Goal: Transaction & Acquisition: Register for event/course

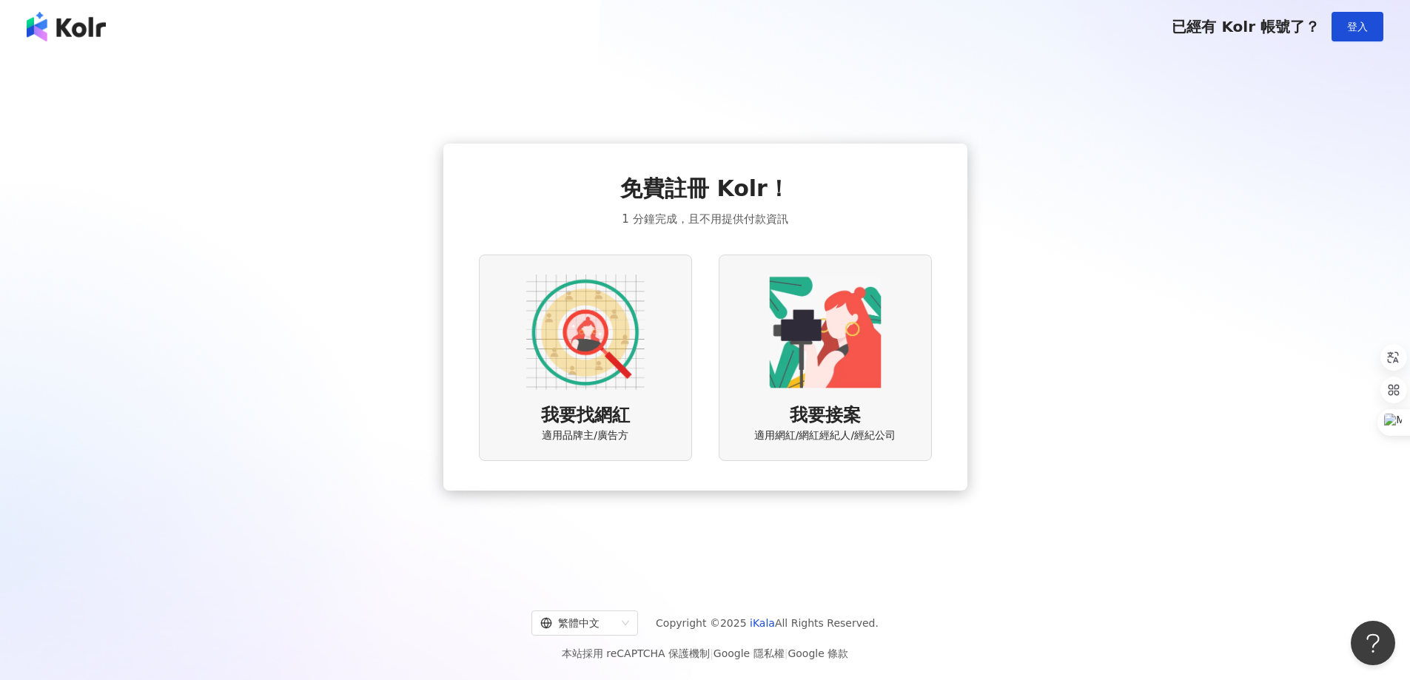
click at [580, 344] on img at bounding box center [585, 332] width 118 height 118
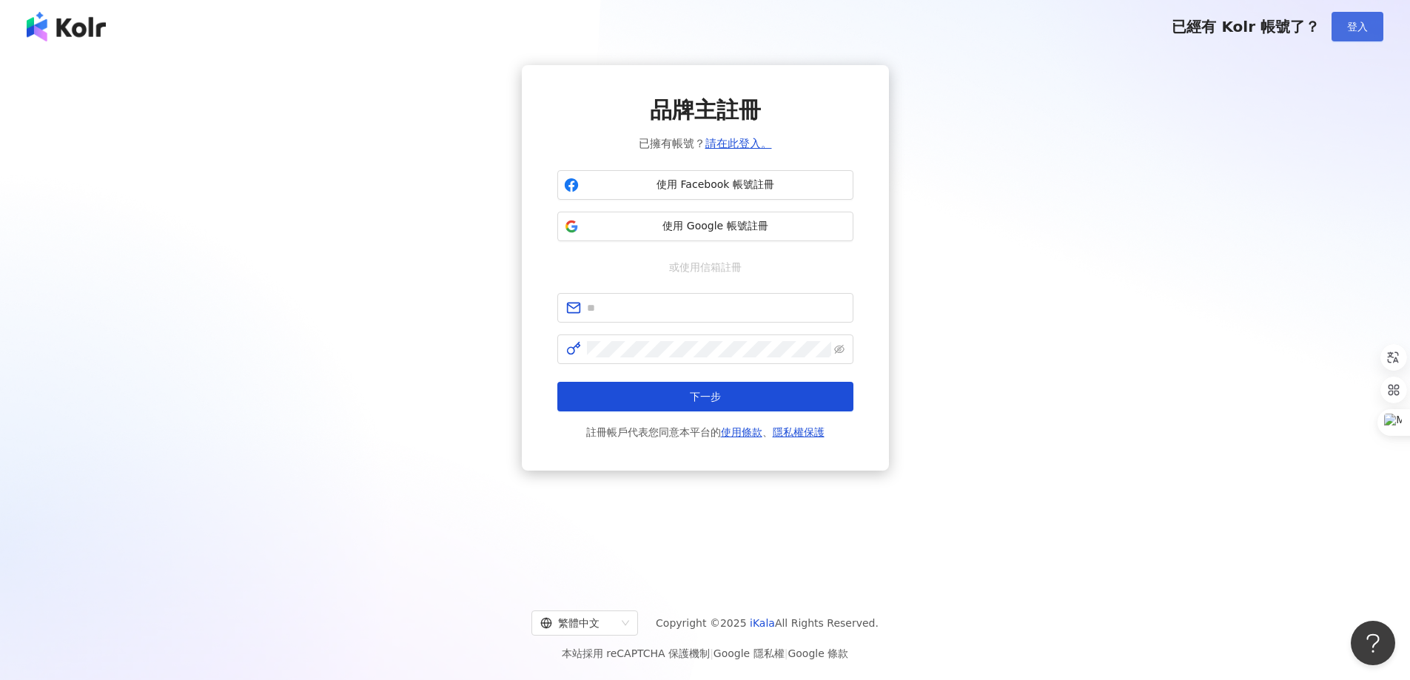
click at [1365, 27] on span "登入" at bounding box center [1357, 27] width 21 height 12
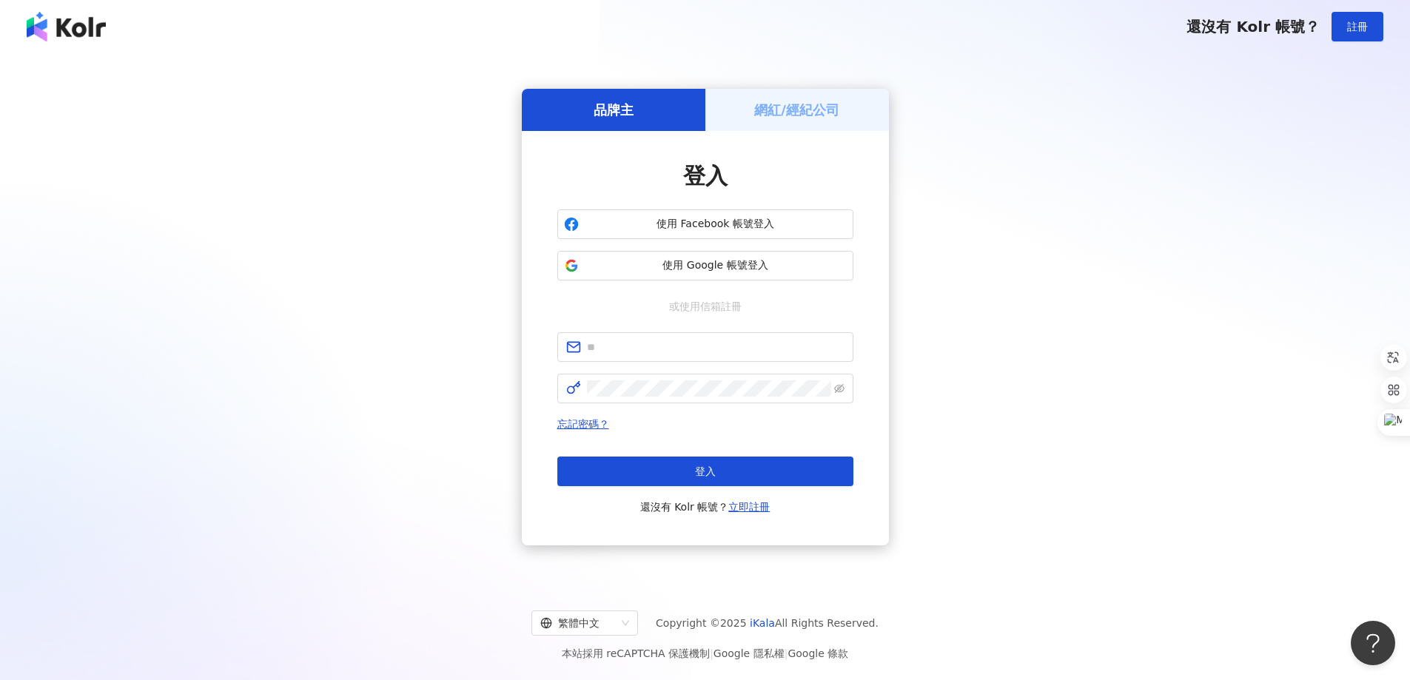
click at [793, 102] on h5 "網紅/經紀公司" at bounding box center [796, 110] width 85 height 19
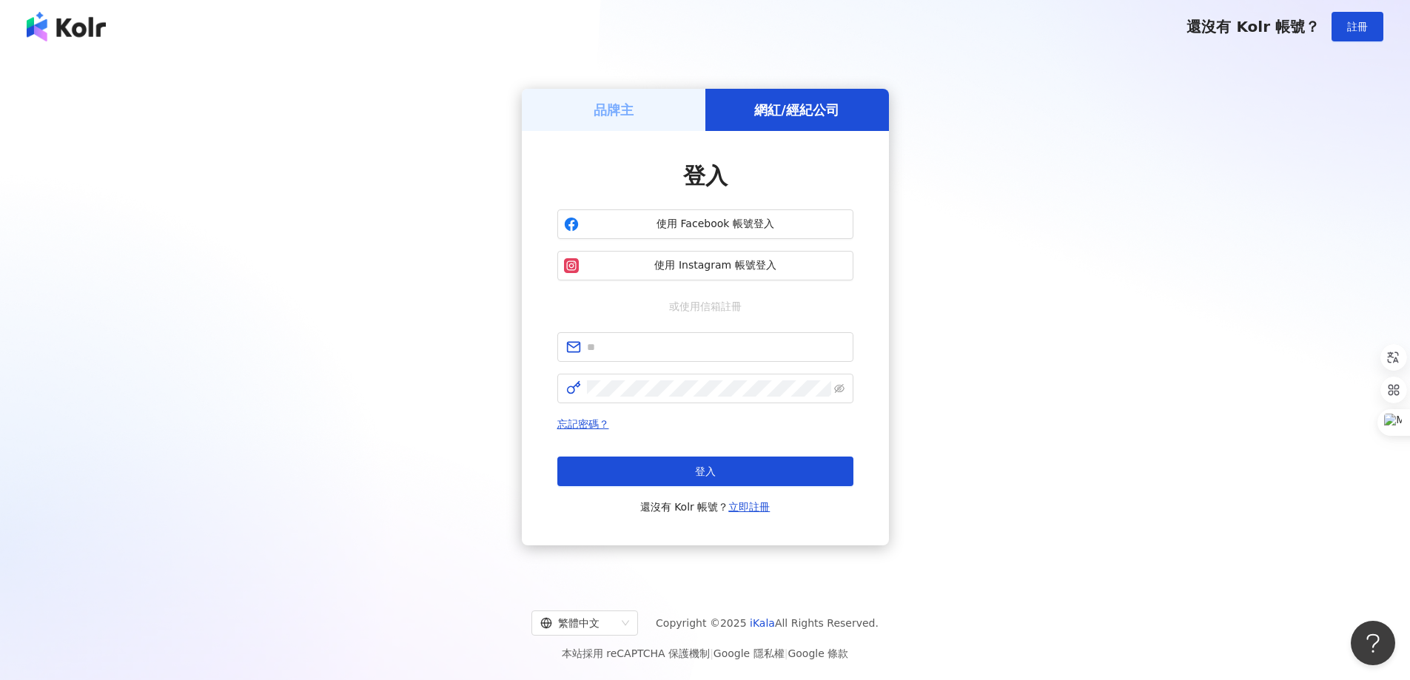
click at [643, 101] on div "品牌主" at bounding box center [614, 110] width 184 height 42
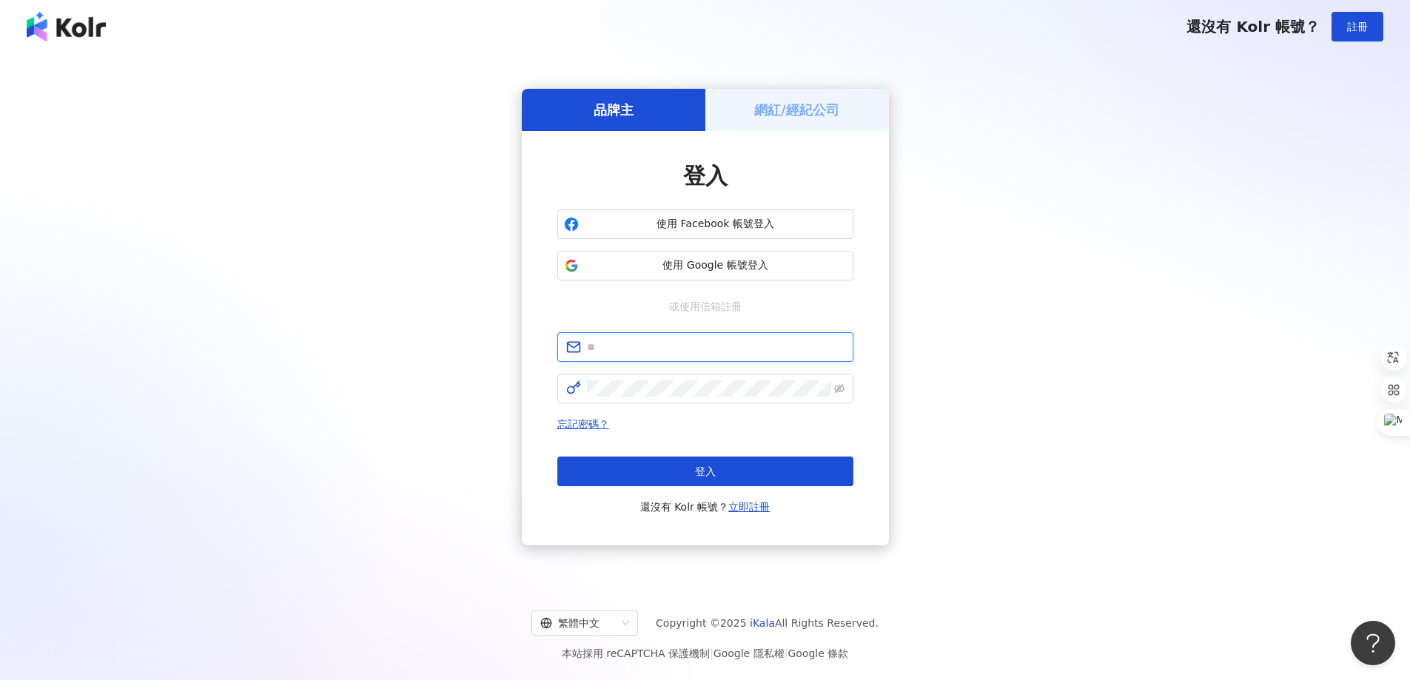
click at [617, 352] on input "text" at bounding box center [716, 347] width 258 height 16
type input "**********"
click at [739, 503] on link "立即註冊" at bounding box center [748, 507] width 41 height 12
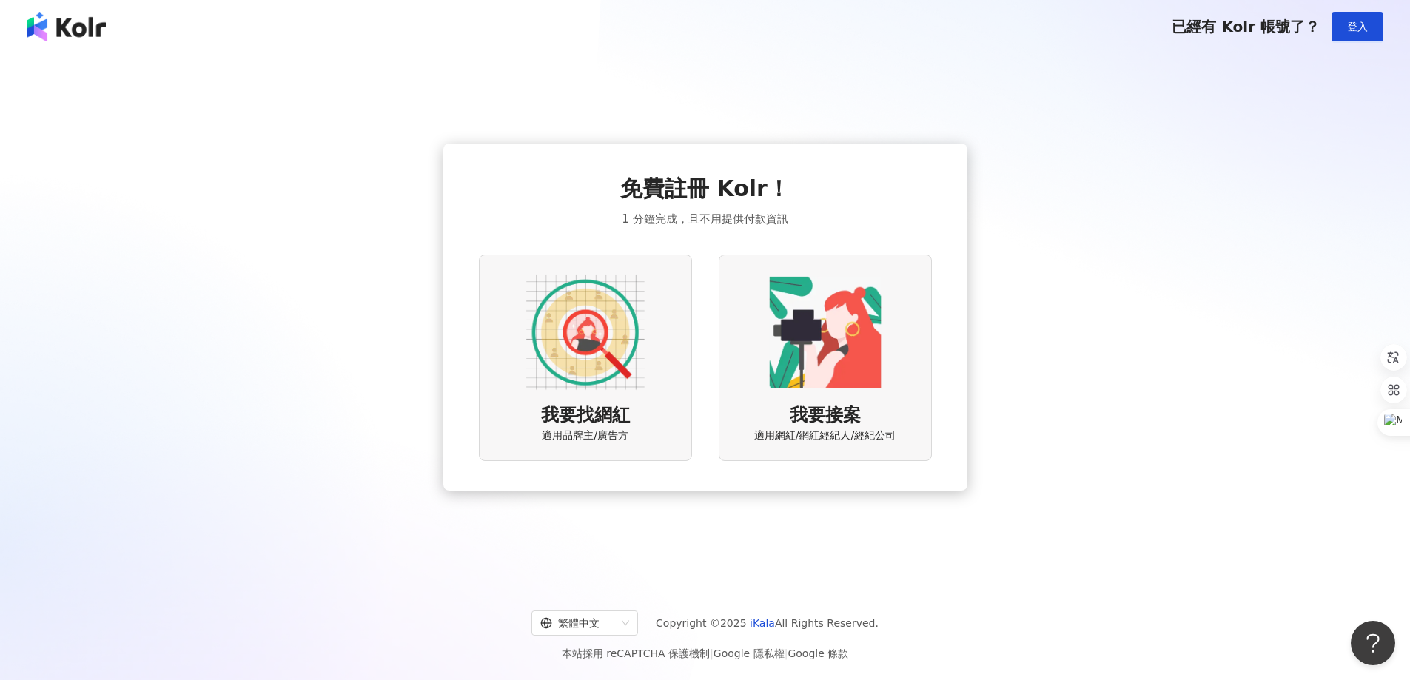
click at [604, 377] on img at bounding box center [585, 332] width 118 height 118
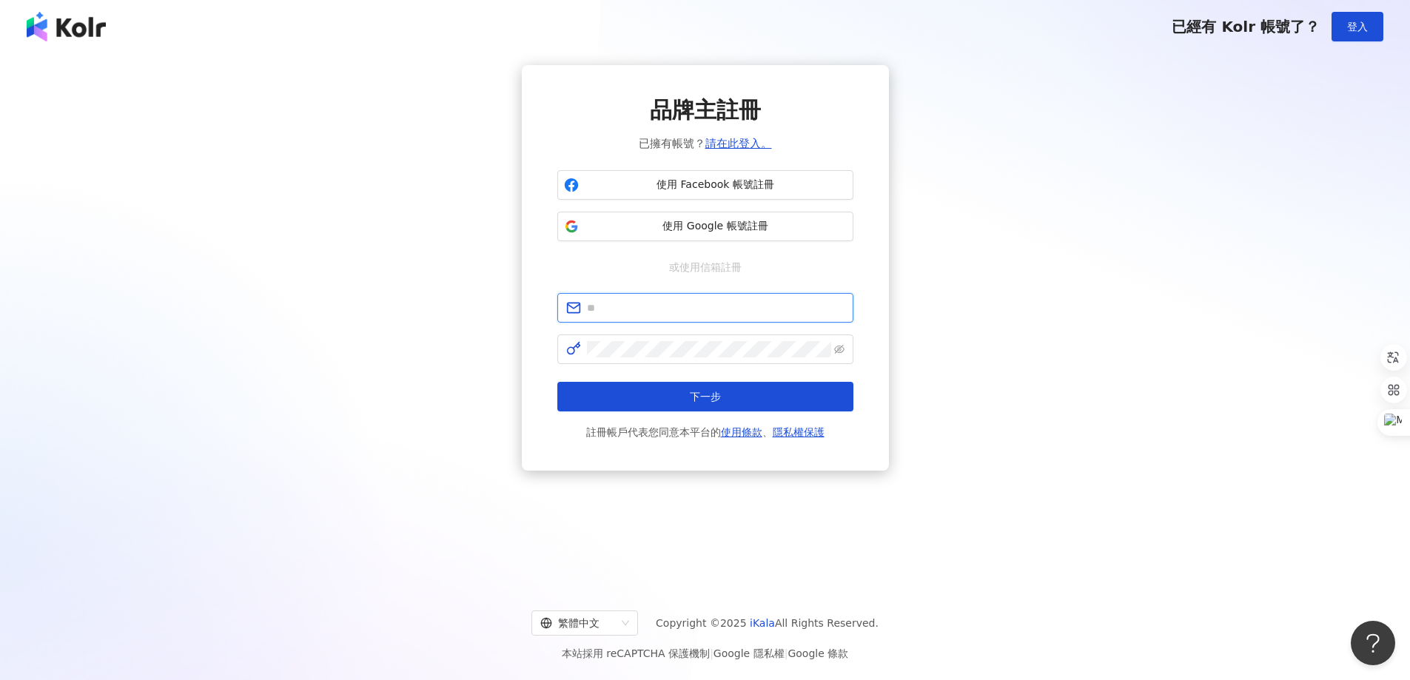
click at [655, 306] on input "text" at bounding box center [716, 308] width 258 height 16
click at [427, 437] on div "品牌主註冊 已擁有帳號？ 請在此登入。 使用 Facebook 帳號註冊 使用 Google 帳號註冊 或使用信箱註冊 下一步 註冊帳戶代表您同意本平台的 使…" at bounding box center [705, 268] width 1374 height 406
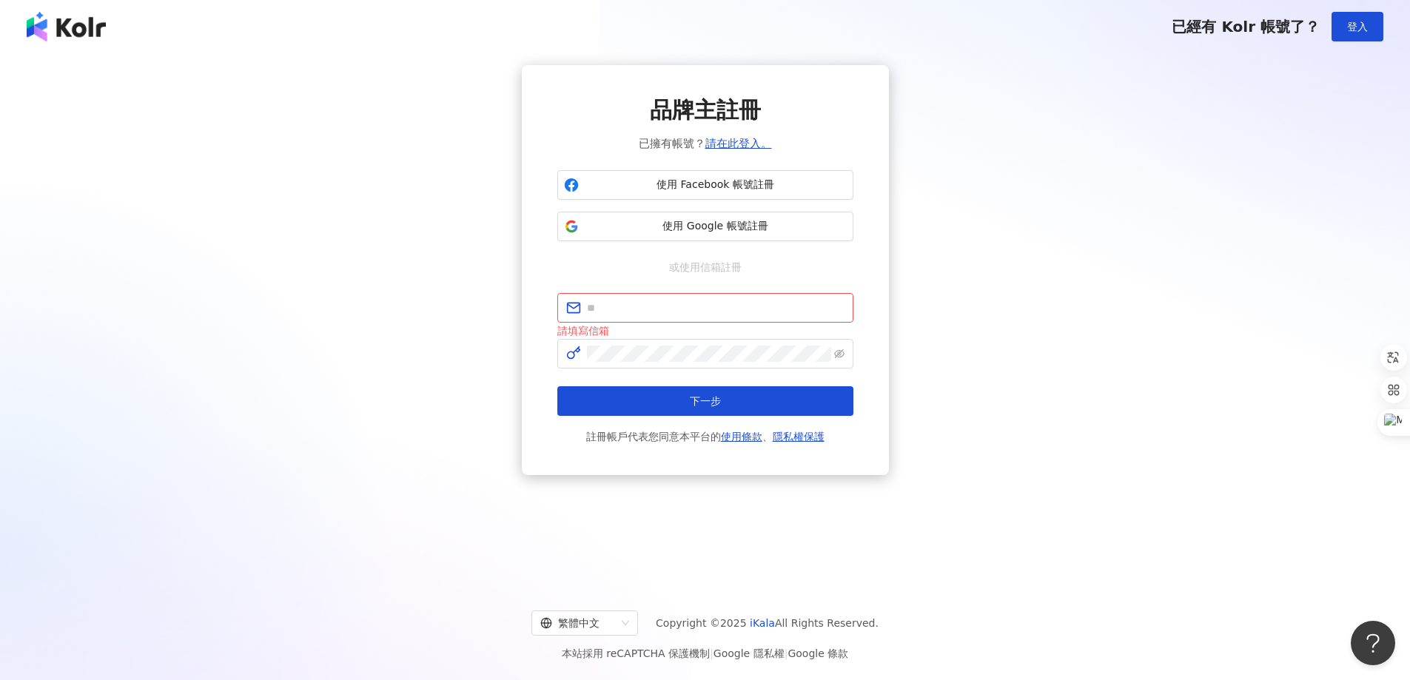
click at [638, 561] on div "品牌主註冊 已擁有帳號？ 請在此登入。 使用 Facebook 帳號註冊 使用 Google 帳號註冊 或使用信箱註冊 請填寫信箱 下一步 註冊帳戶代表您同意…" at bounding box center [705, 317] width 1410 height 528
click at [613, 320] on span at bounding box center [705, 308] width 296 height 30
click at [634, 315] on input "text" at bounding box center [716, 308] width 258 height 16
click at [633, 315] on input "text" at bounding box center [716, 308] width 258 height 16
type input "**********"
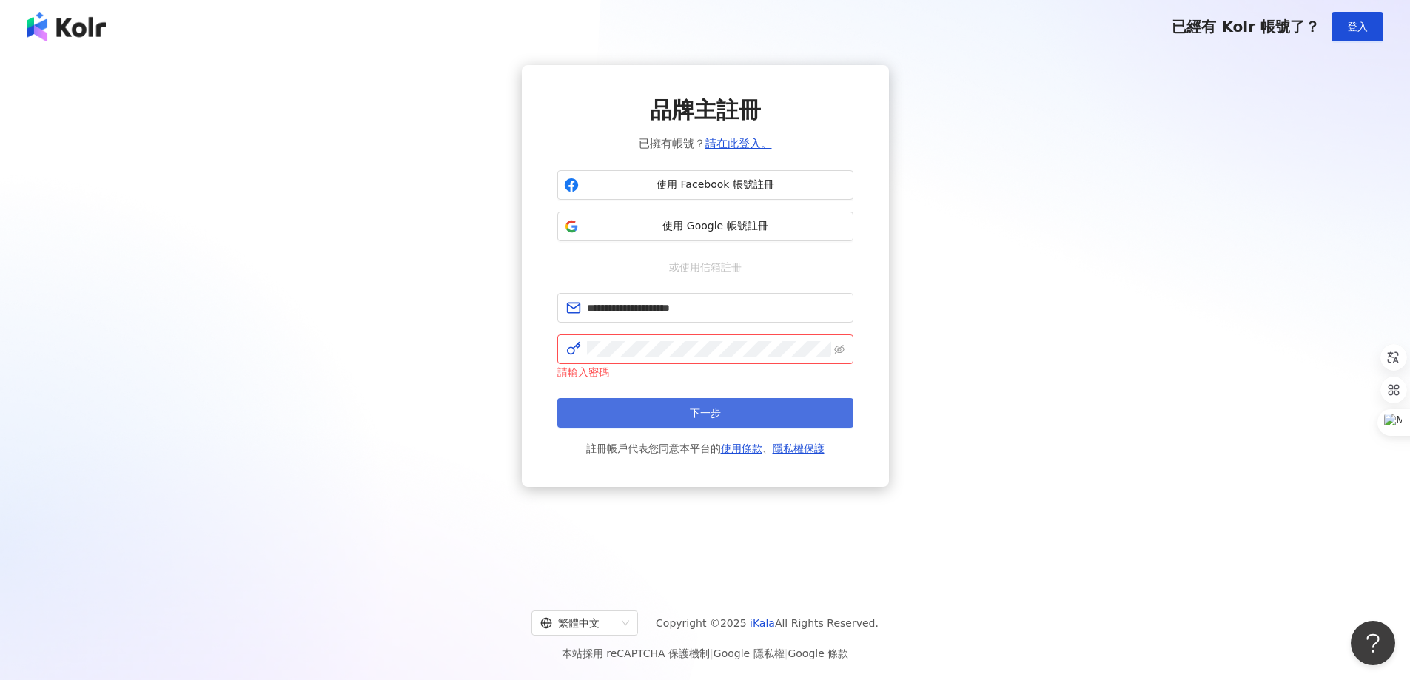
click at [683, 416] on button "下一步" at bounding box center [705, 413] width 296 height 30
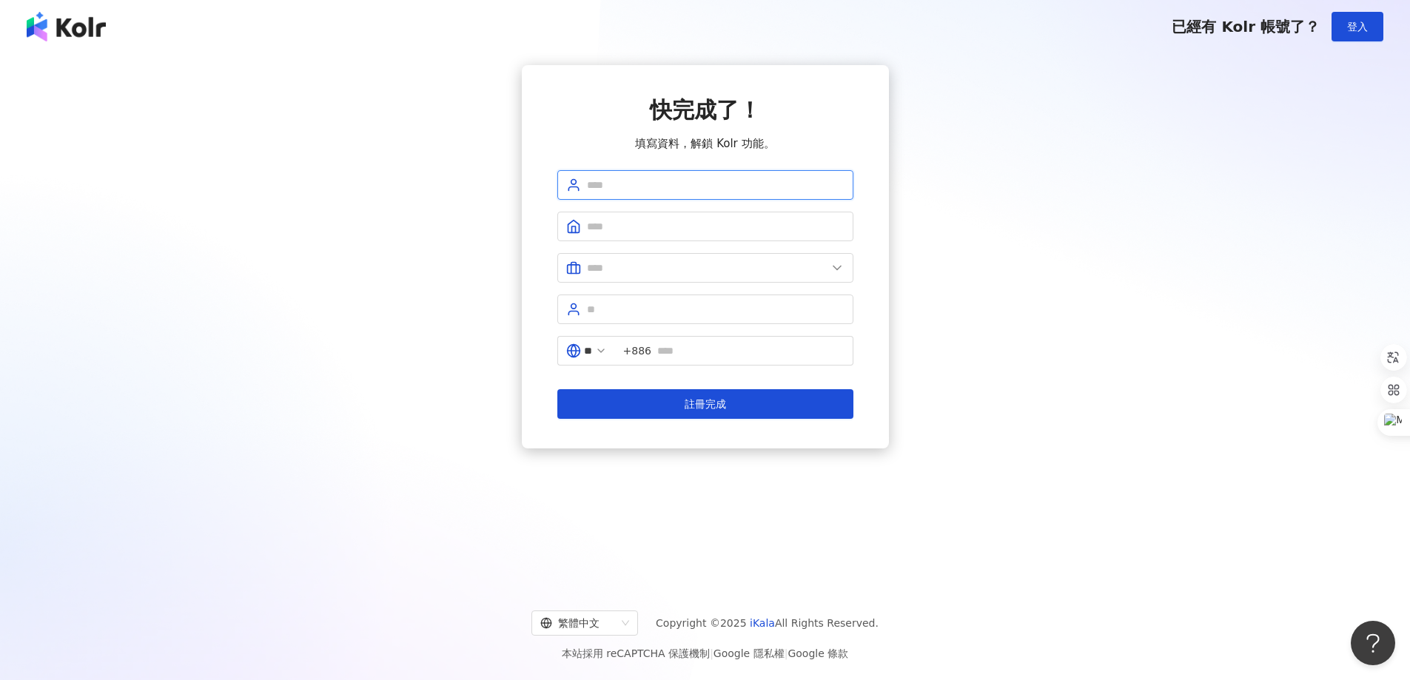
click at [659, 186] on input "text" at bounding box center [716, 185] width 258 height 16
type input "**********"
click at [660, 218] on span at bounding box center [705, 227] width 296 height 30
click at [659, 221] on input "text" at bounding box center [716, 226] width 258 height 16
type input "****"
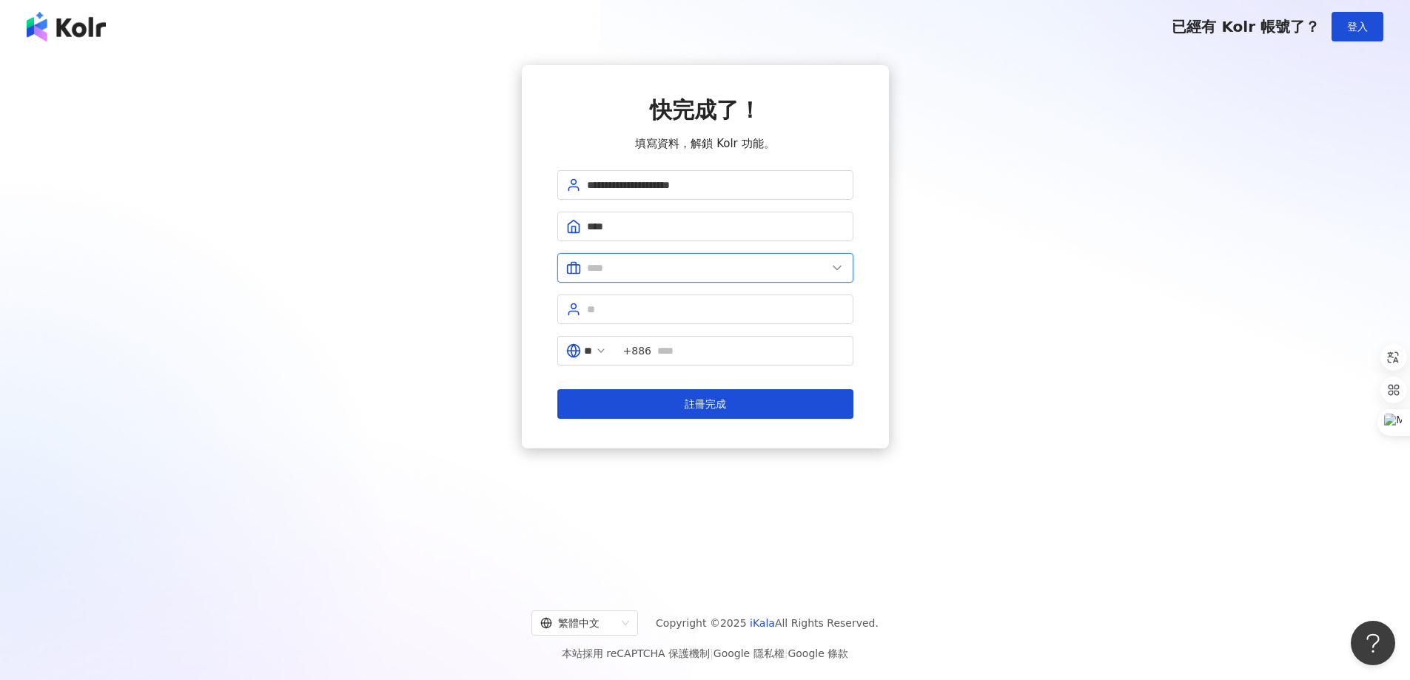
click at [676, 269] on input "text" at bounding box center [707, 268] width 240 height 16
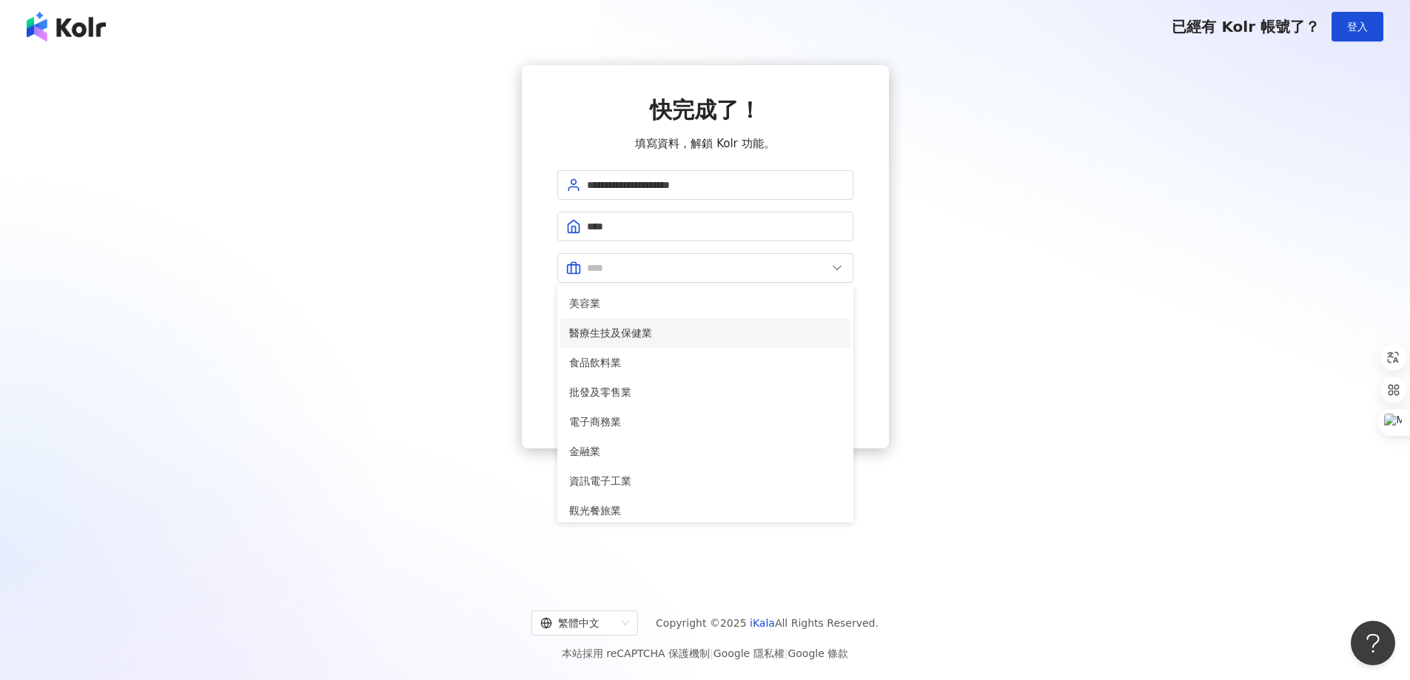
click at [652, 343] on li "醫療生技及保健業" at bounding box center [705, 333] width 290 height 30
type input "********"
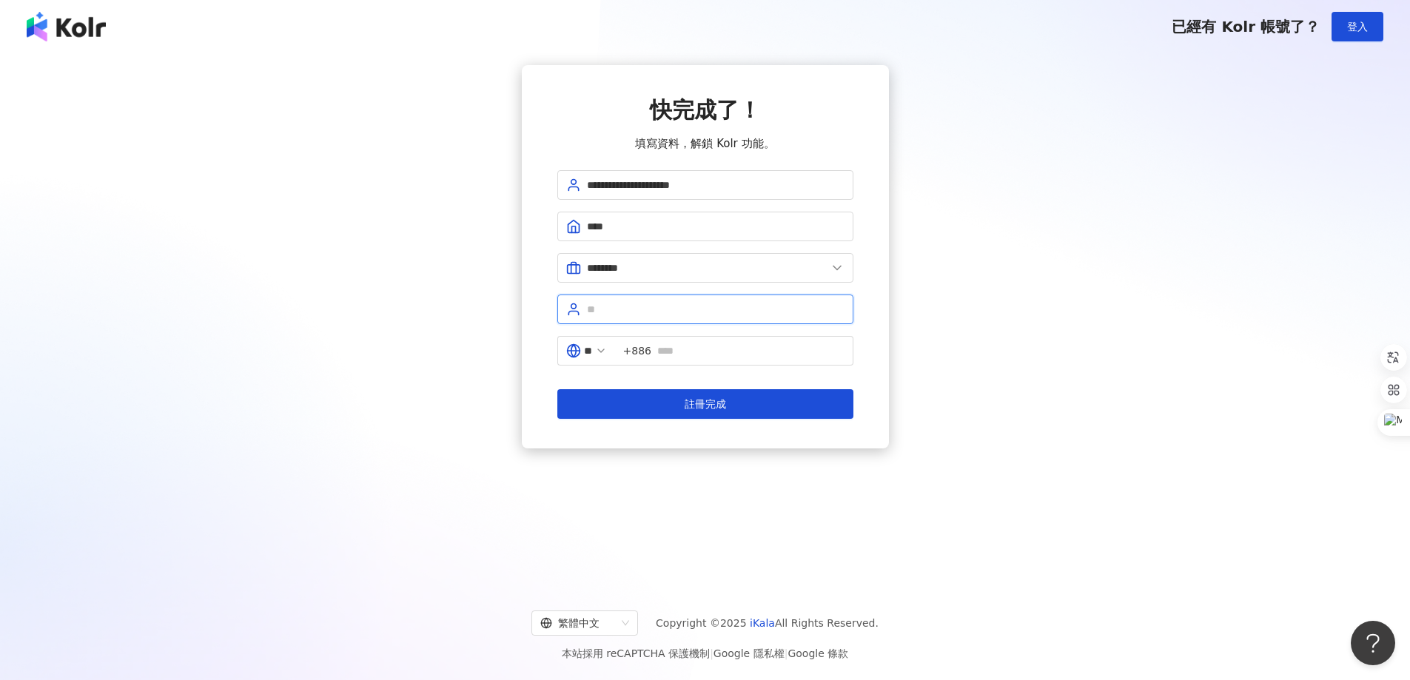
click at [642, 313] on input "text" at bounding box center [716, 309] width 258 height 16
type input "*"
type input "**"
click at [682, 347] on input "text" at bounding box center [750, 351] width 187 height 16
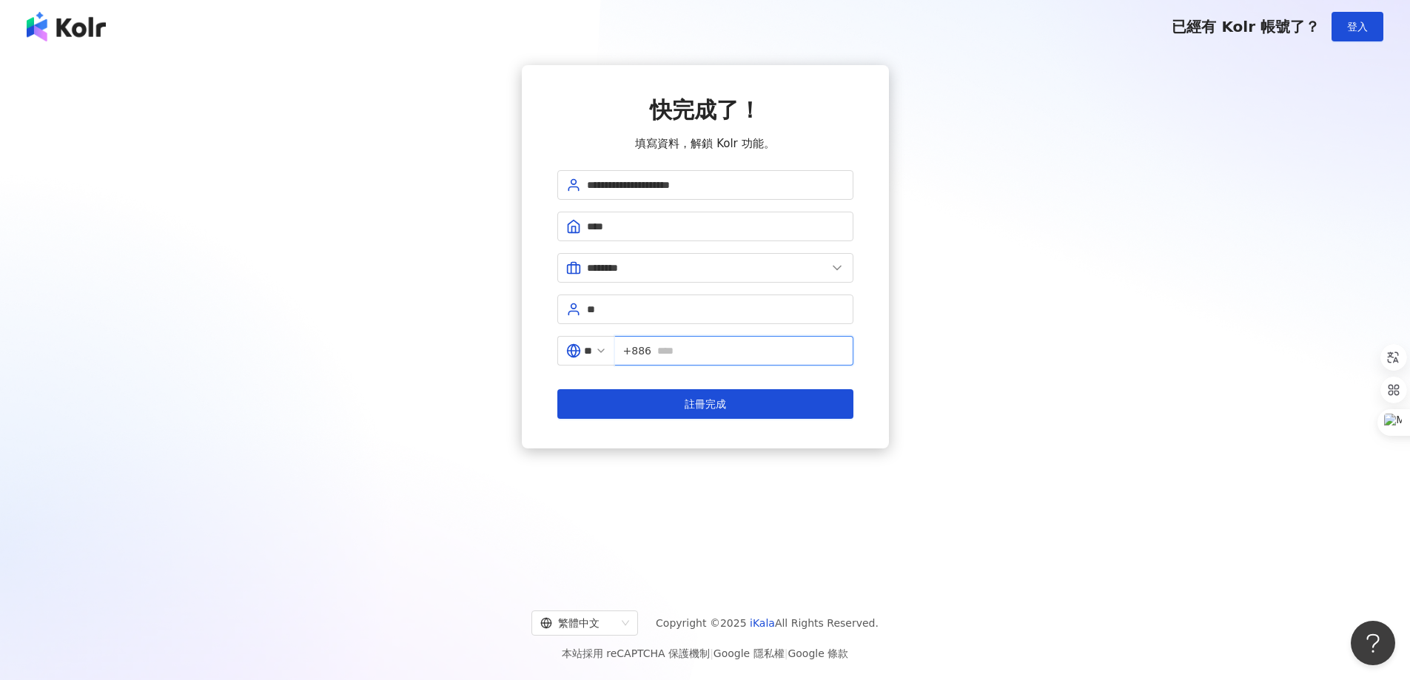
type input "**********"
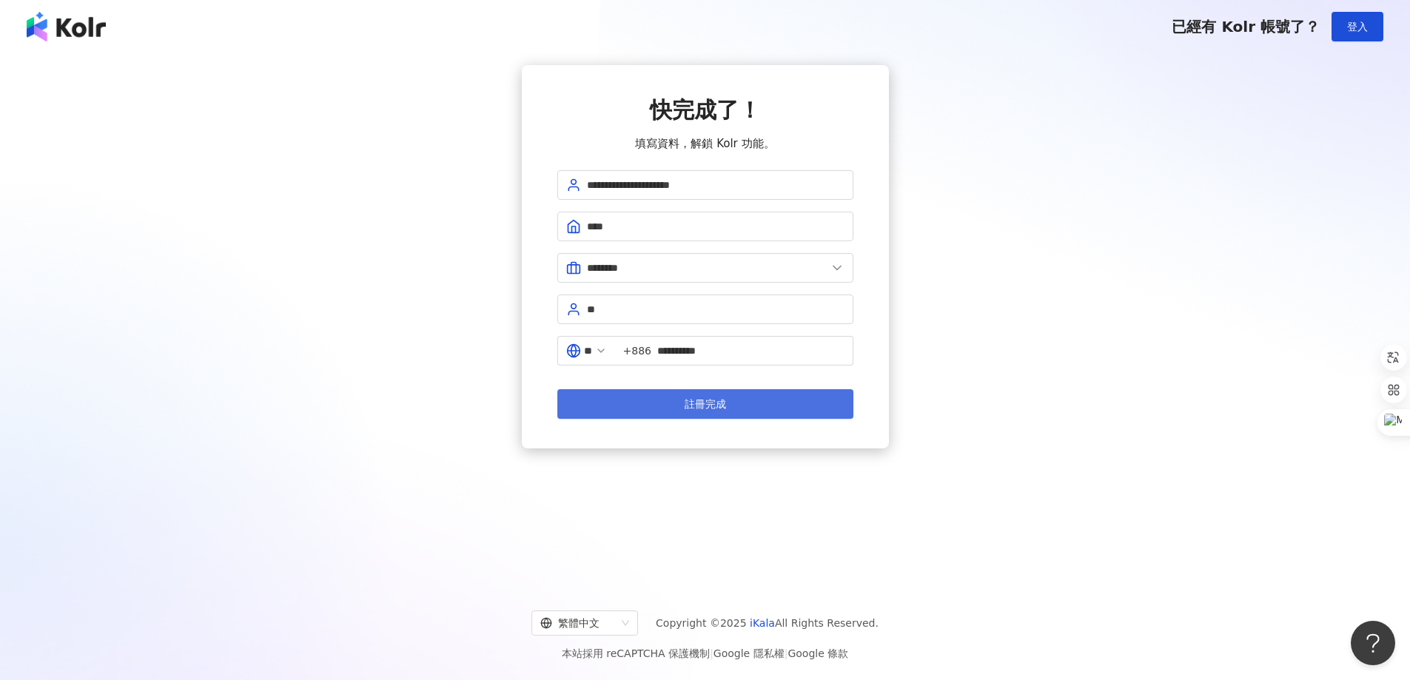
click at [733, 410] on button "註冊完成" at bounding box center [705, 404] width 296 height 30
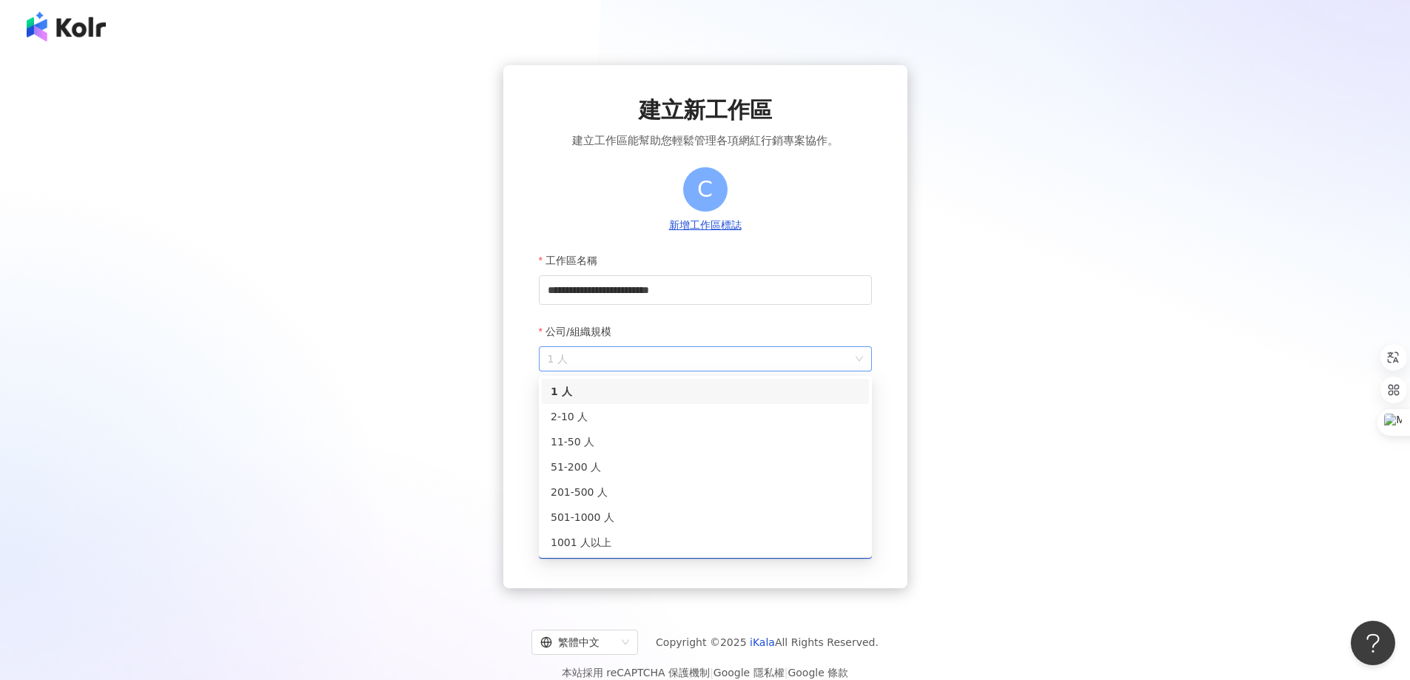
click at [754, 371] on span "1 人" at bounding box center [705, 359] width 315 height 24
click at [733, 437] on div "11-50 人" at bounding box center [705, 442] width 309 height 16
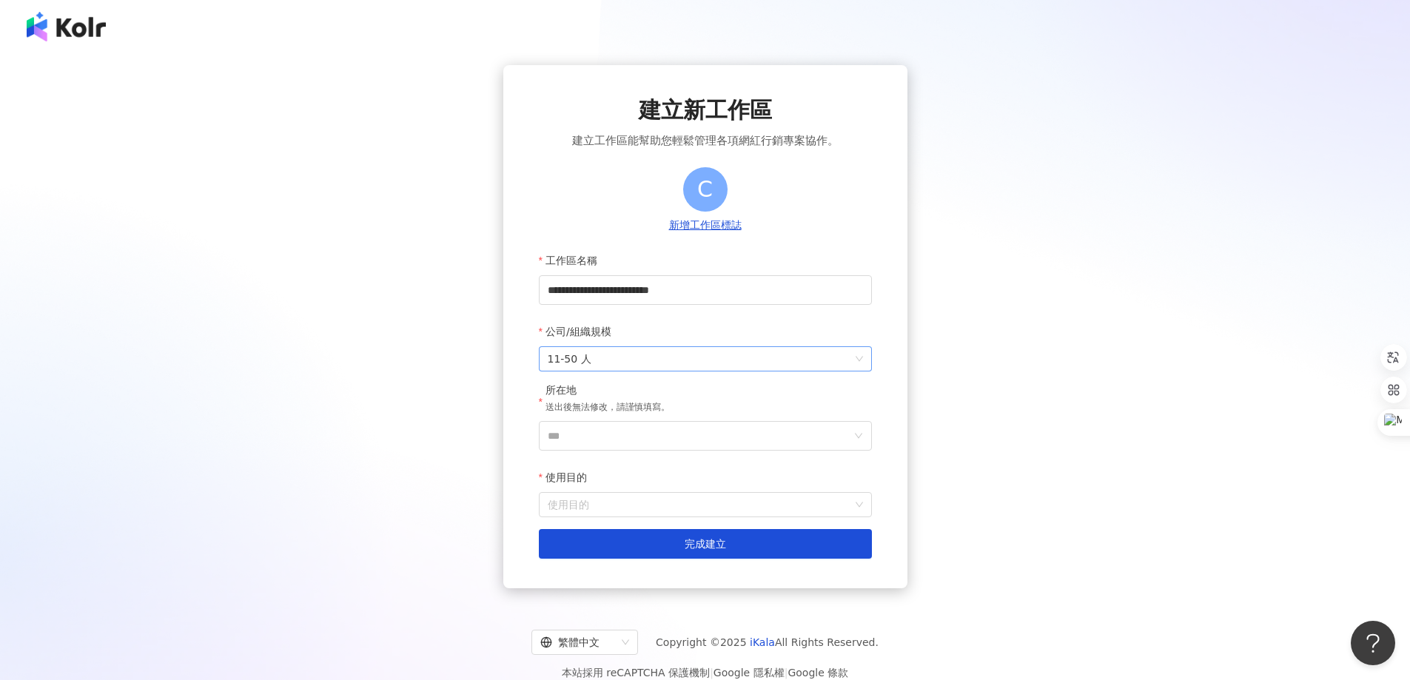
click at [707, 364] on span "11-50 人" at bounding box center [705, 359] width 315 height 24
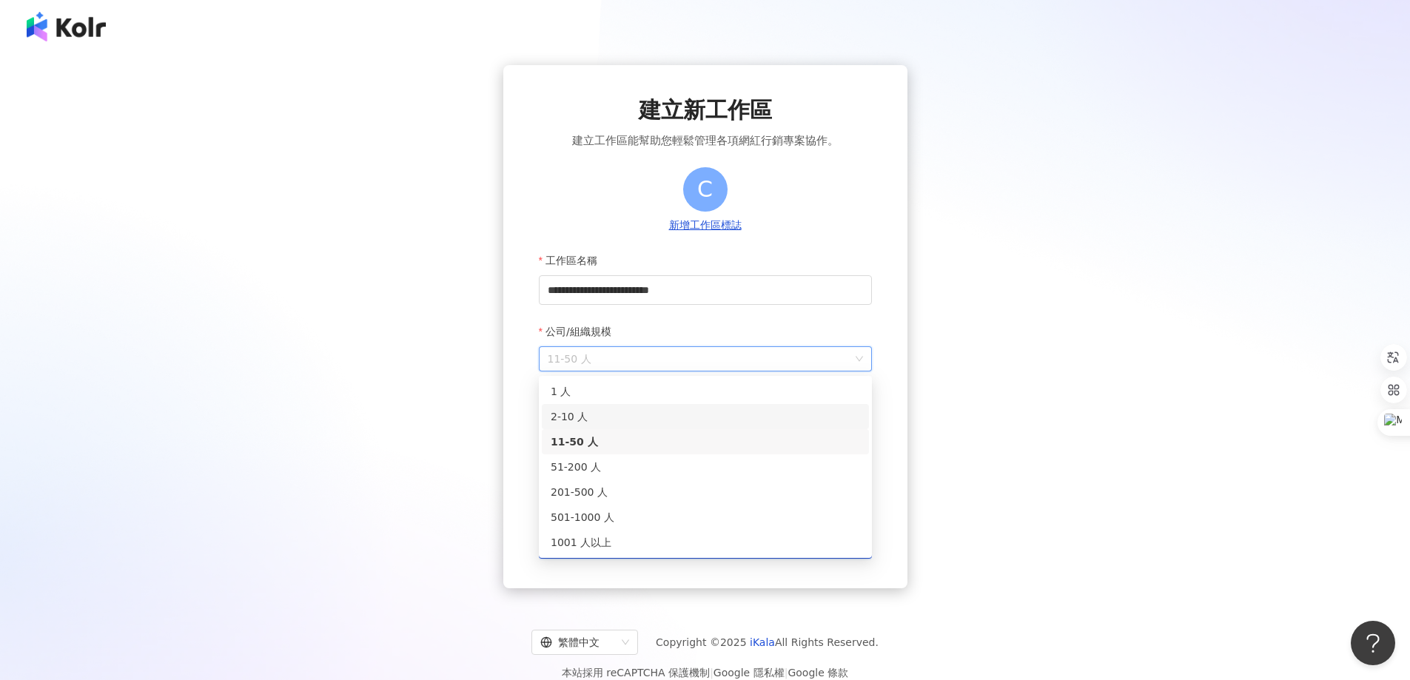
click at [648, 423] on div "2-10 人" at bounding box center [705, 417] width 309 height 16
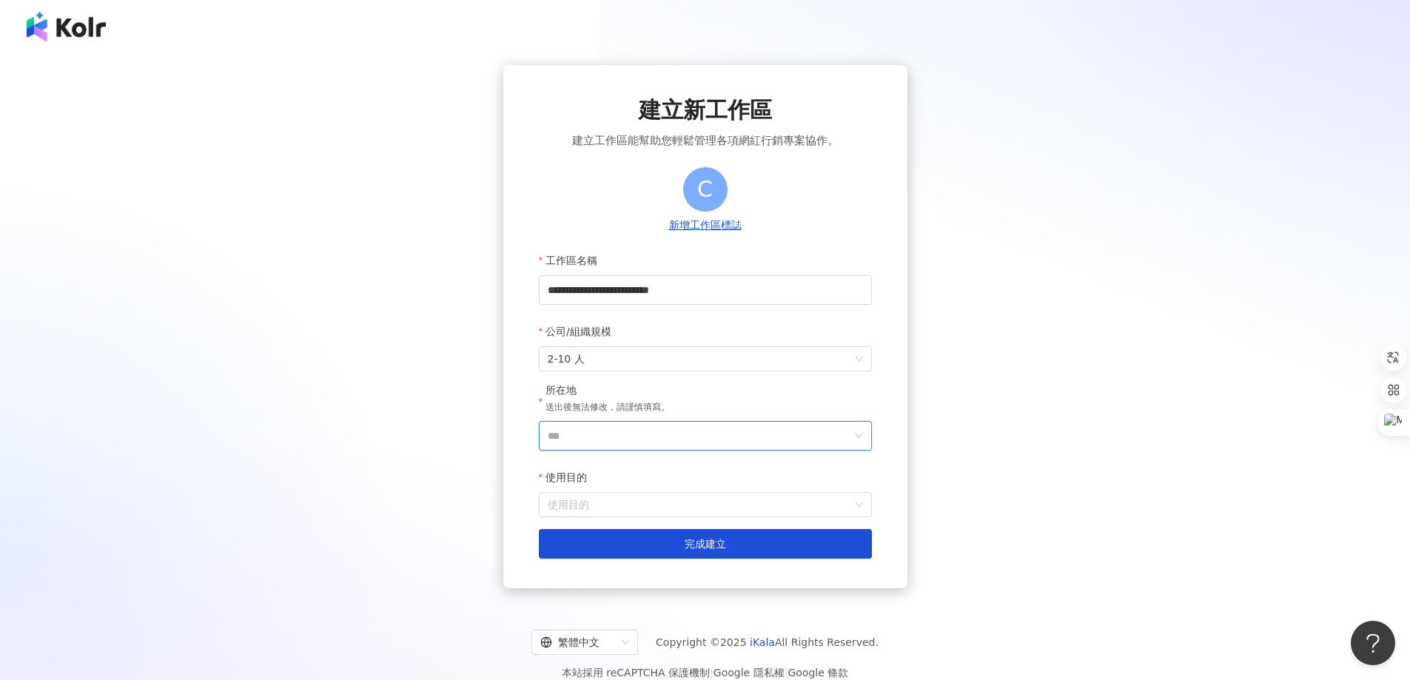
click at [641, 437] on input "***" at bounding box center [699, 436] width 303 height 28
click at [750, 232] on div "台灣" at bounding box center [790, 227] width 142 height 27
click at [615, 504] on input "使用目的" at bounding box center [705, 505] width 315 height 24
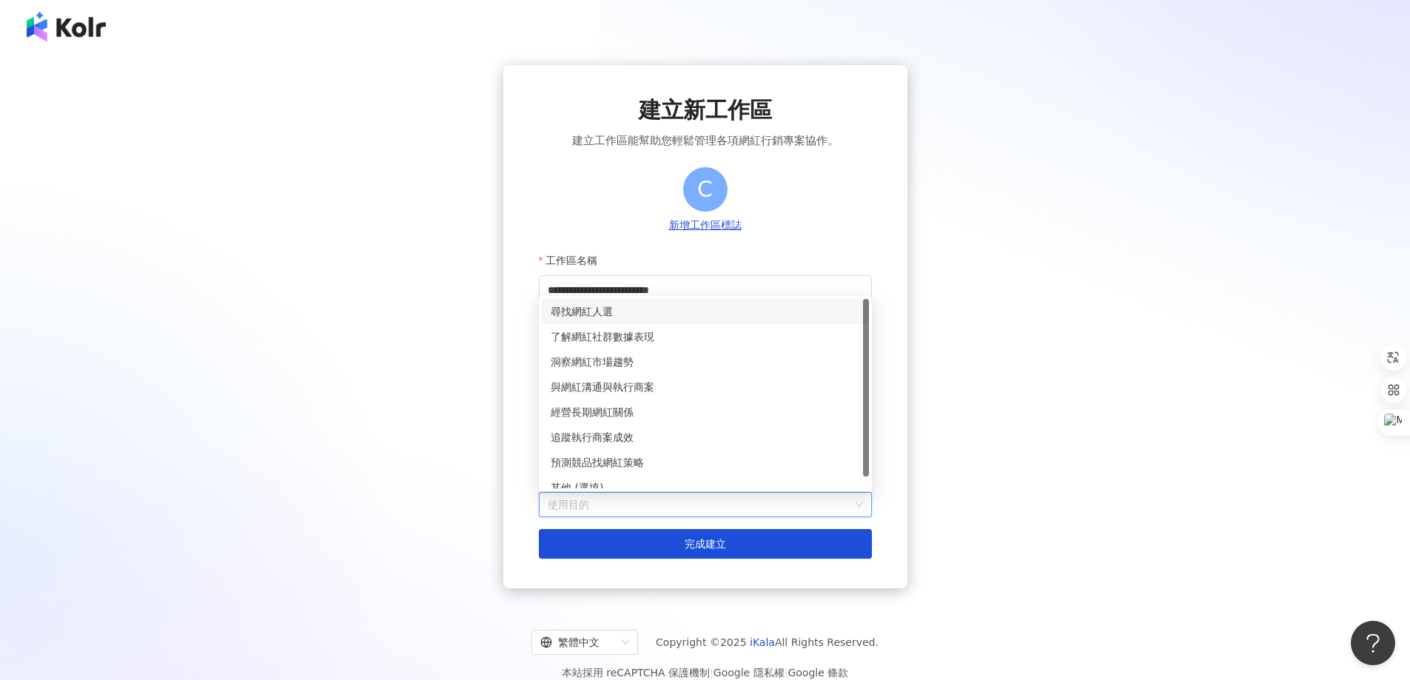
click at [670, 309] on div "尋找網紅人選" at bounding box center [705, 311] width 309 height 16
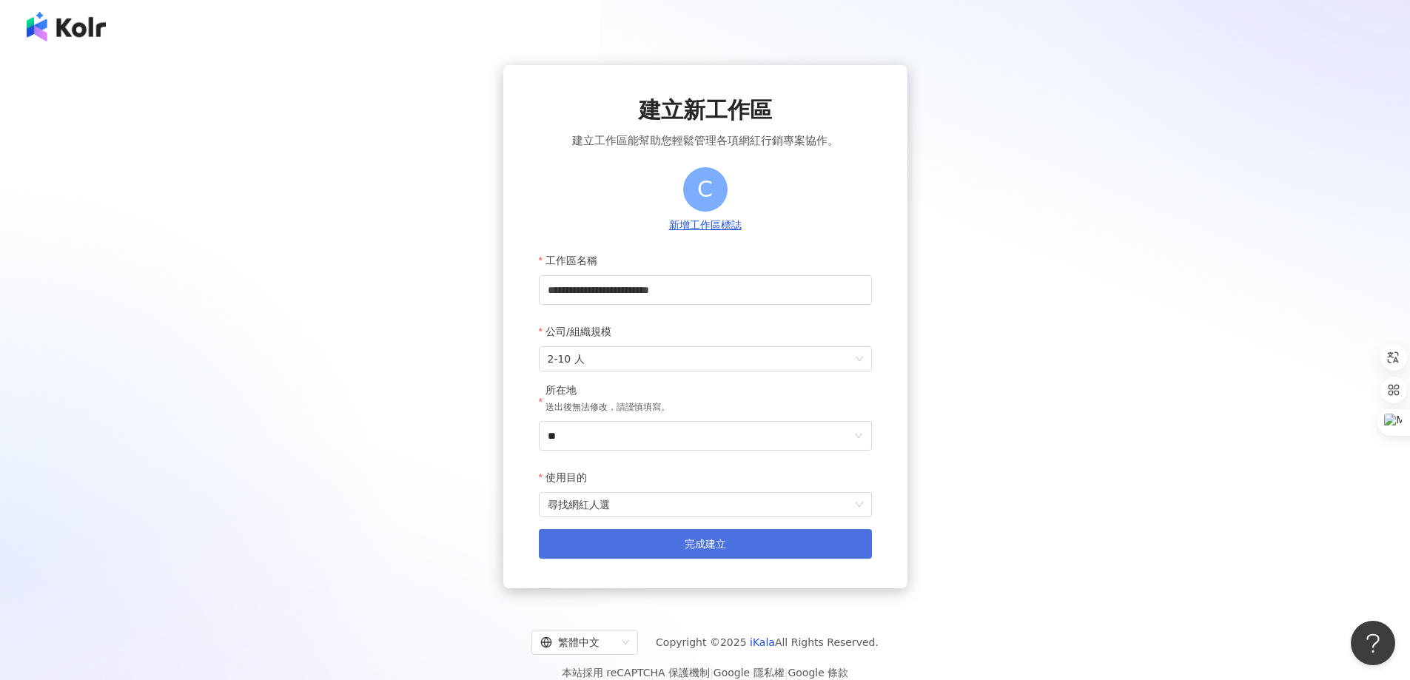
click at [685, 543] on span "完成建立" at bounding box center [705, 544] width 41 height 12
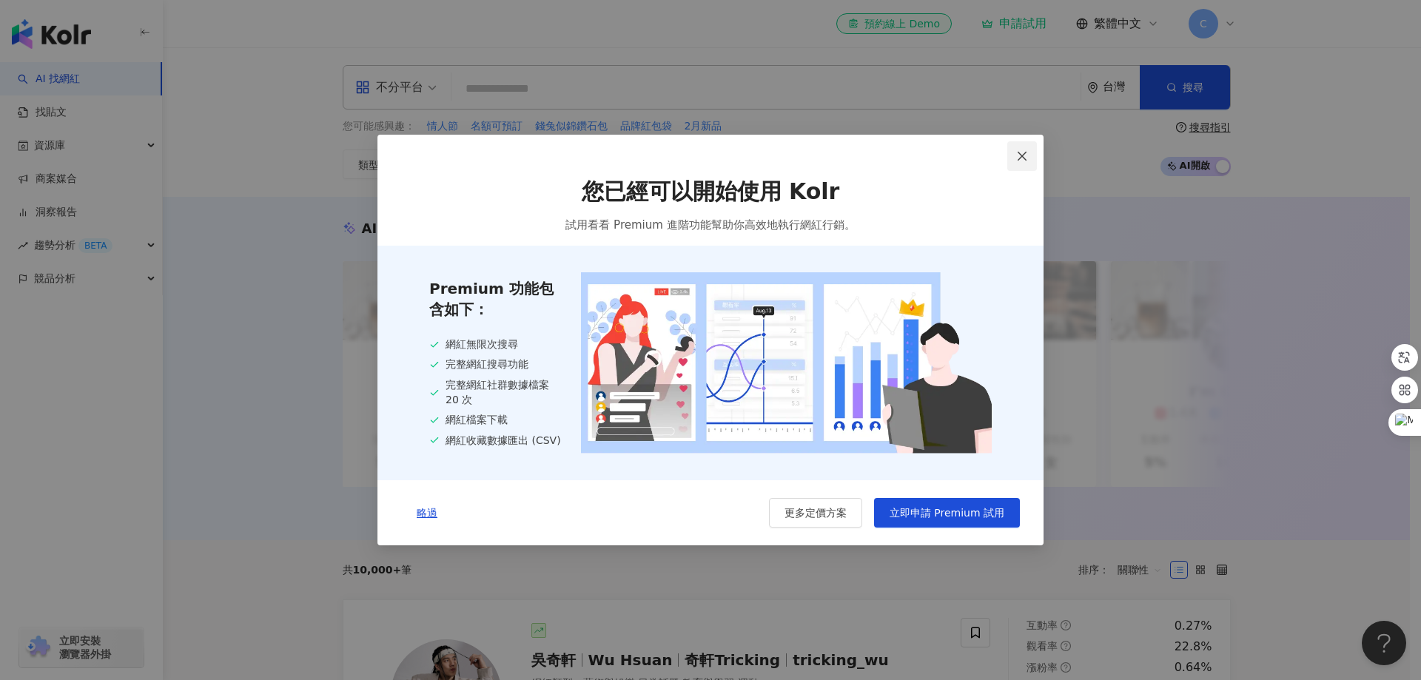
click at [1020, 153] on icon "close" at bounding box center [1022, 156] width 9 height 9
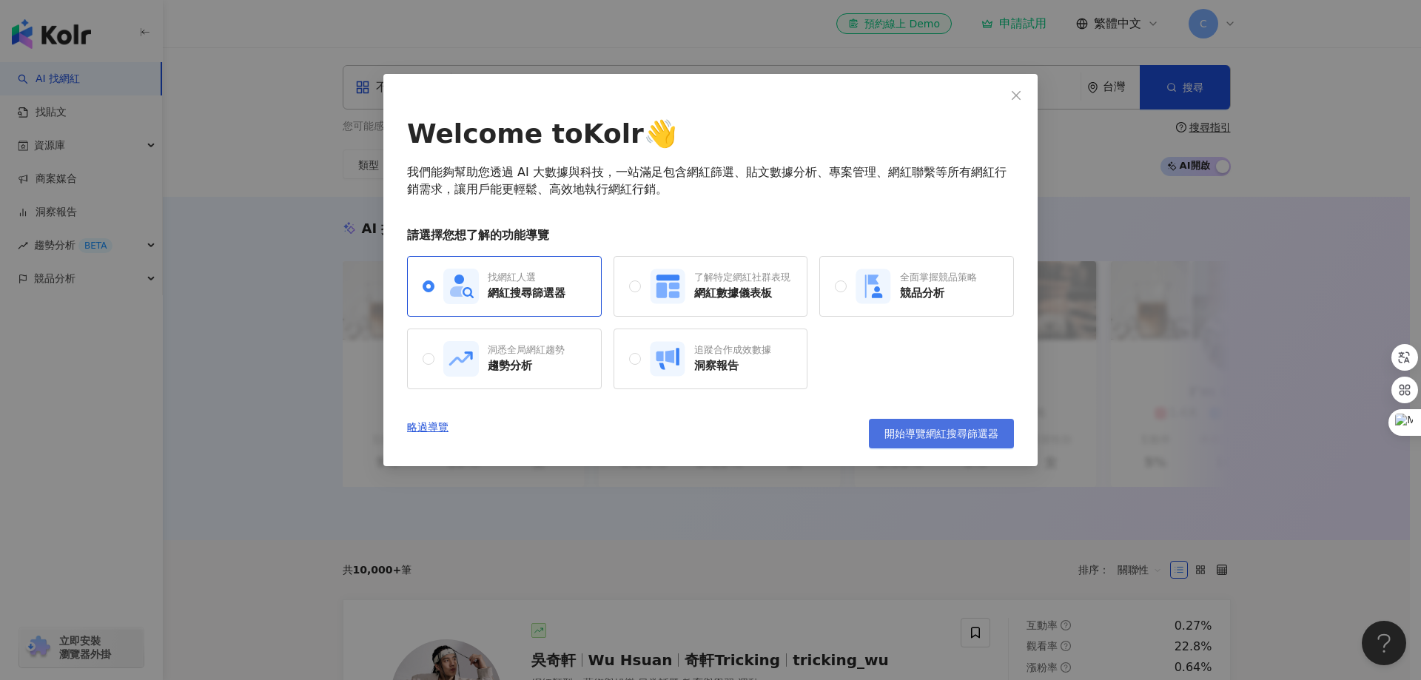
click at [927, 434] on span "開始導覽網紅搜尋篩選器" at bounding box center [941, 434] width 114 height 12
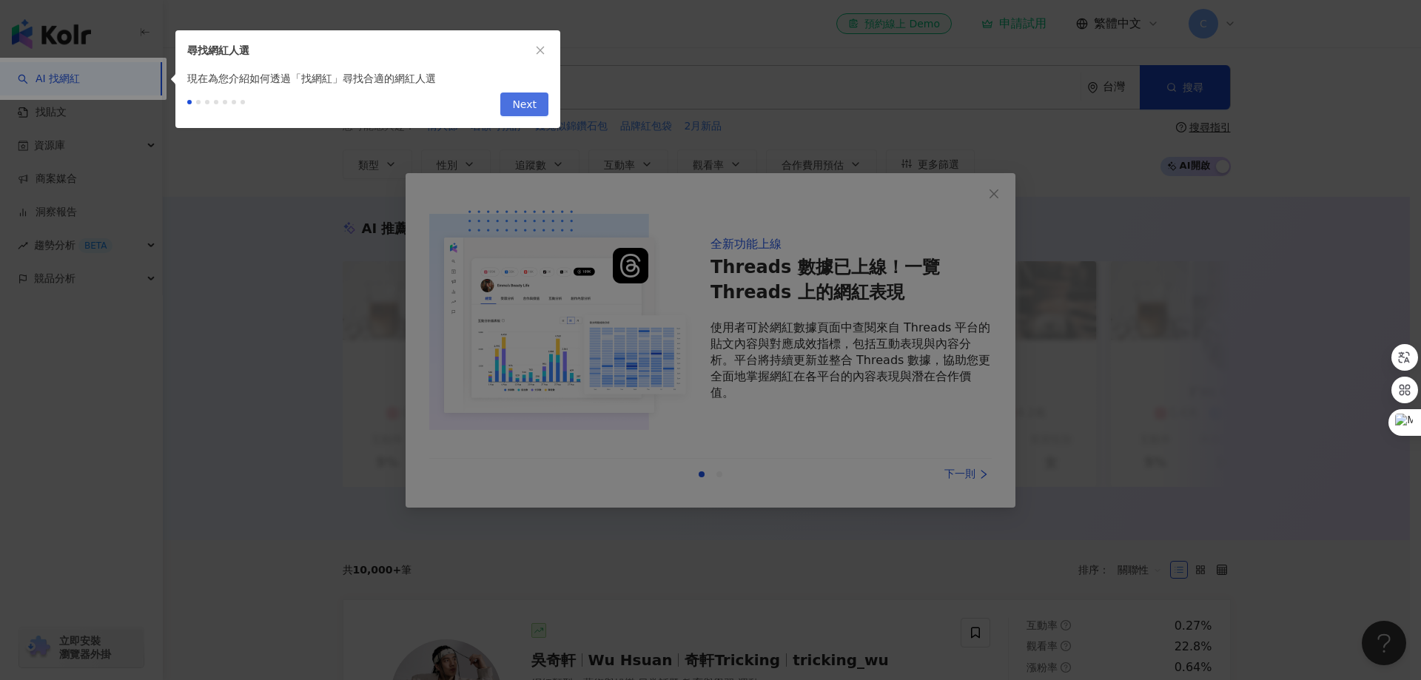
click at [525, 106] on span "Next" at bounding box center [524, 105] width 24 height 24
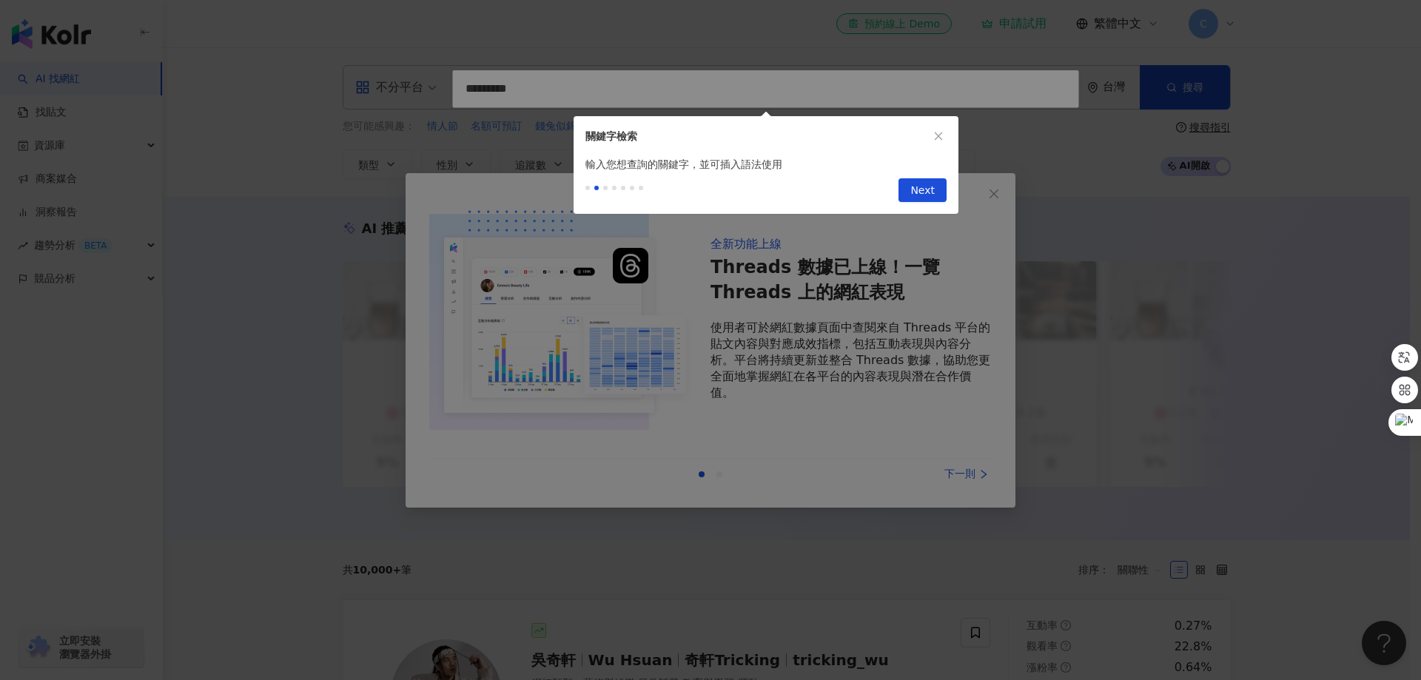
type input "*********"
click at [907, 188] on button "Next" at bounding box center [923, 190] width 48 height 24
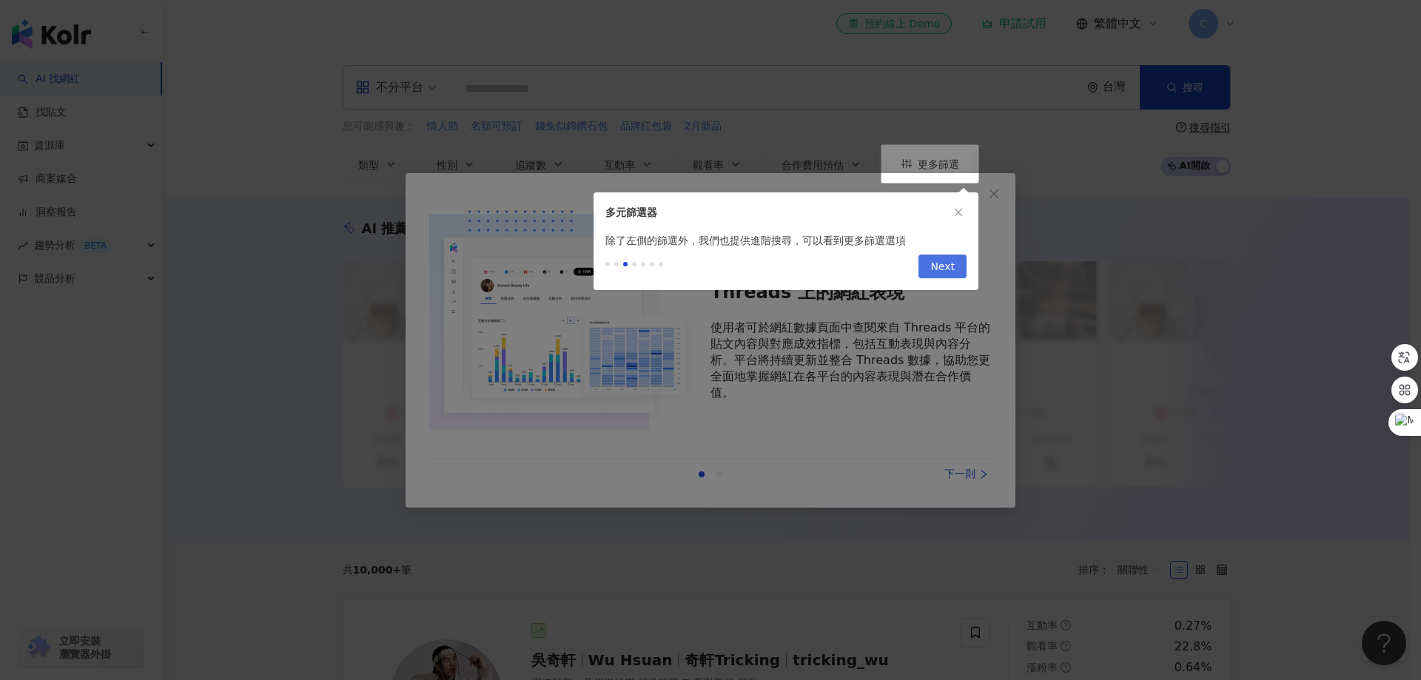
click at [953, 265] on span "Next" at bounding box center [942, 267] width 24 height 24
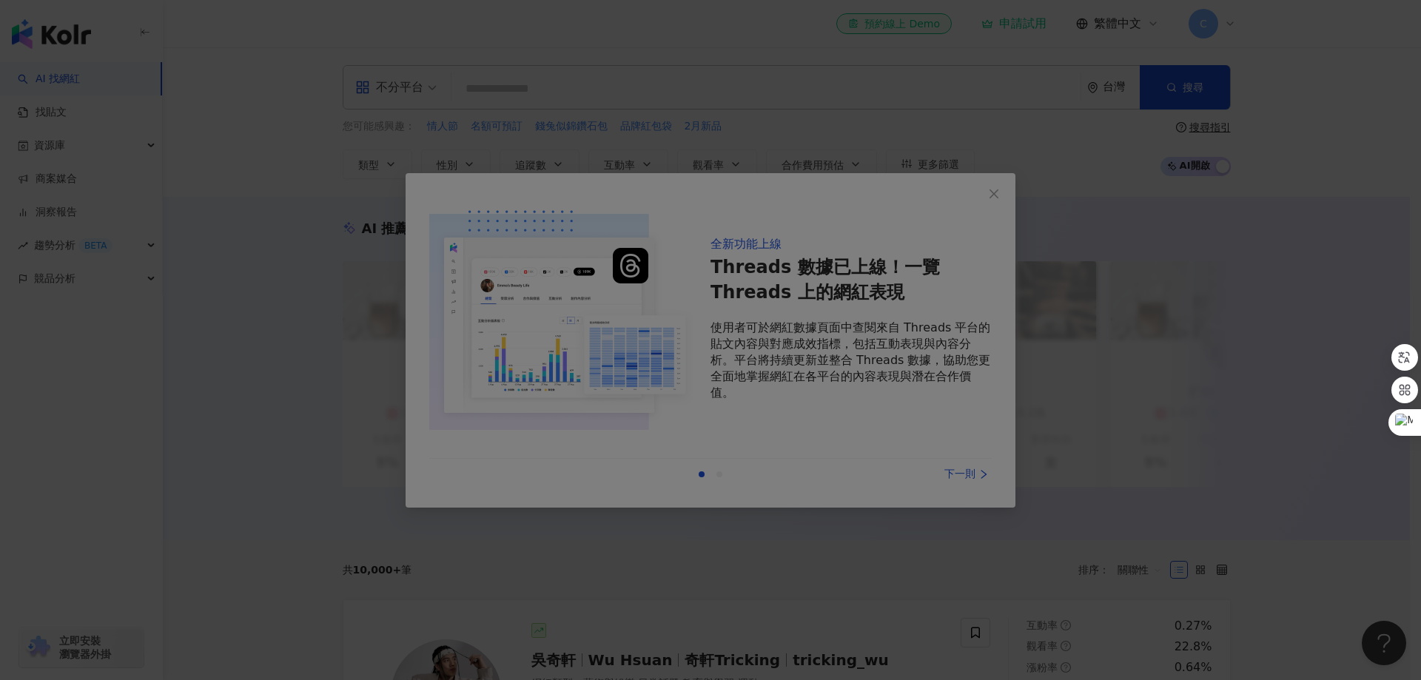
click at [991, 194] on div at bounding box center [710, 340] width 1421 height 680
click at [996, 190] on div at bounding box center [710, 340] width 1421 height 680
click at [885, 476] on div at bounding box center [710, 340] width 1421 height 680
click at [982, 192] on div at bounding box center [710, 340] width 1421 height 680
click at [984, 192] on div at bounding box center [710, 340] width 1421 height 680
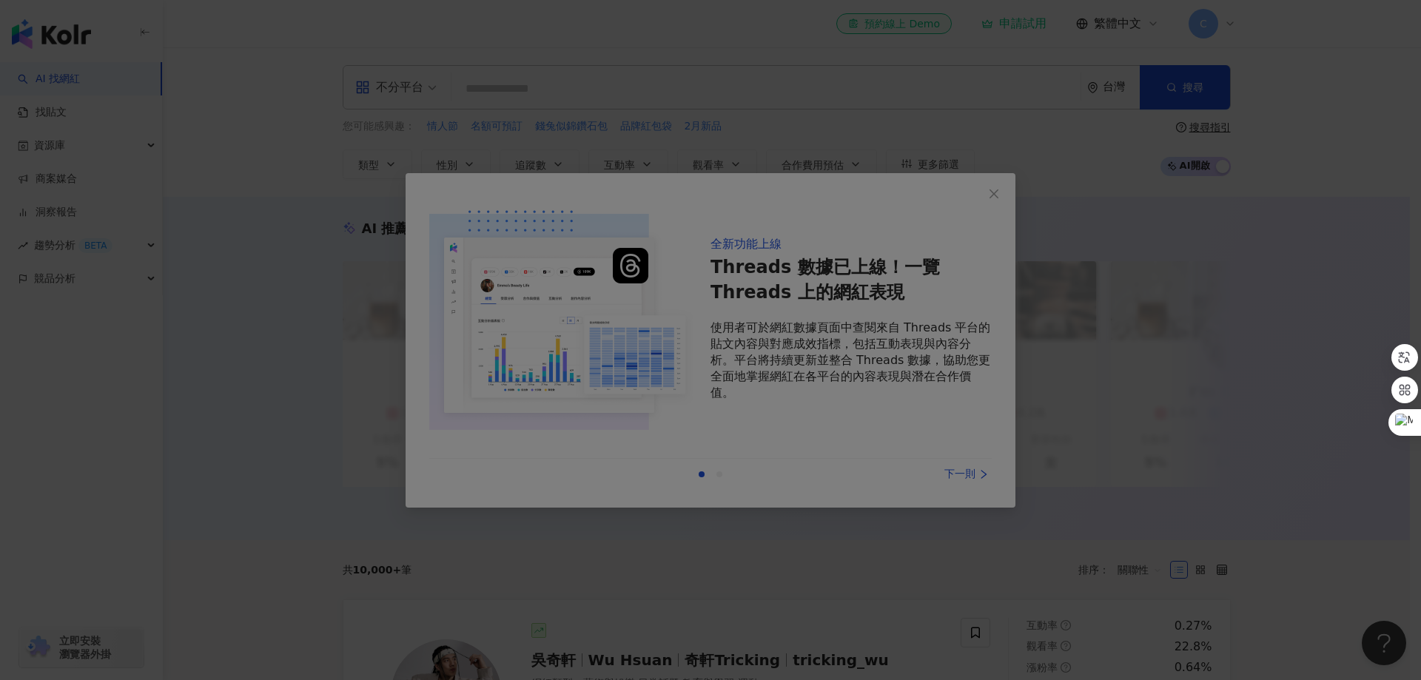
click at [981, 215] on div at bounding box center [710, 340] width 1421 height 680
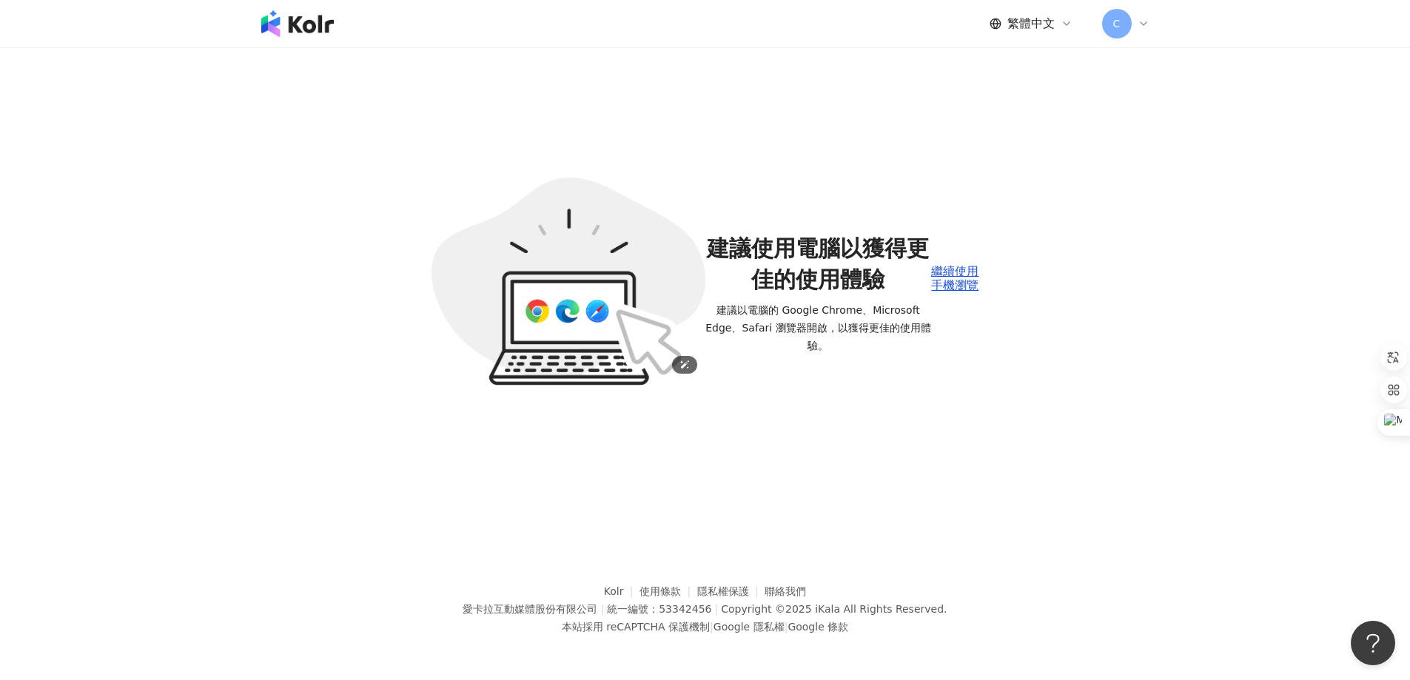
click at [578, 354] on img at bounding box center [568, 282] width 274 height 209
click at [287, 19] on img at bounding box center [297, 23] width 73 height 27
click at [1118, 32] on span "C" at bounding box center [1117, 24] width 30 height 30
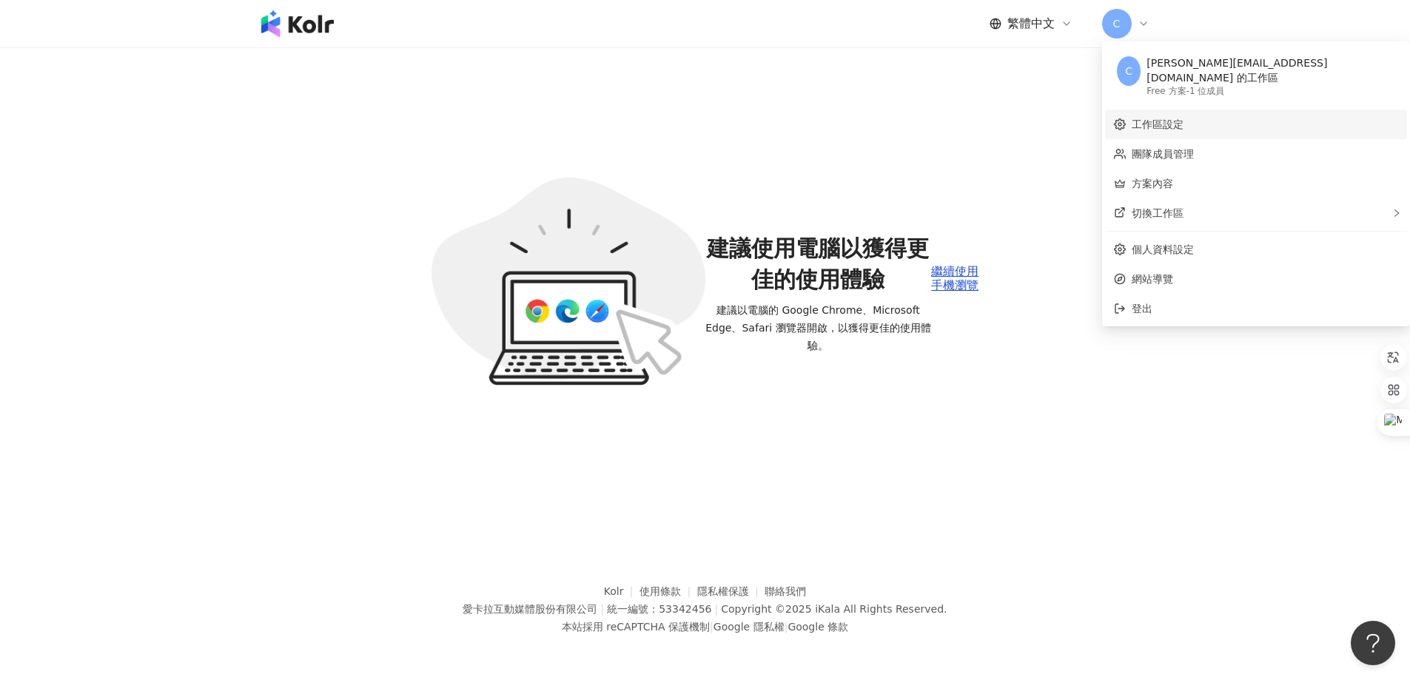
click at [1171, 118] on link "工作區設定" at bounding box center [1158, 124] width 52 height 12
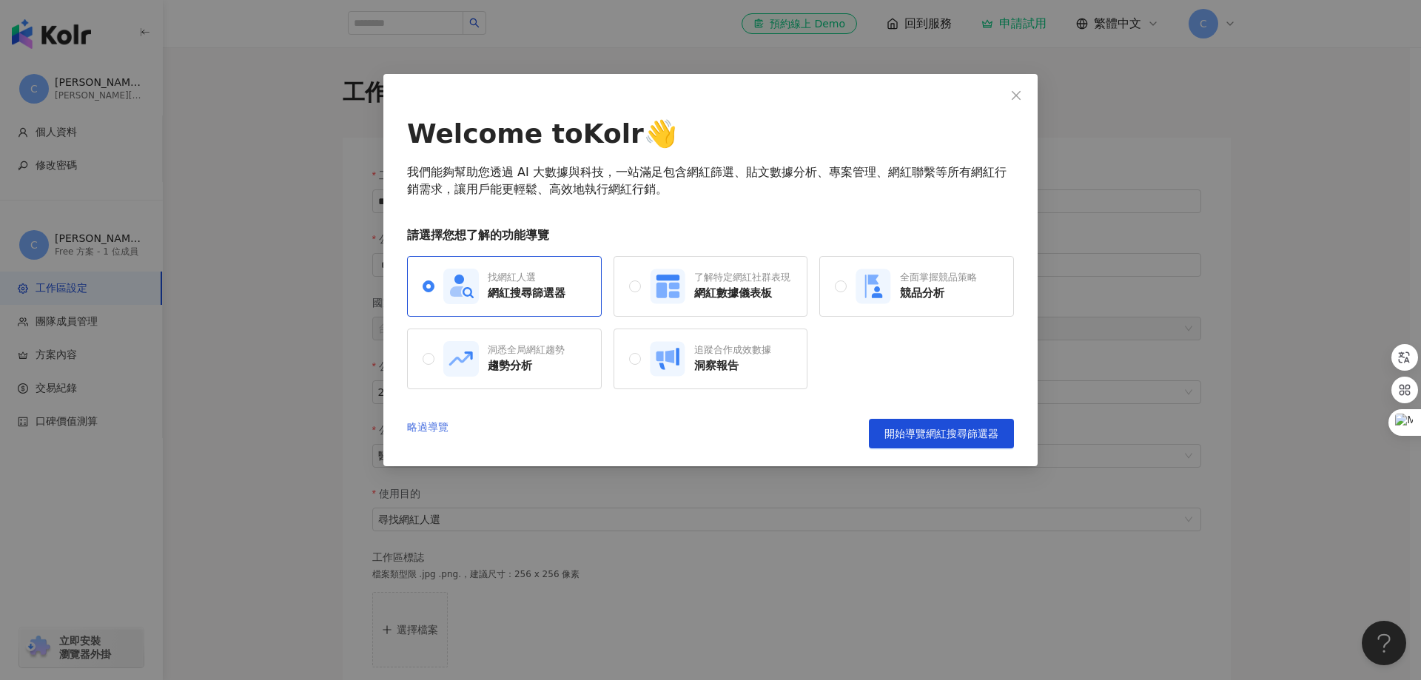
click at [417, 439] on link "略過導覽" at bounding box center [427, 434] width 41 height 30
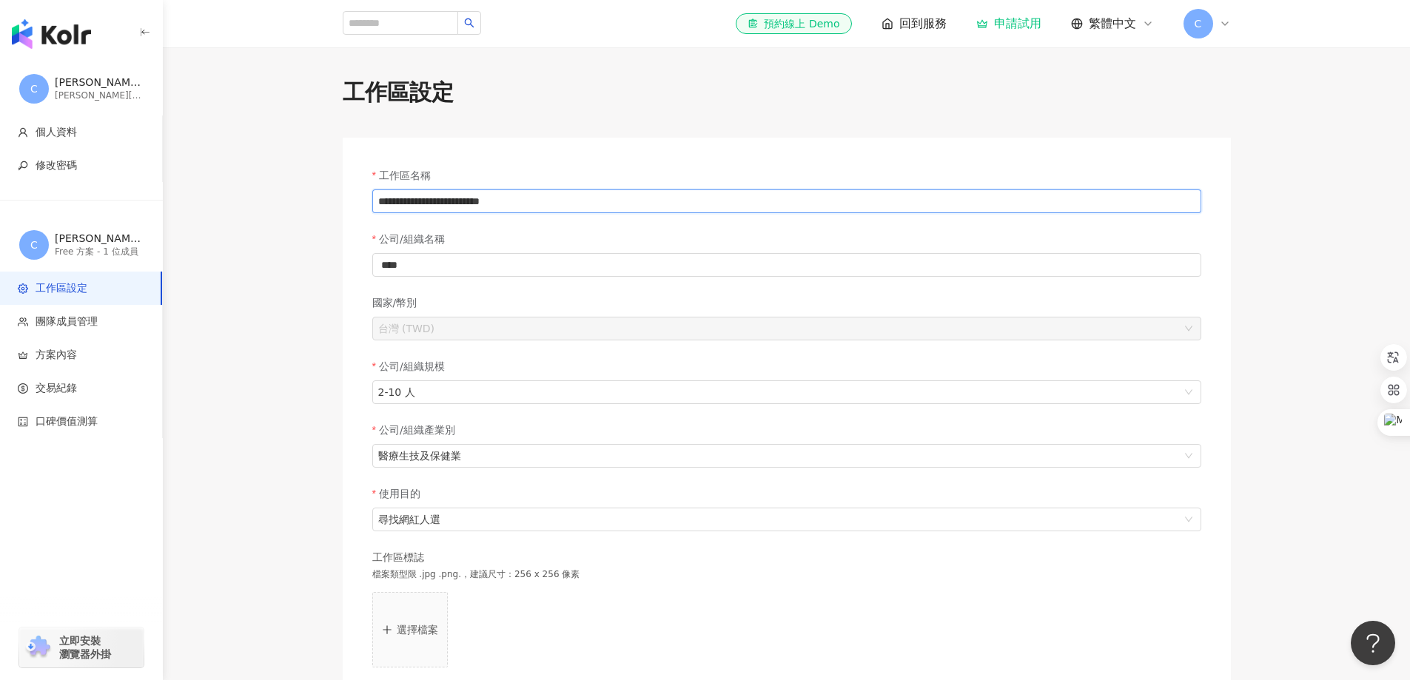
click at [531, 201] on input "**********" at bounding box center [786, 201] width 829 height 24
click at [66, 315] on span "團隊成員管理" at bounding box center [67, 322] width 62 height 15
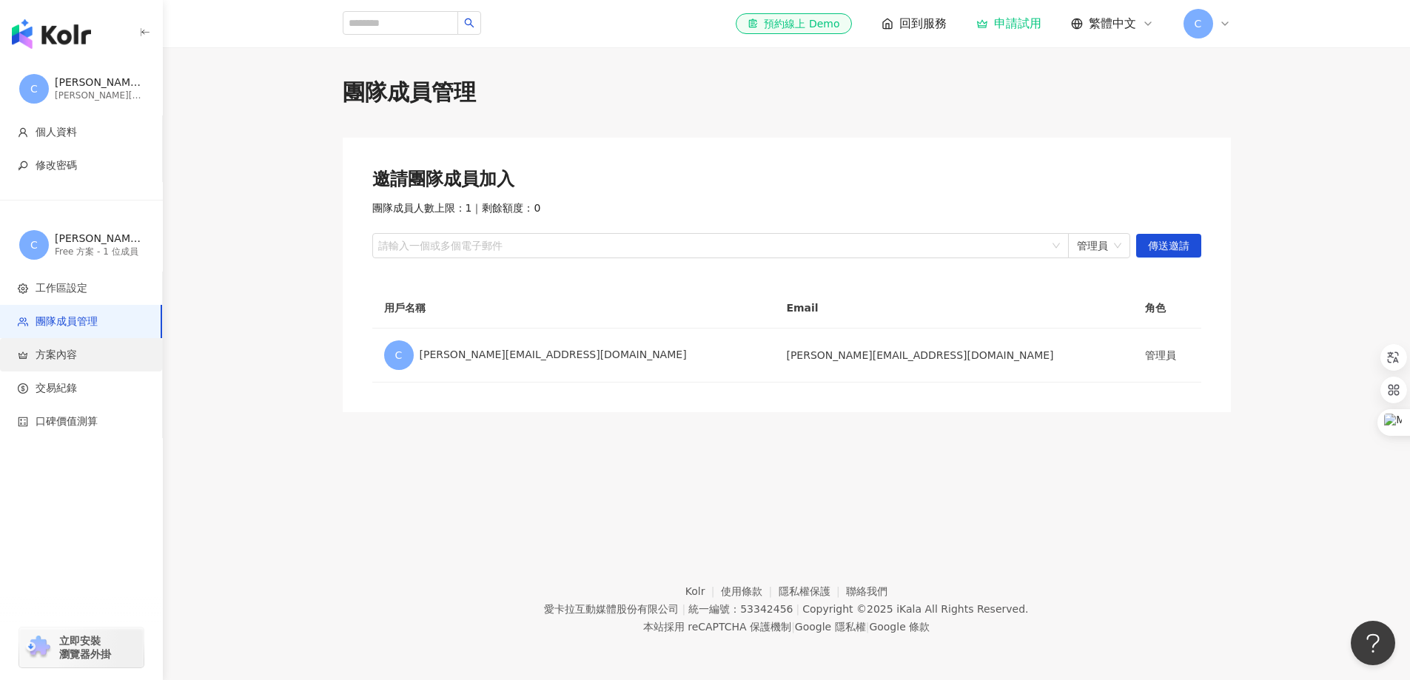
click at [80, 353] on span "方案內容" at bounding box center [84, 355] width 132 height 15
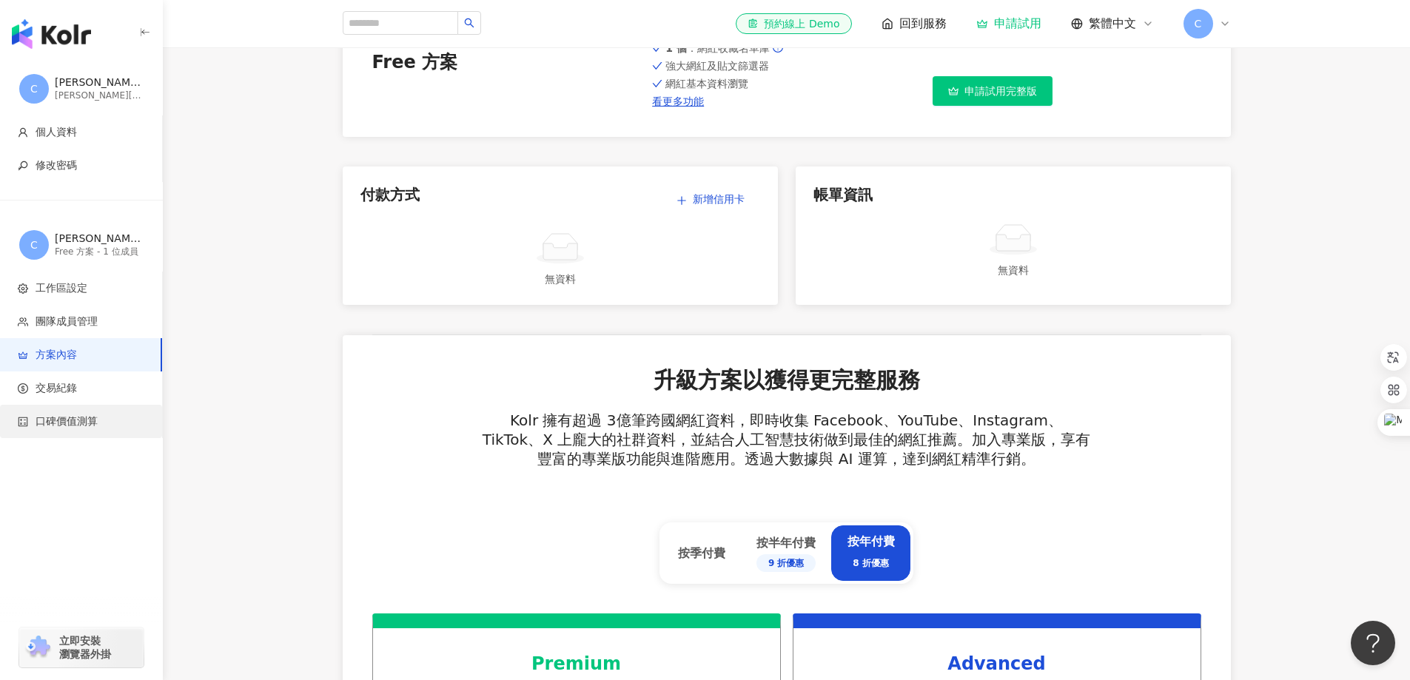
scroll to position [148, 0]
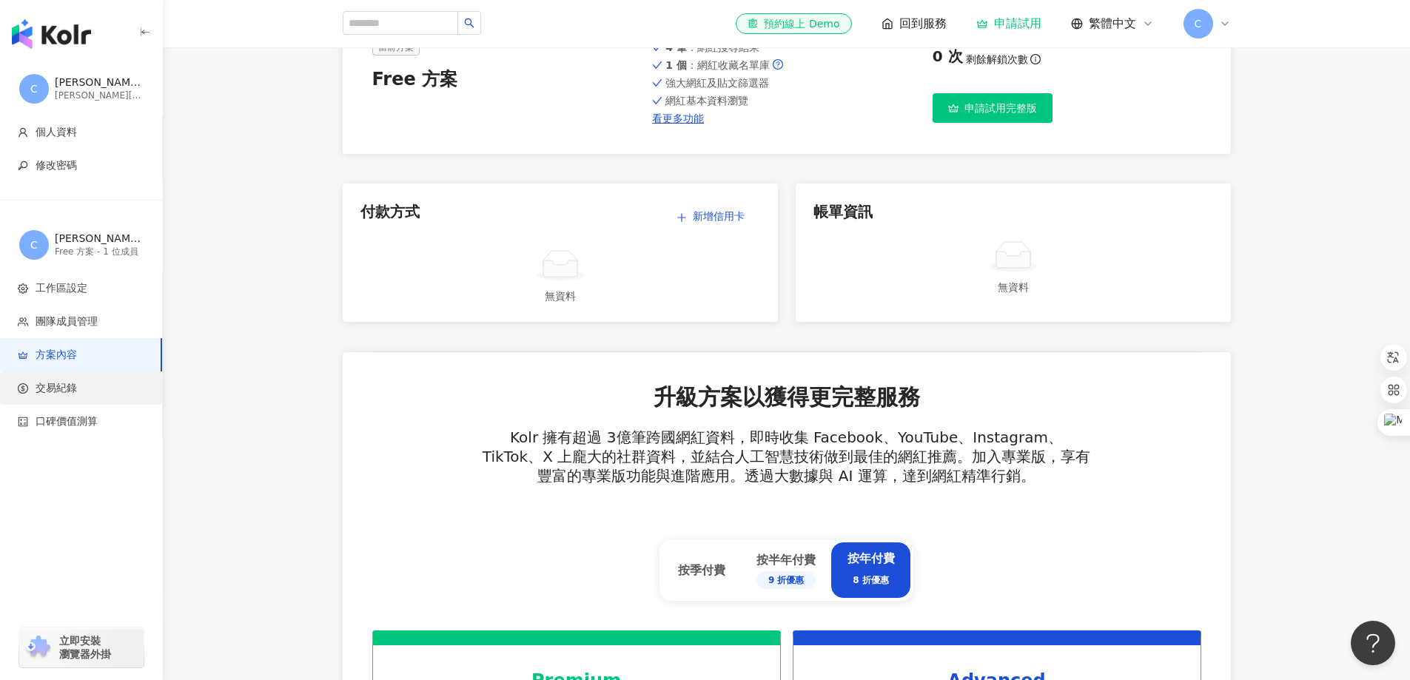
click at [101, 384] on span "交易紀錄" at bounding box center [84, 388] width 132 height 15
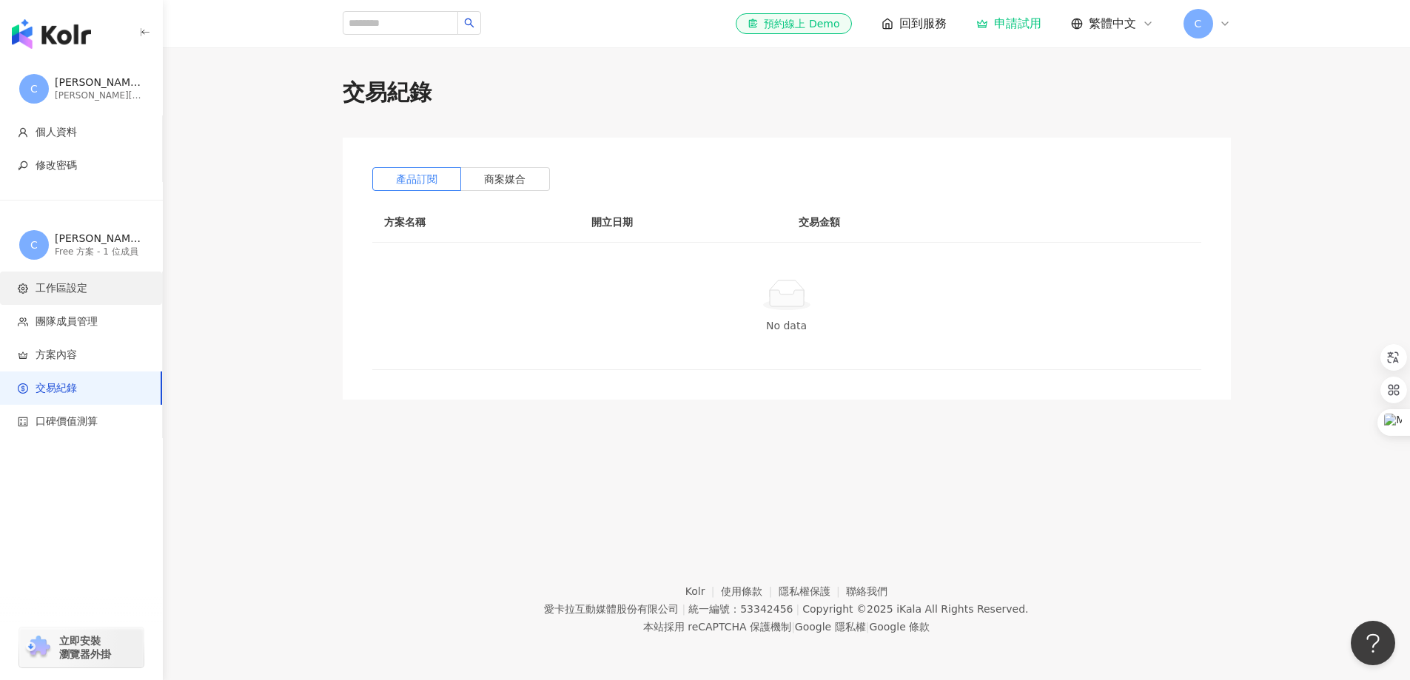
click at [61, 295] on span "工作區設定" at bounding box center [62, 288] width 52 height 15
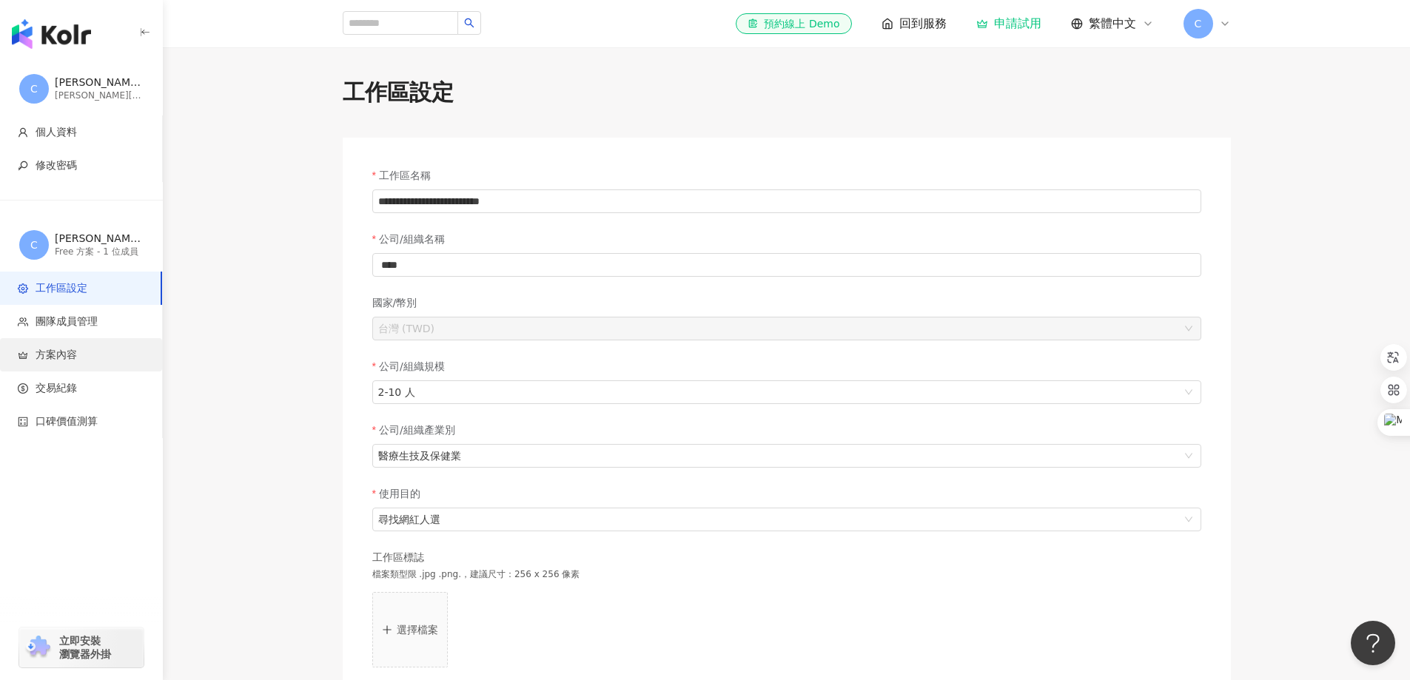
click at [81, 358] on span "方案內容" at bounding box center [84, 355] width 132 height 15
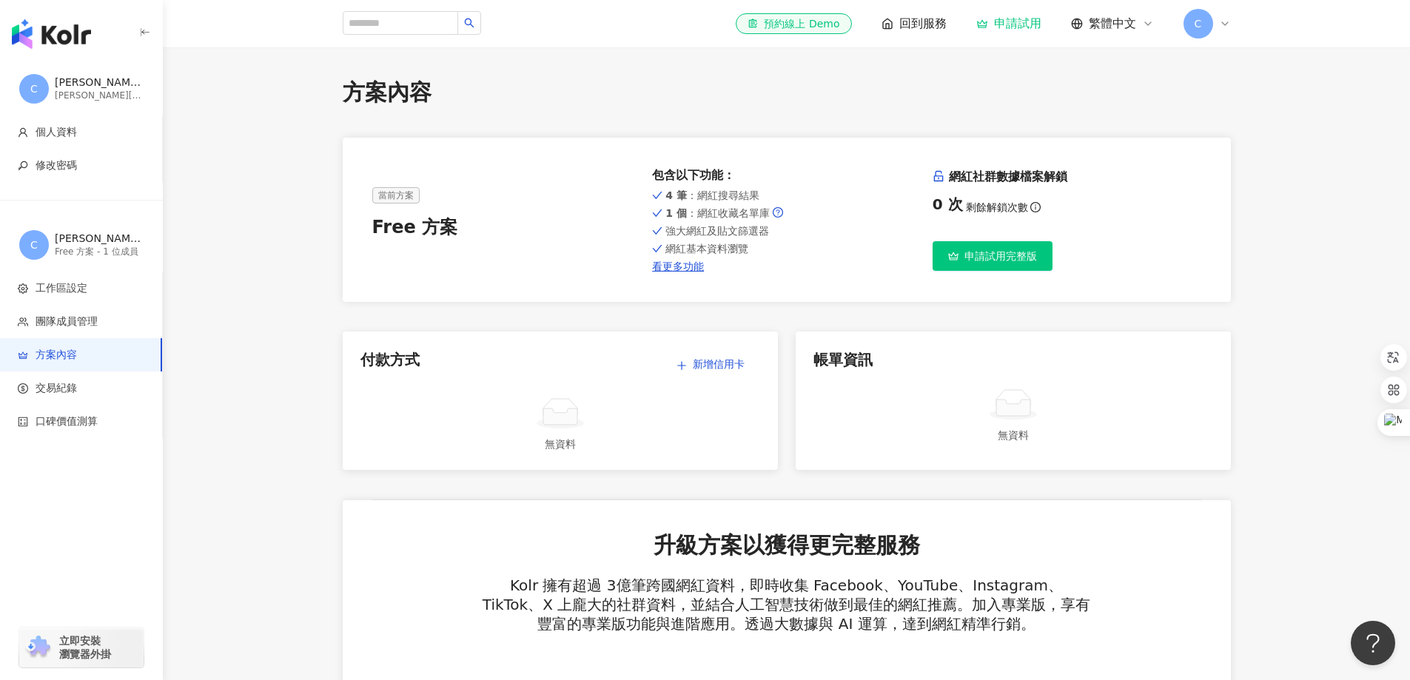
click at [1223, 30] on div "C" at bounding box center [1206, 24] width 47 height 30
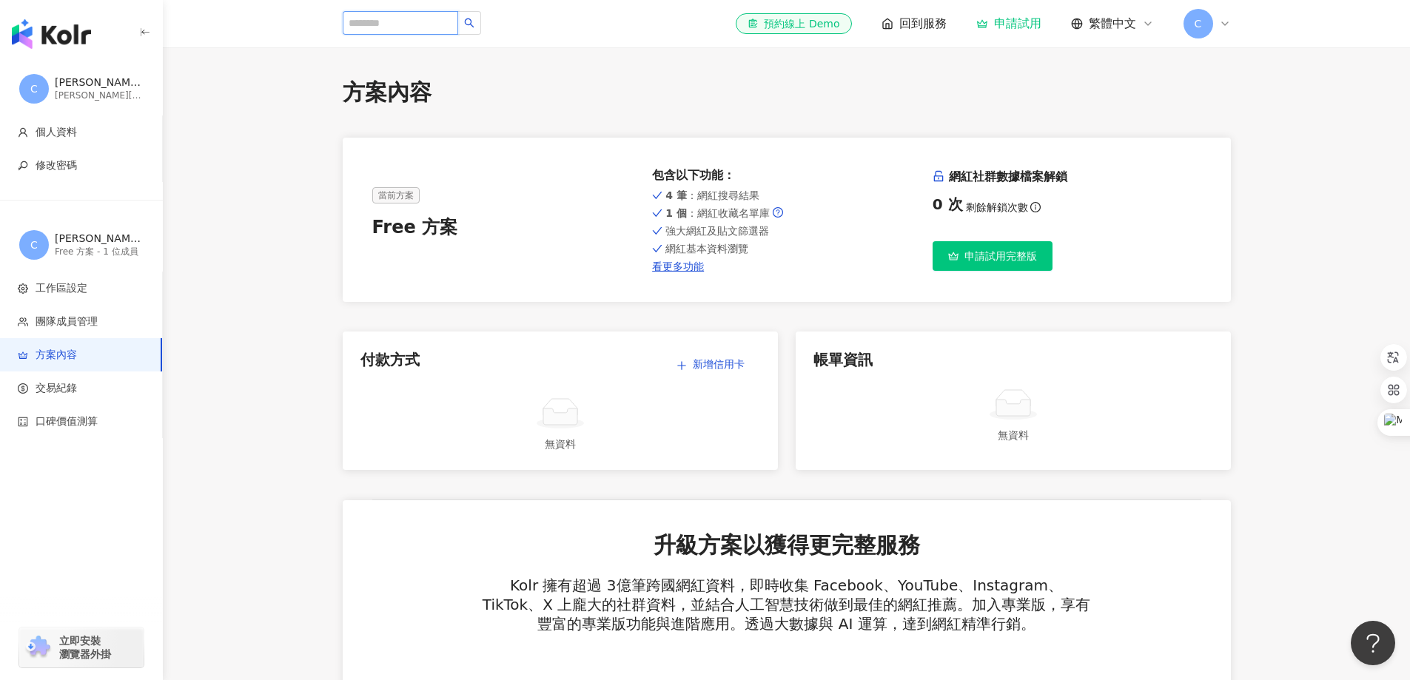
click at [355, 24] on input "search" at bounding box center [400, 23] width 115 height 24
type input "*"
type input "**"
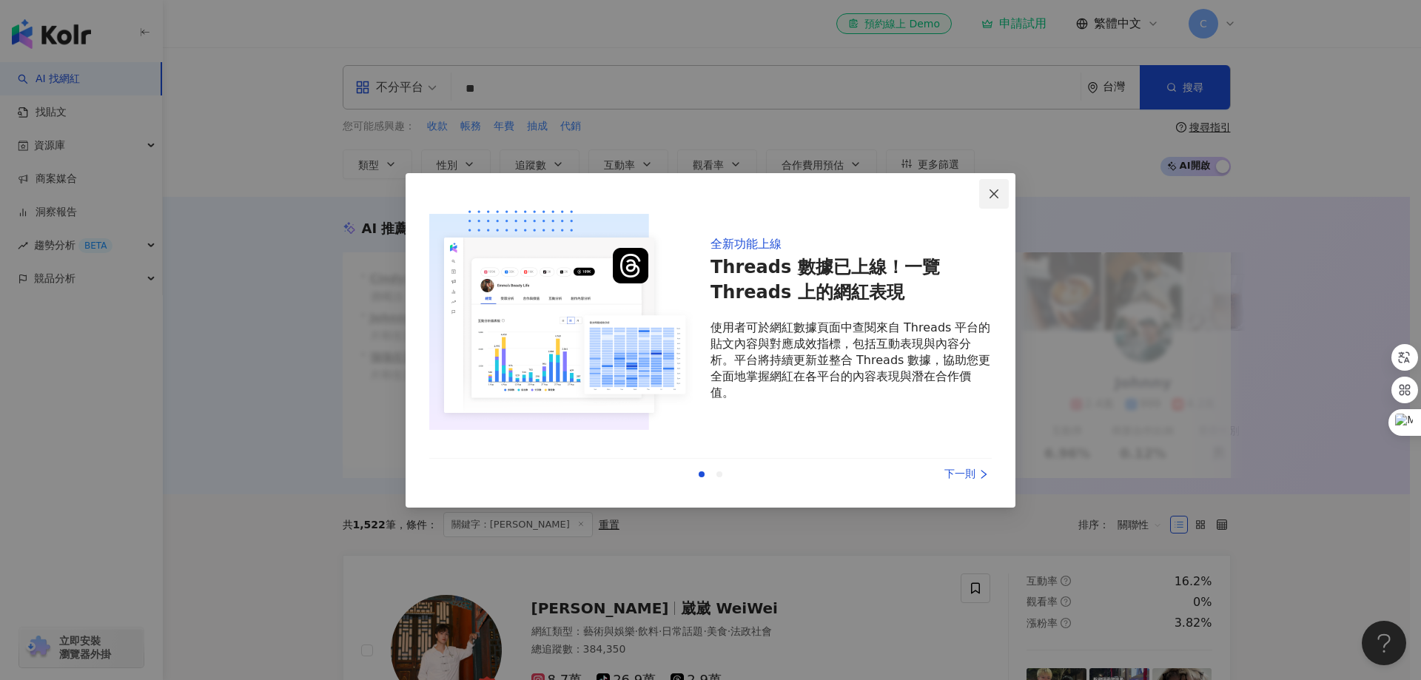
click at [993, 188] on icon "close" at bounding box center [994, 194] width 12 height 12
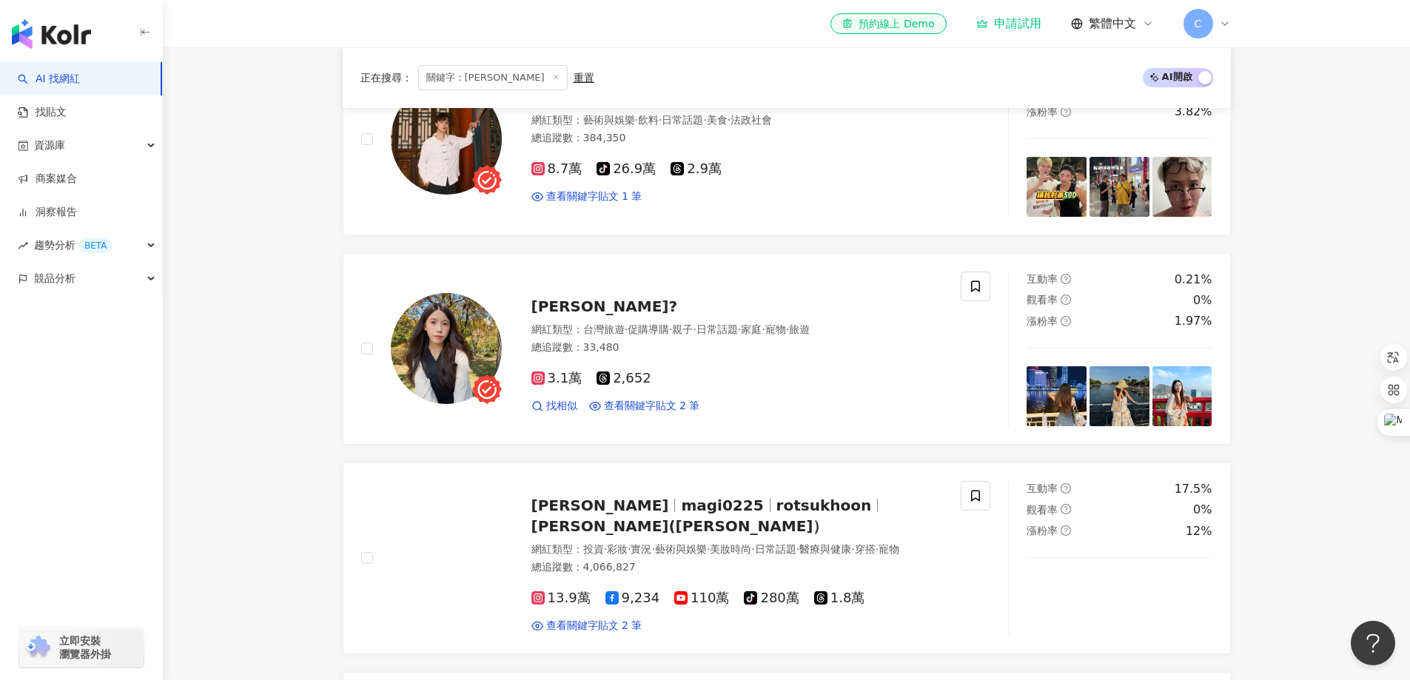
scroll to position [517, 0]
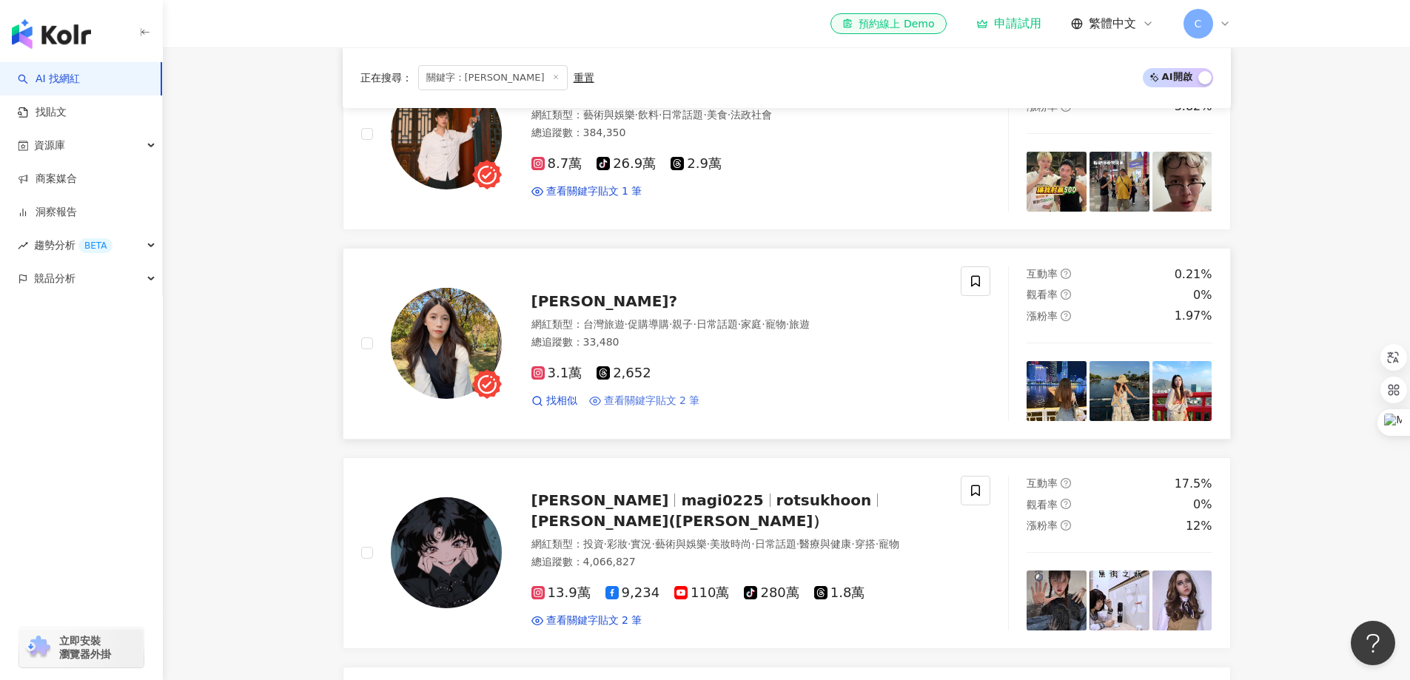
click at [674, 409] on span "查看關鍵字貼文 2 筆" at bounding box center [652, 401] width 96 height 15
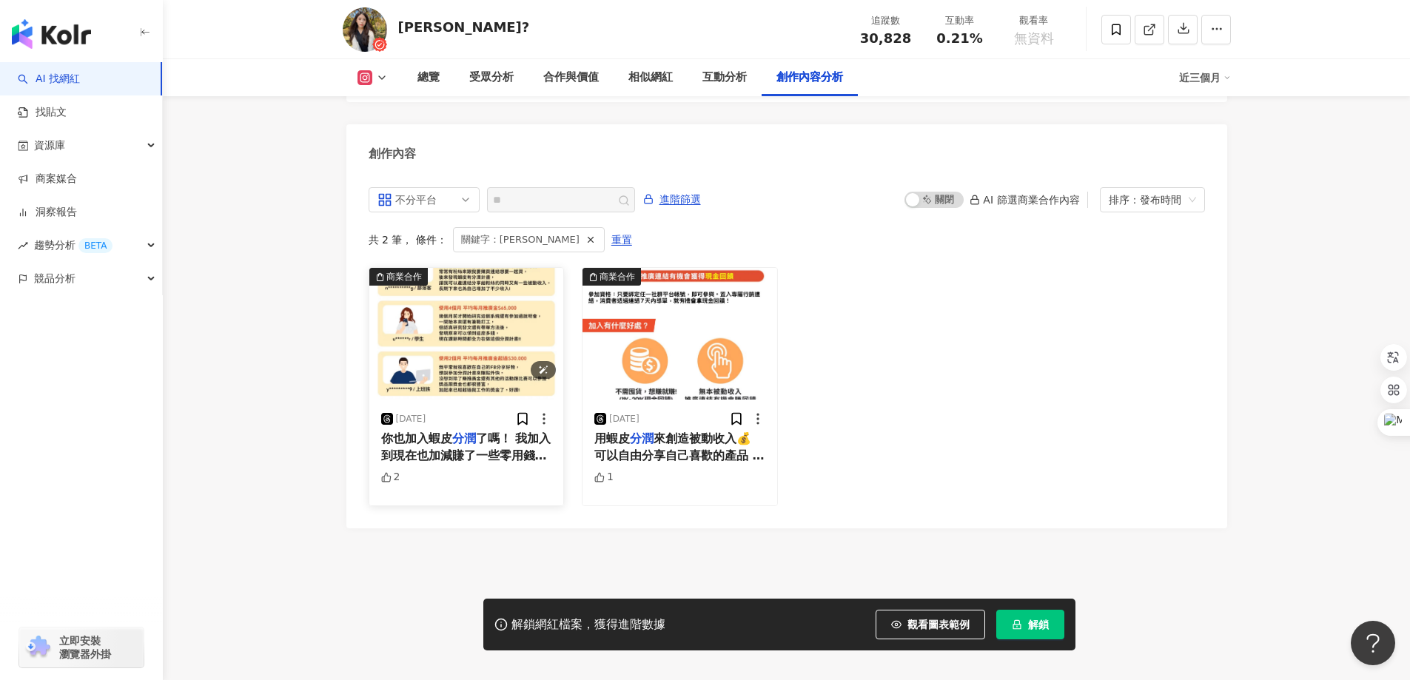
click at [477, 368] on img at bounding box center [466, 334] width 195 height 132
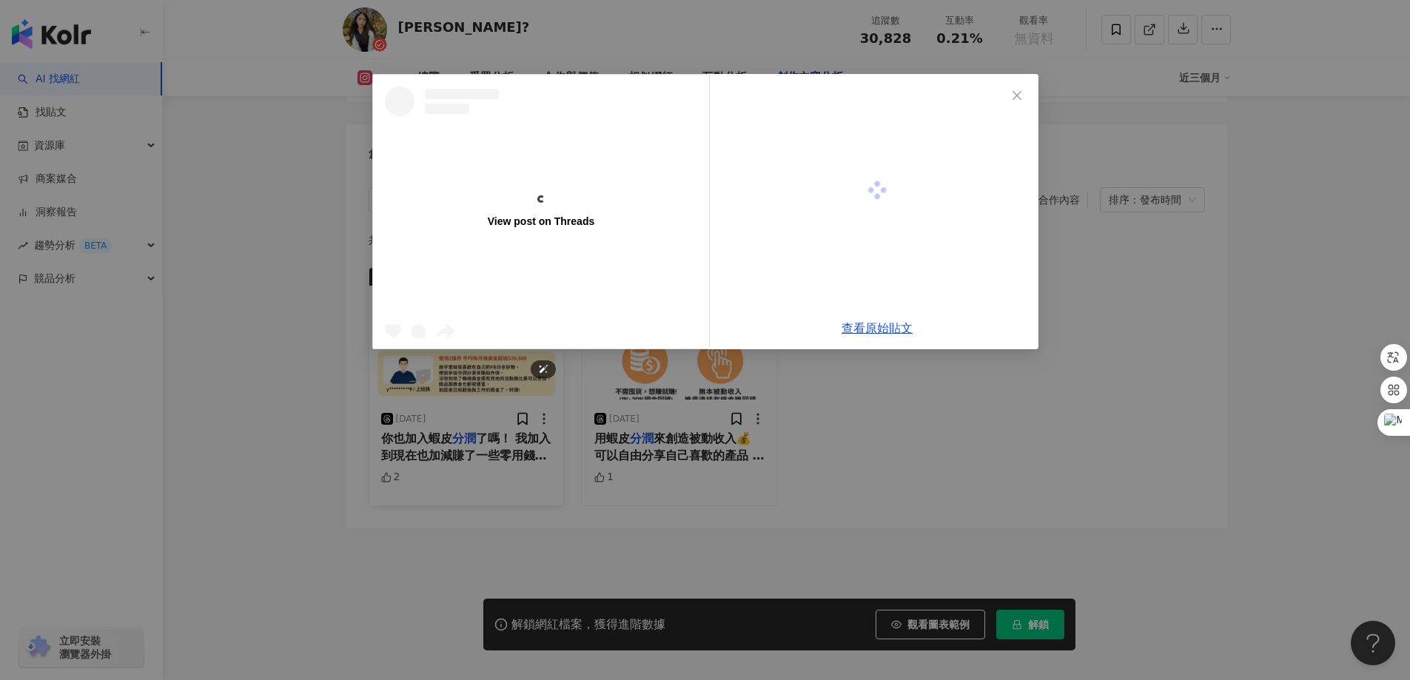
scroll to position [4480, 0]
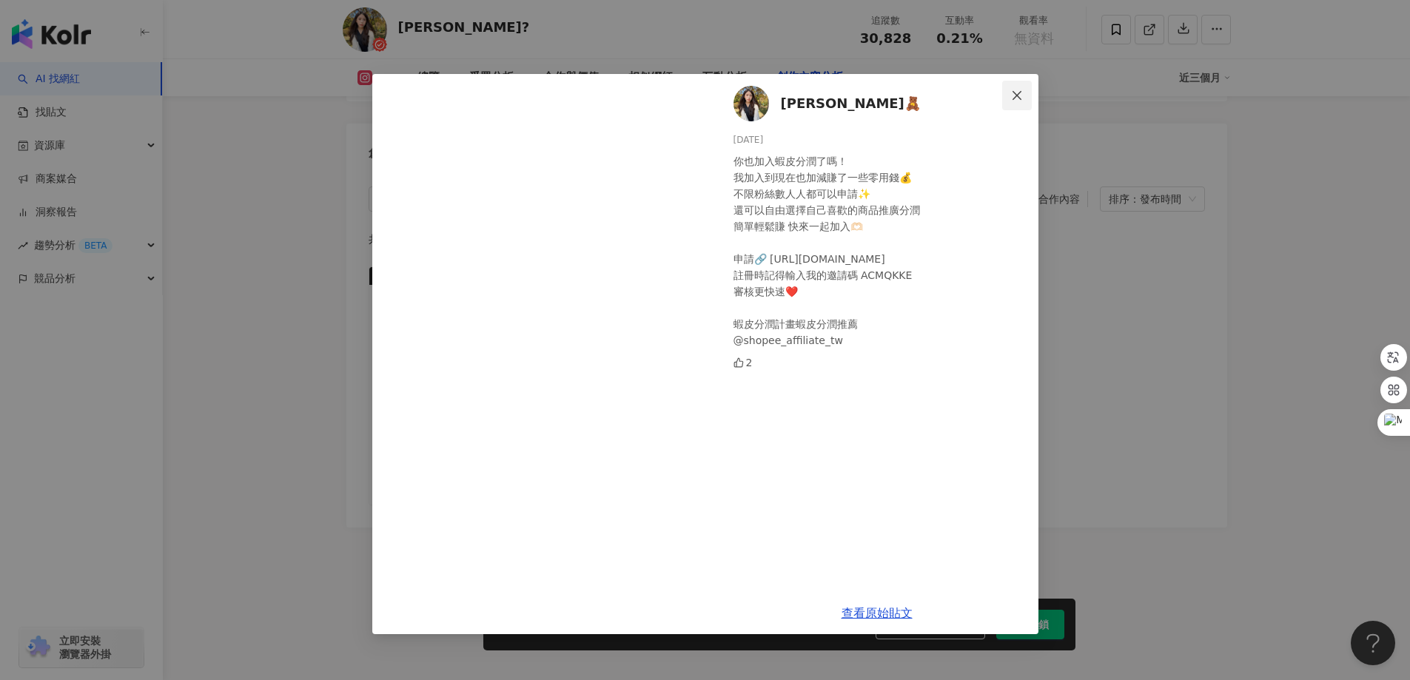
click at [1020, 90] on icon "close" at bounding box center [1017, 96] width 12 height 12
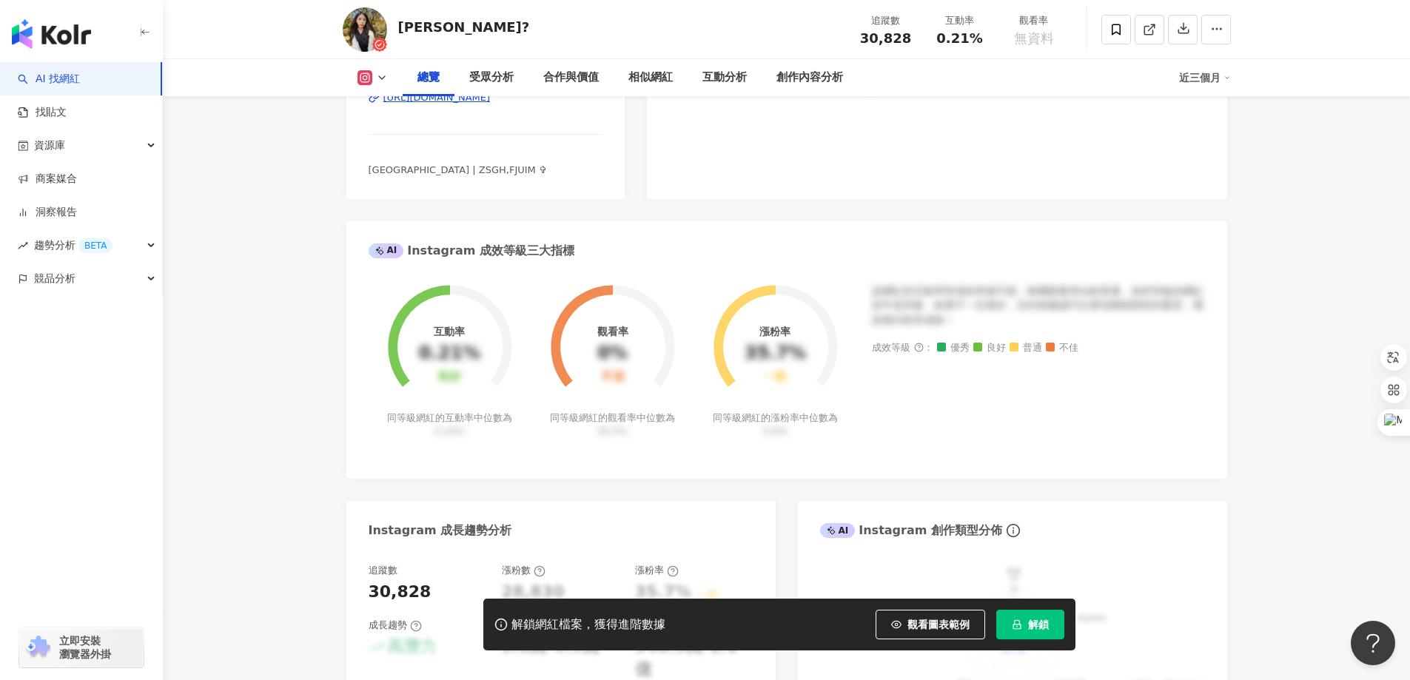
scroll to position [0, 0]
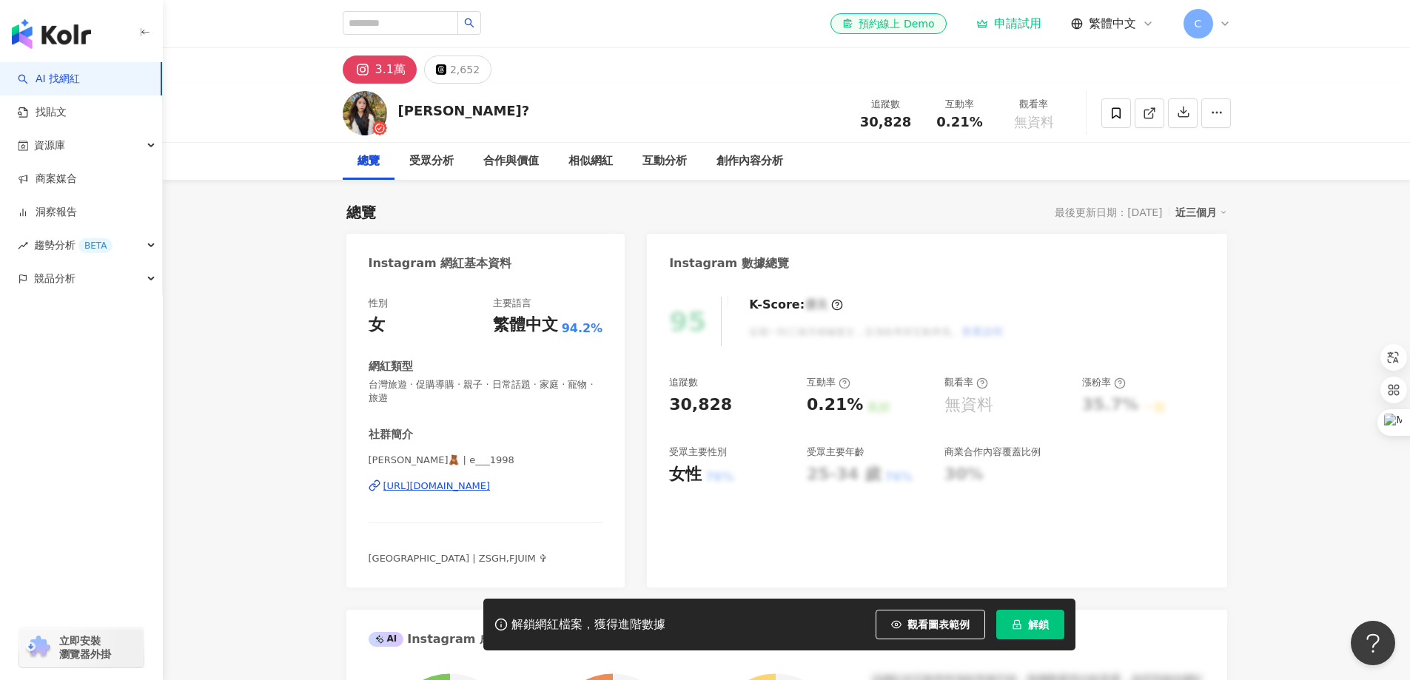
drag, startPoint x: 901, startPoint y: 232, endPoint x: 892, endPoint y: 235, distance: 9.4
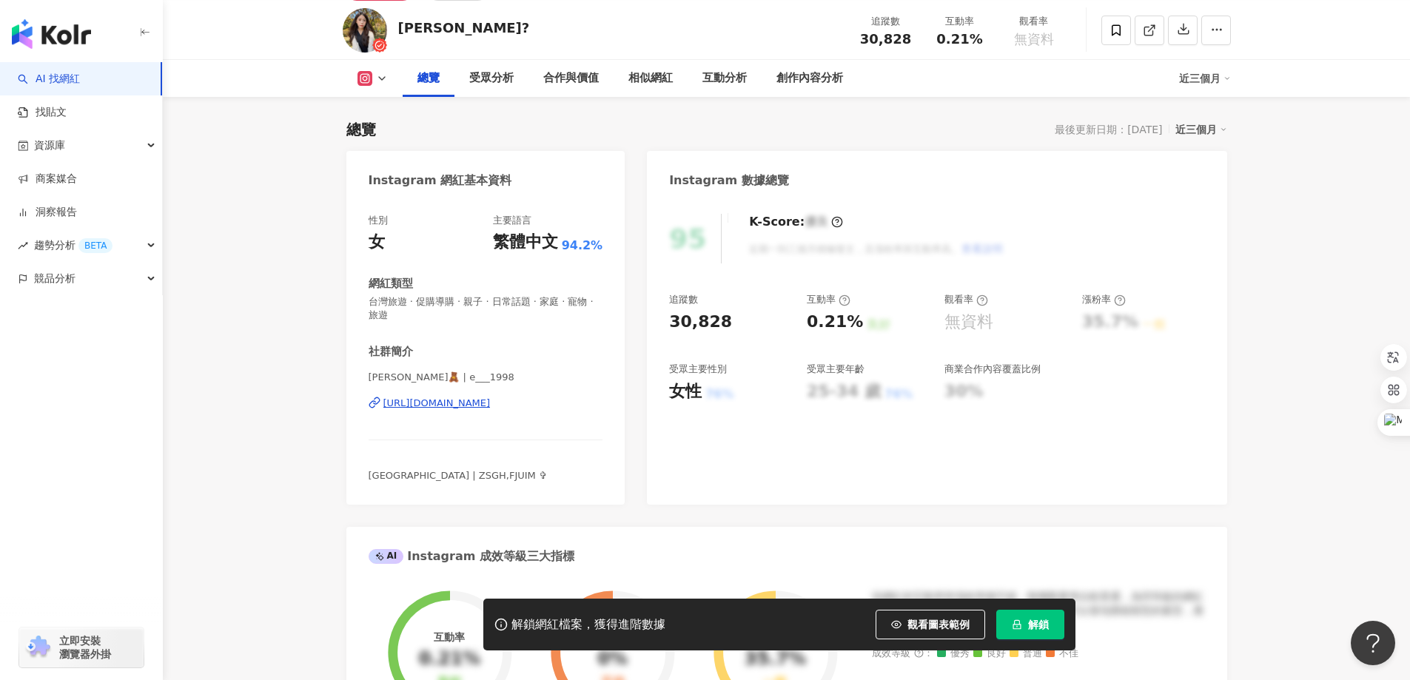
scroll to position [74, 0]
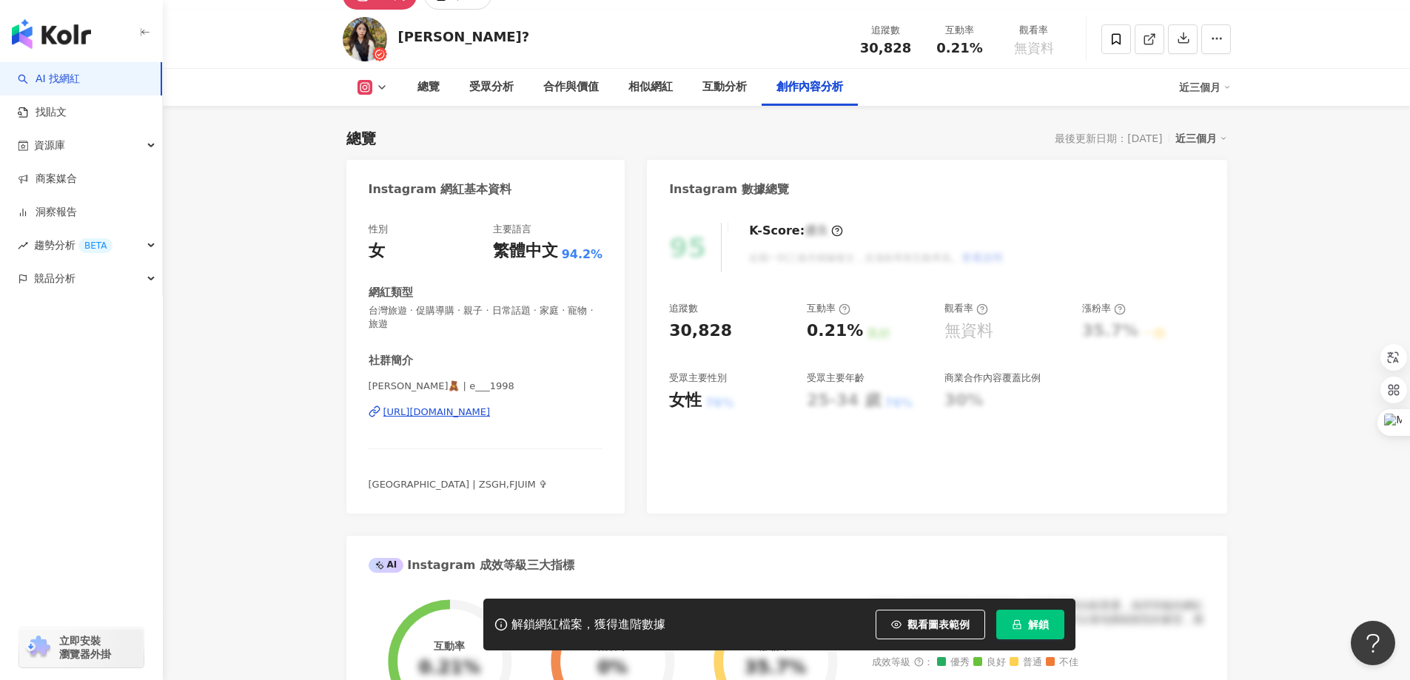
scroll to position [4480, 0]
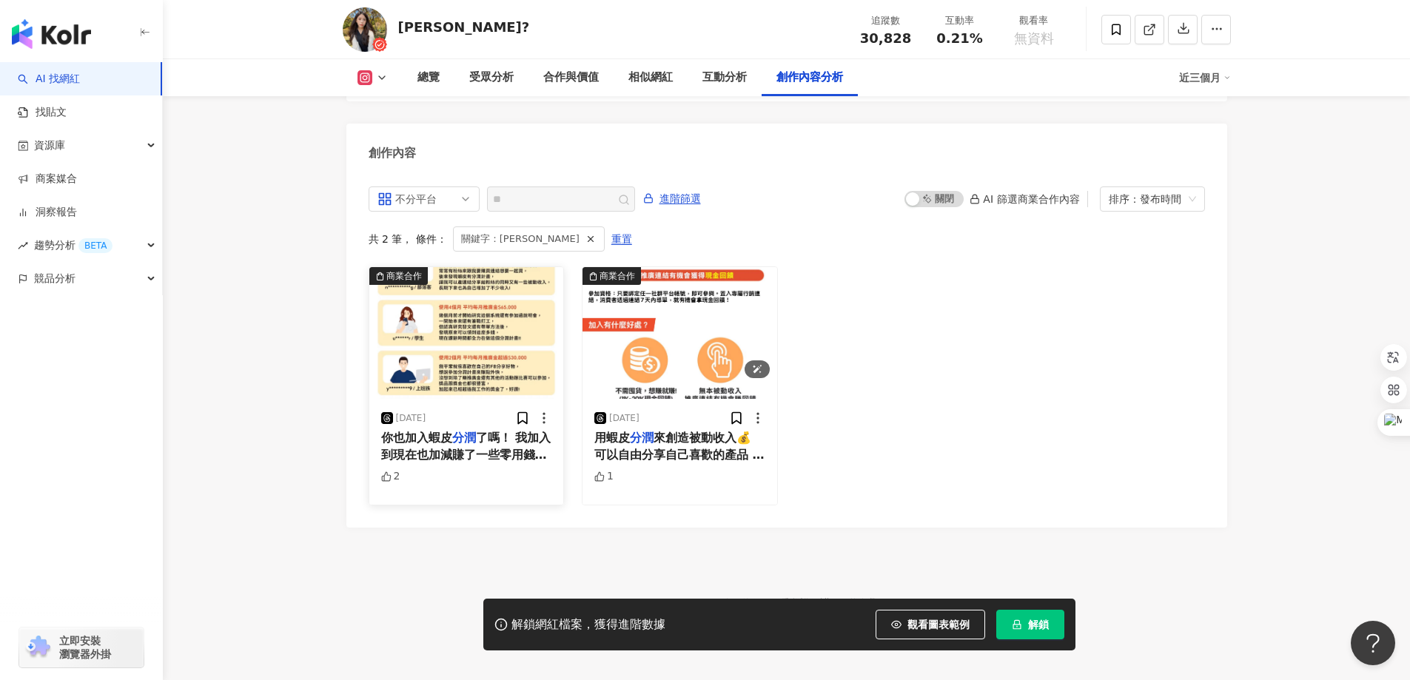
click at [465, 338] on img at bounding box center [466, 333] width 195 height 132
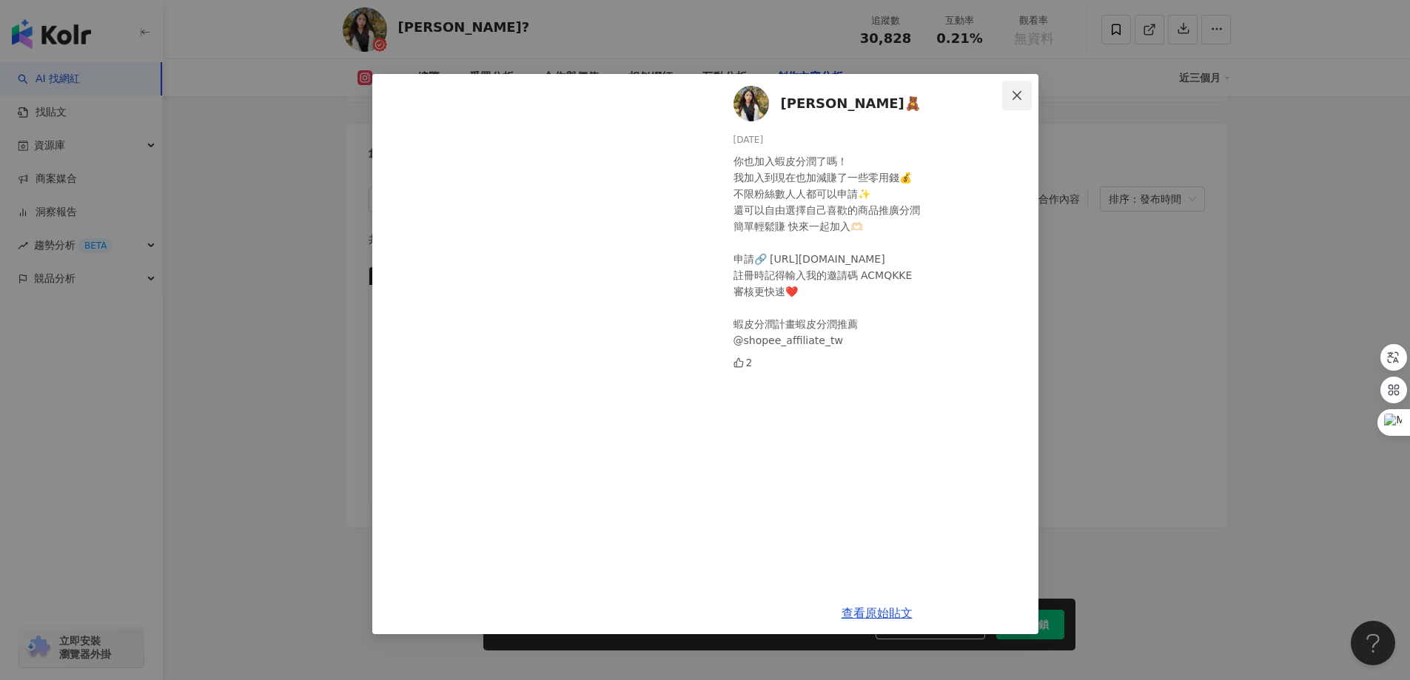
click at [1015, 91] on icon "close" at bounding box center [1017, 96] width 12 height 12
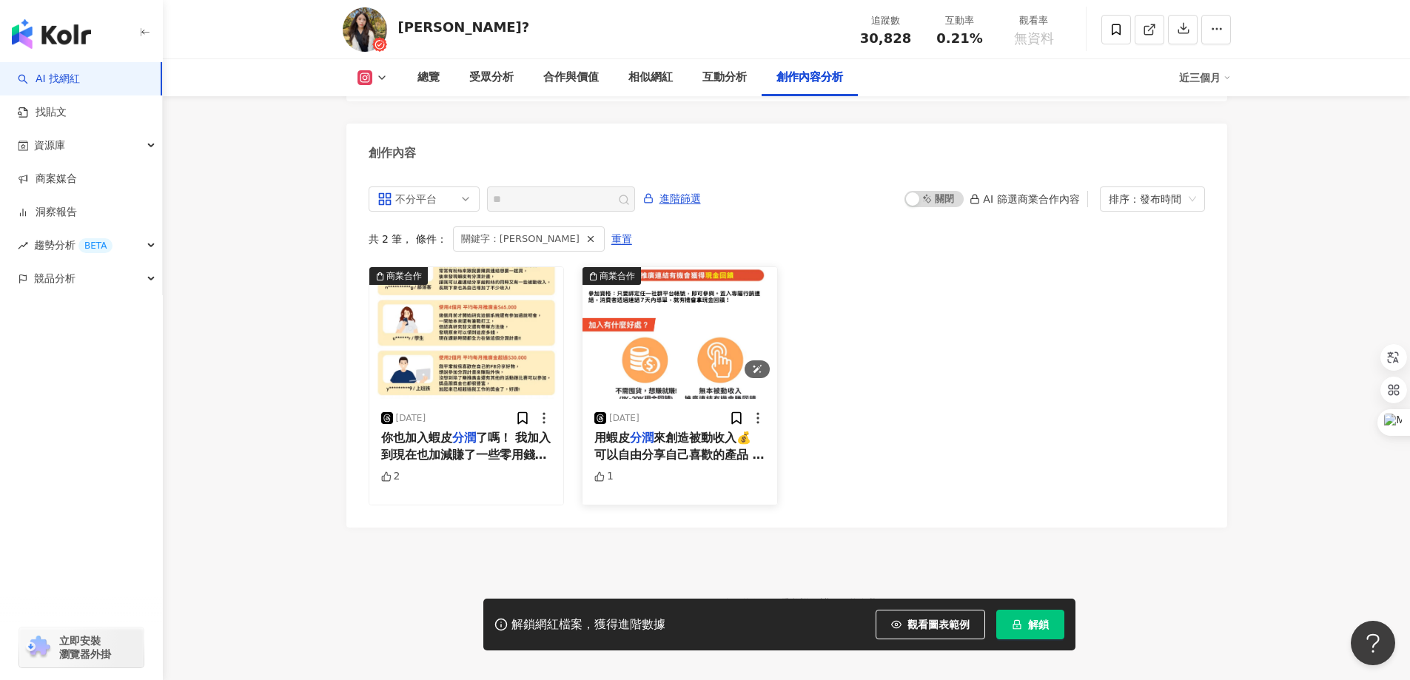
click at [673, 382] on img at bounding box center [679, 333] width 195 height 132
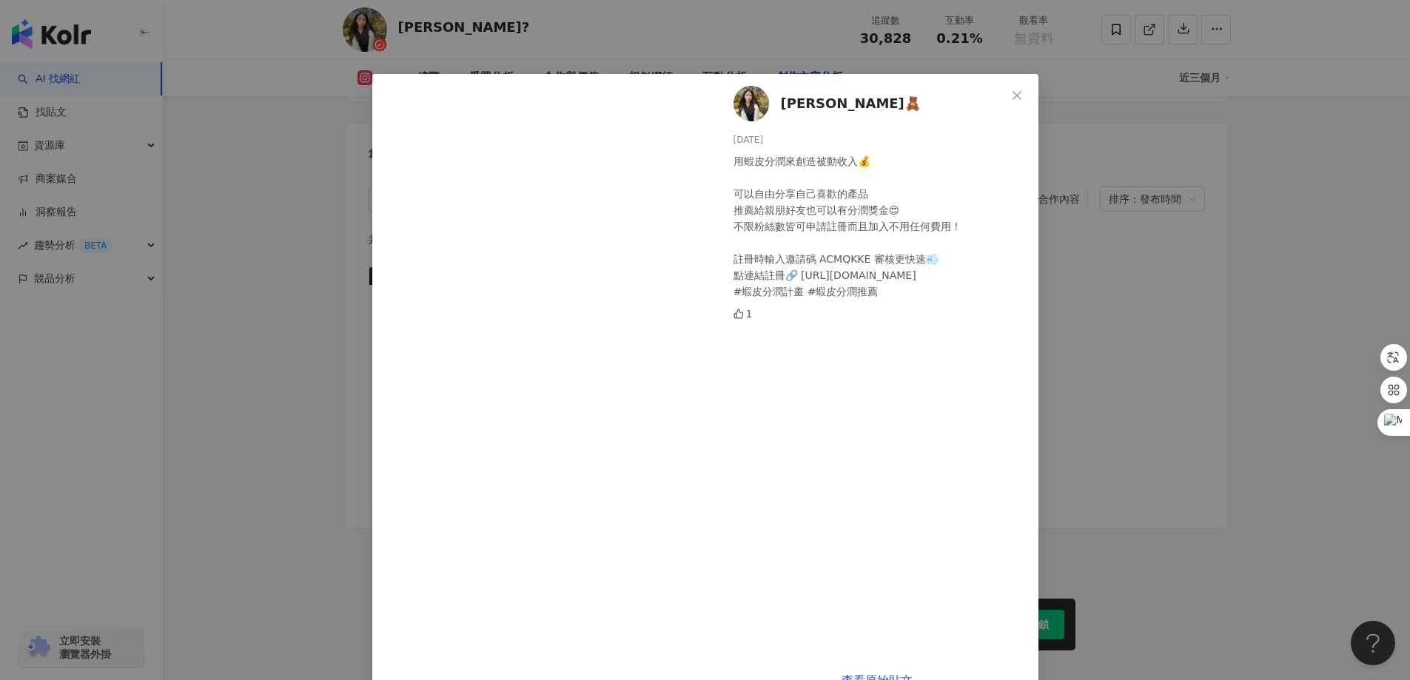
click at [1011, 90] on icon "close" at bounding box center [1017, 96] width 12 height 12
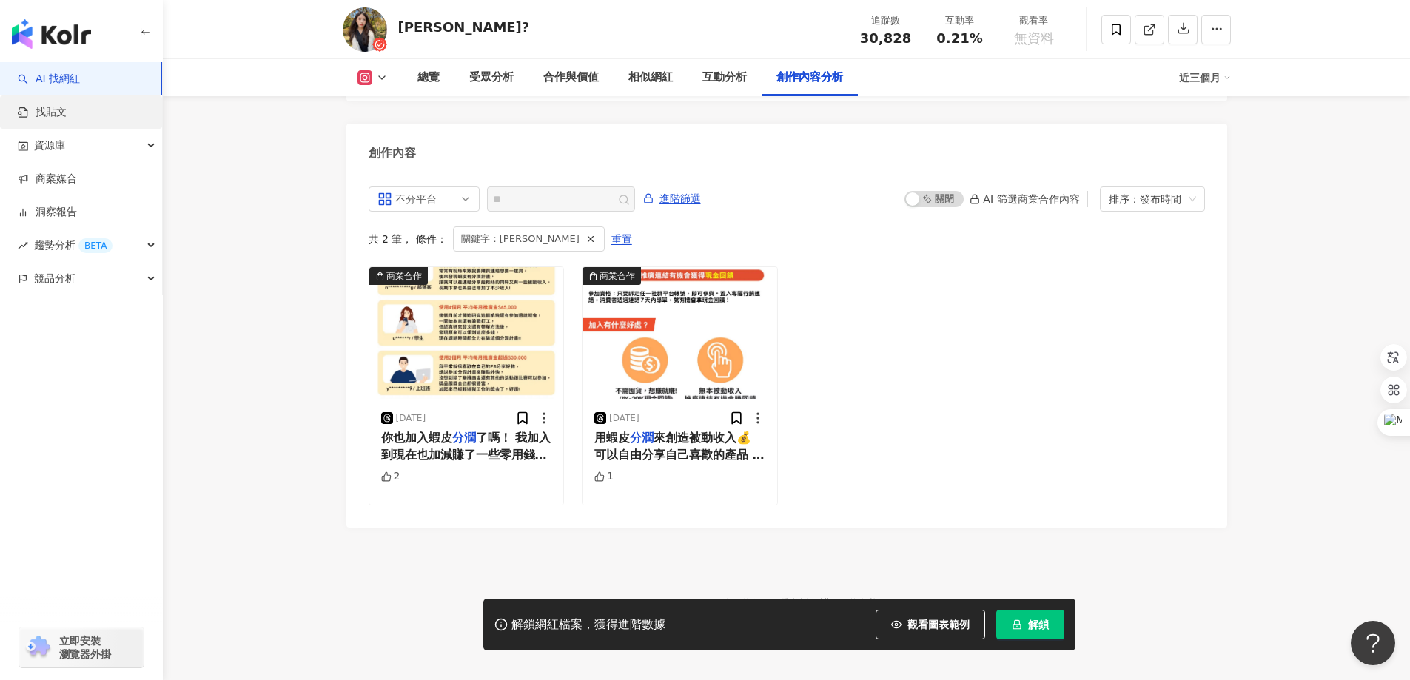
click at [51, 113] on link "找貼文" at bounding box center [42, 112] width 49 height 15
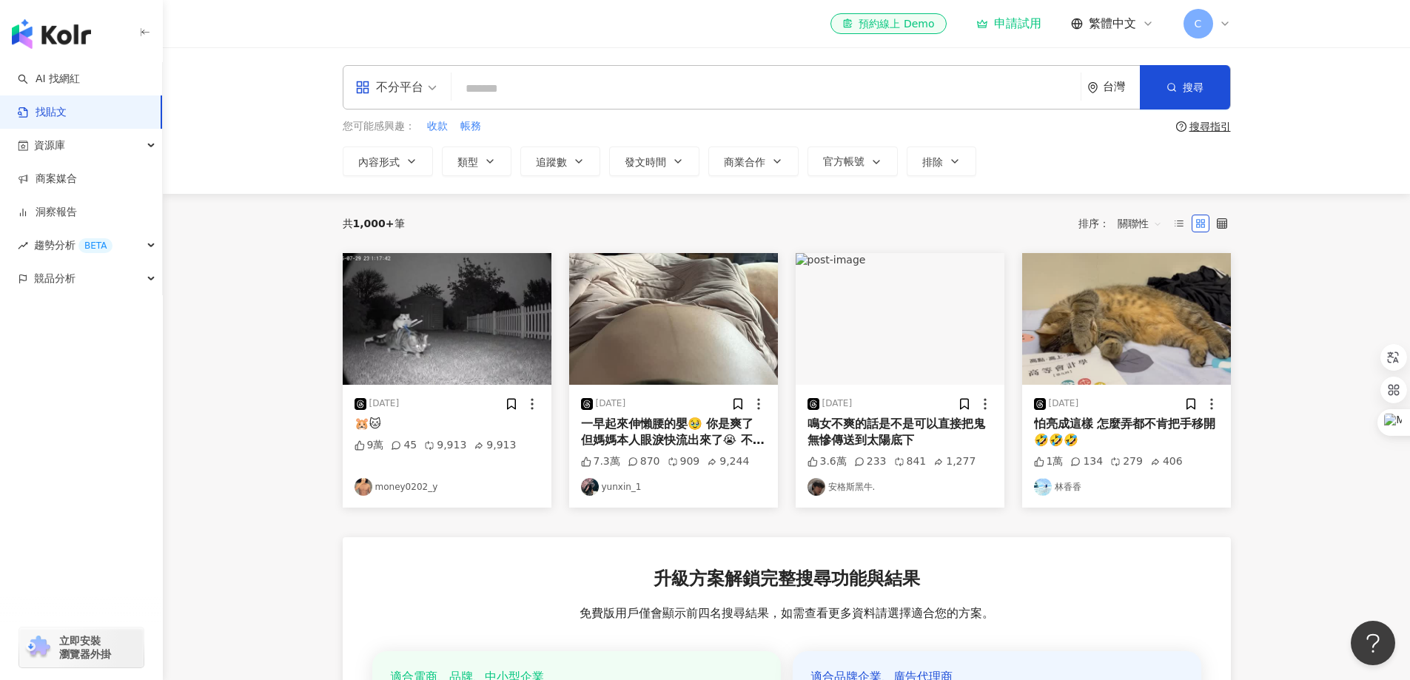
click at [480, 86] on input "search" at bounding box center [765, 89] width 617 height 32
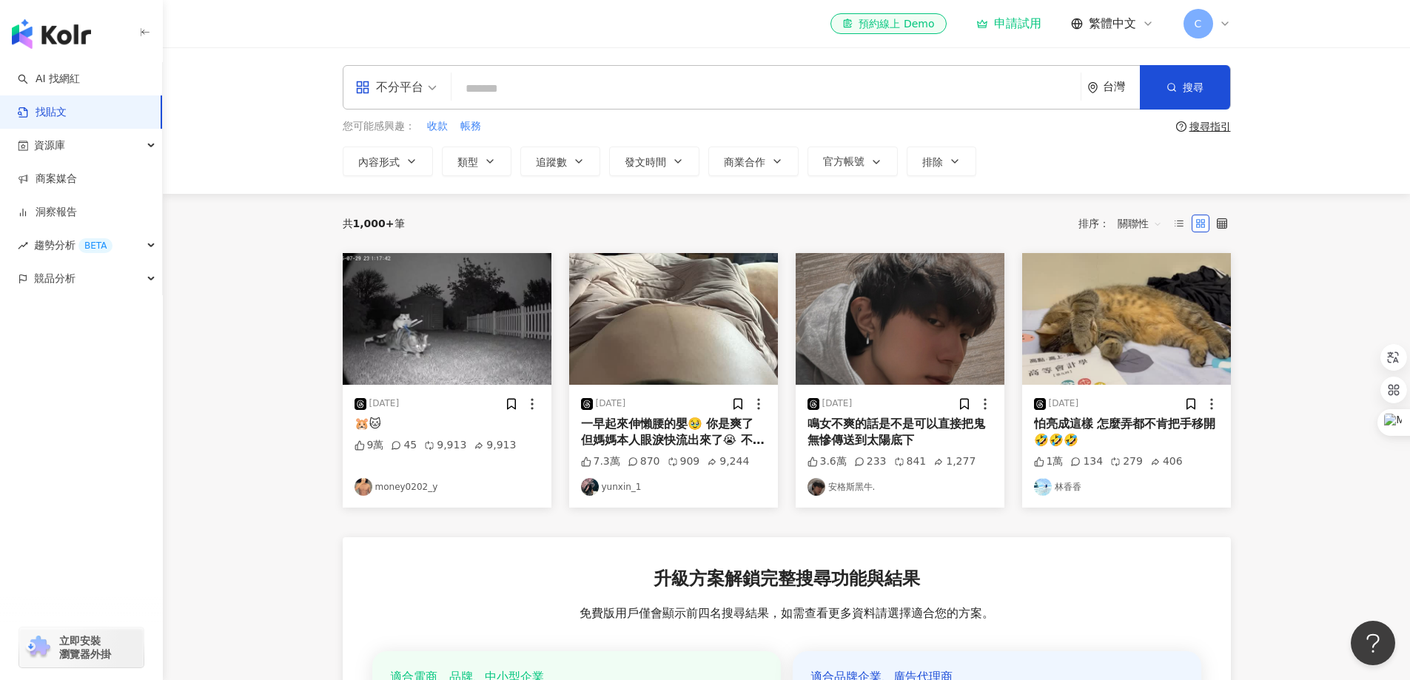
click at [500, 85] on input "search" at bounding box center [765, 89] width 617 height 32
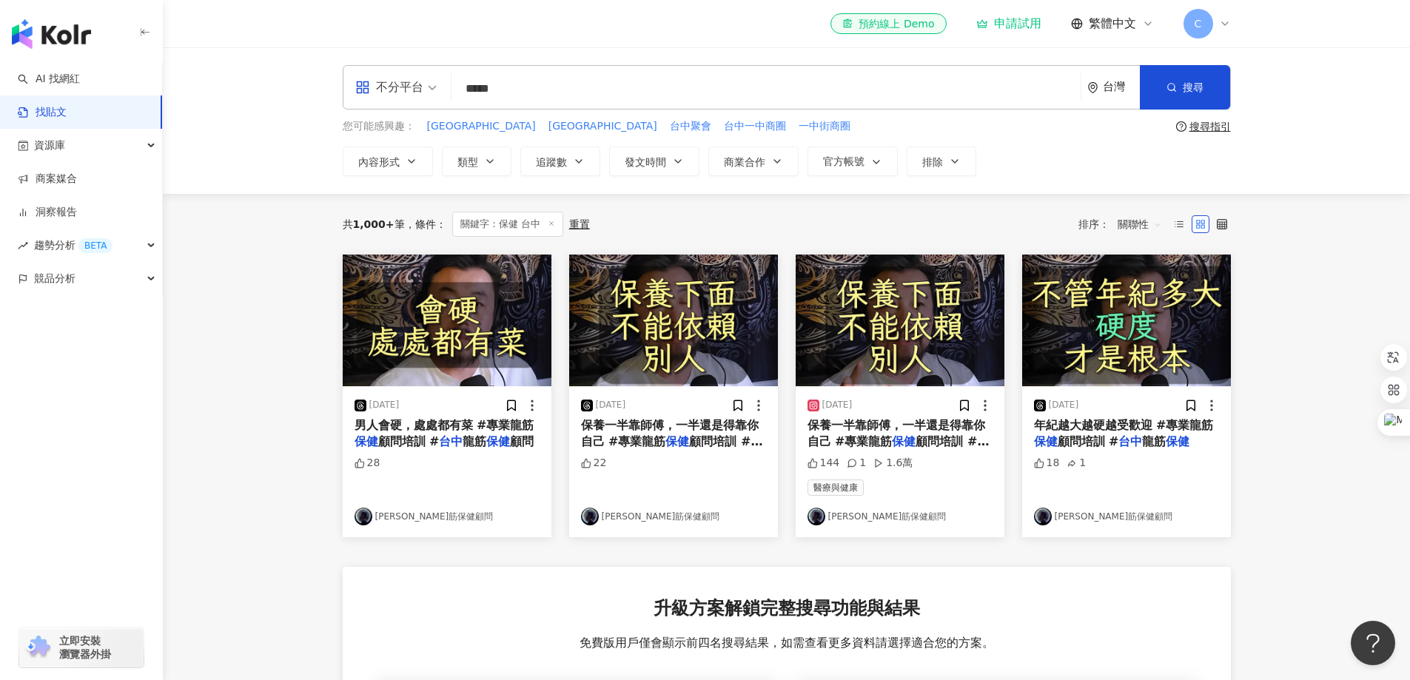
drag, startPoint x: 520, startPoint y: 84, endPoint x: 426, endPoint y: 85, distance: 94.0
click at [426, 85] on div "不分平台 保健 台中 ***** 台灣 搜尋 searchOperator 插入語法 完全符合 "" 聯集 OR 交集 AND 排除 - 群組 {}" at bounding box center [787, 87] width 888 height 44
type input "*****"
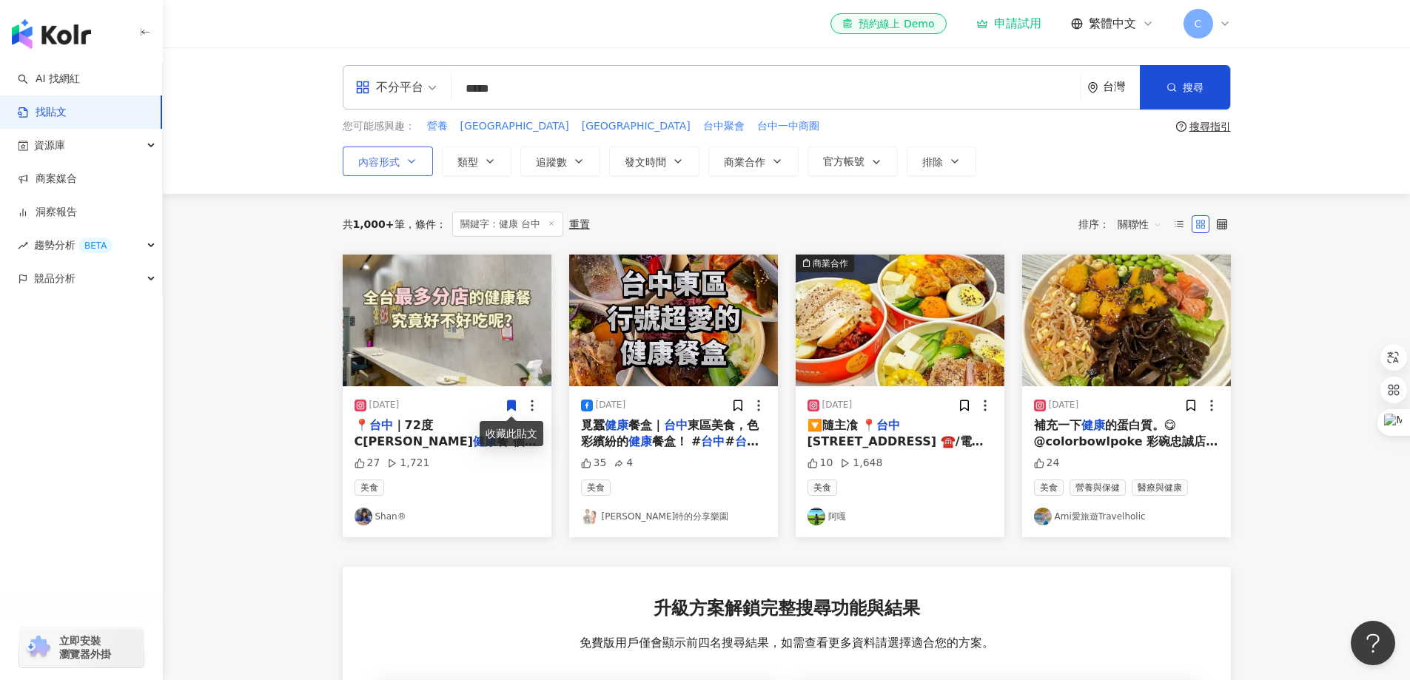
click at [403, 159] on button "內容形式" at bounding box center [388, 162] width 90 height 30
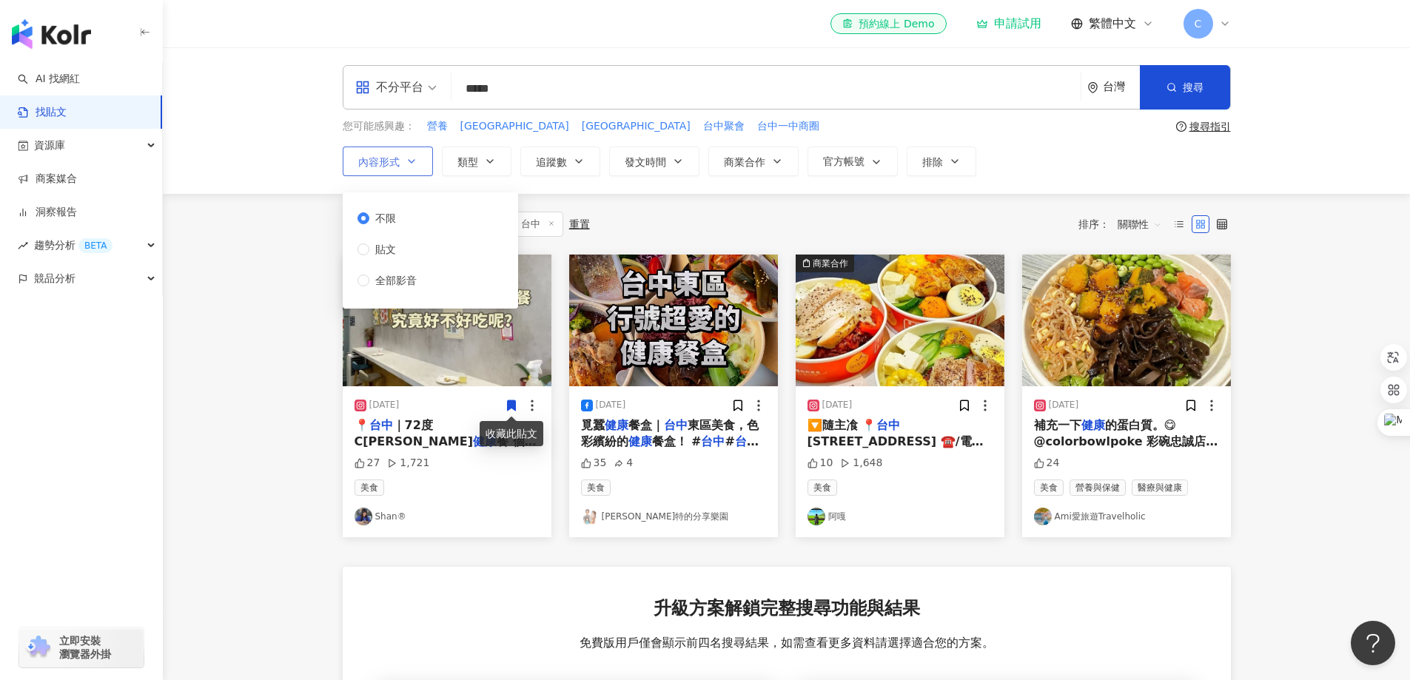
click at [403, 159] on button "內容形式" at bounding box center [388, 162] width 90 height 30
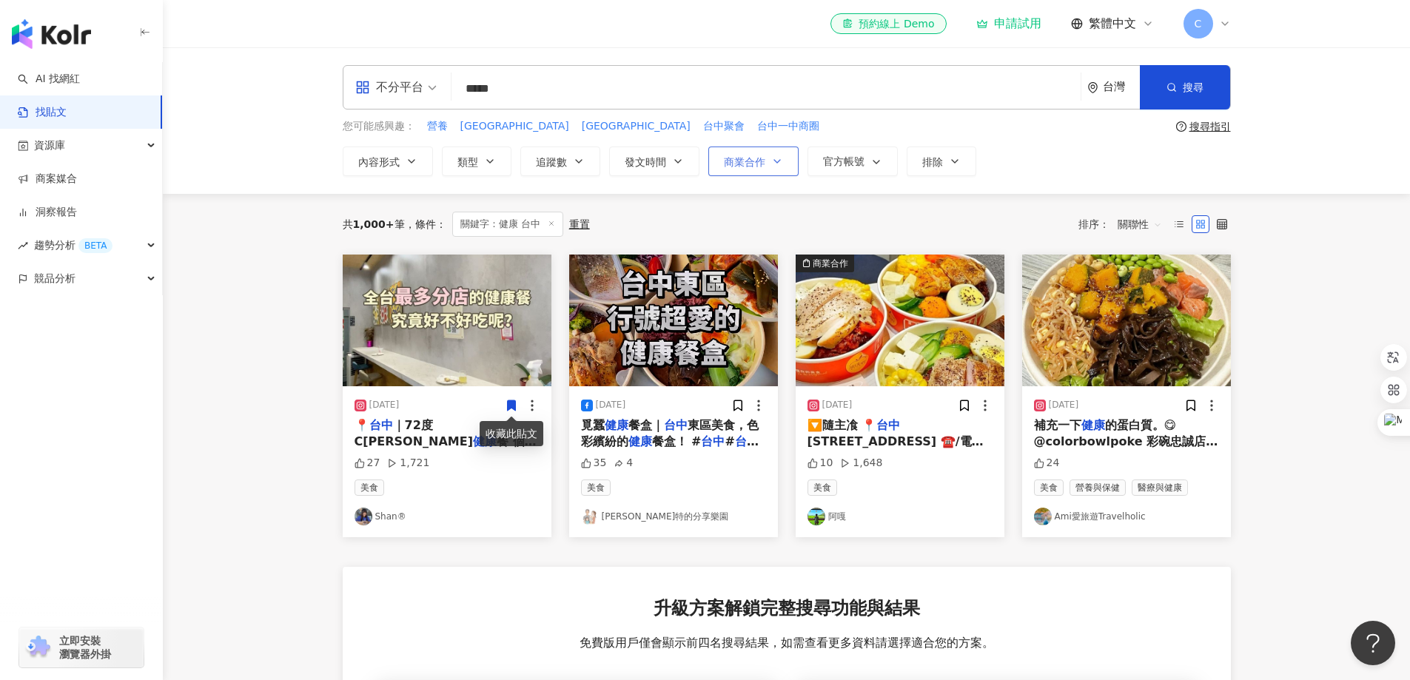
click at [758, 165] on span "商業合作" at bounding box center [744, 162] width 41 height 12
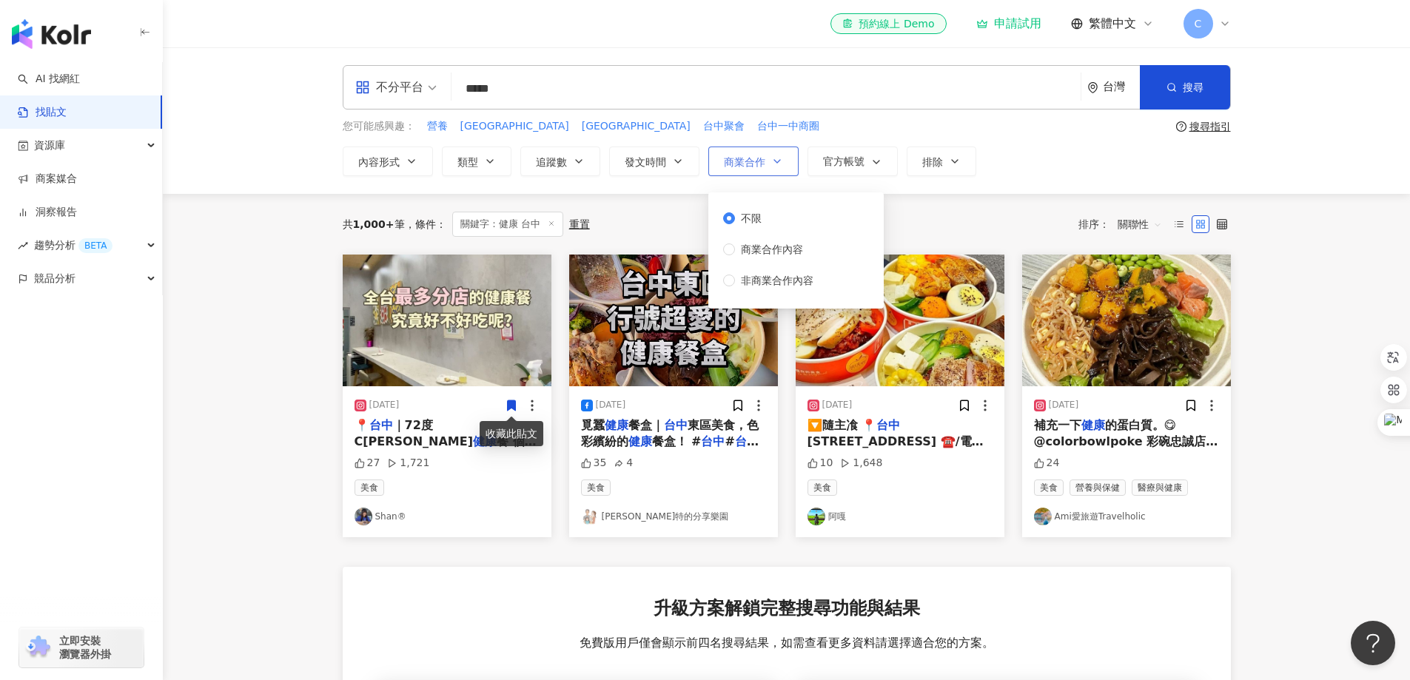
click at [758, 165] on span "商業合作" at bounding box center [744, 162] width 41 height 12
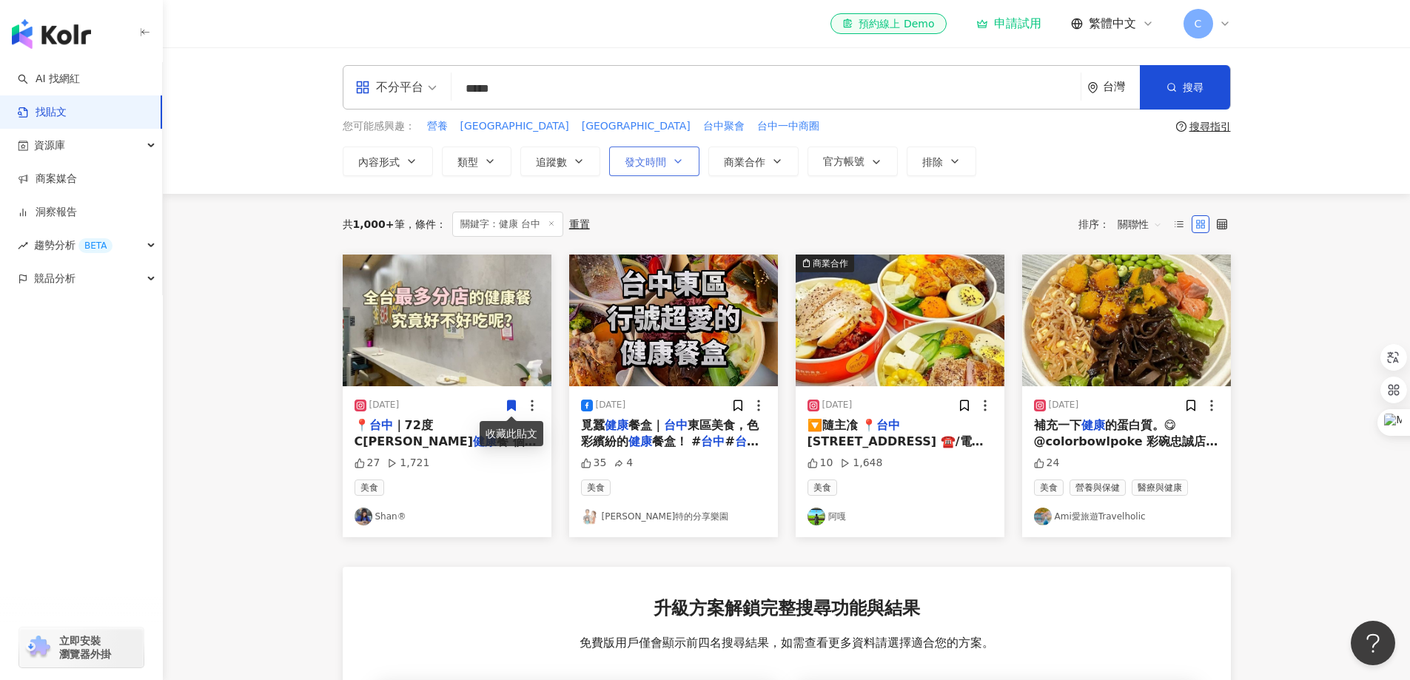
click at [666, 155] on button "發文時間" at bounding box center [654, 162] width 90 height 30
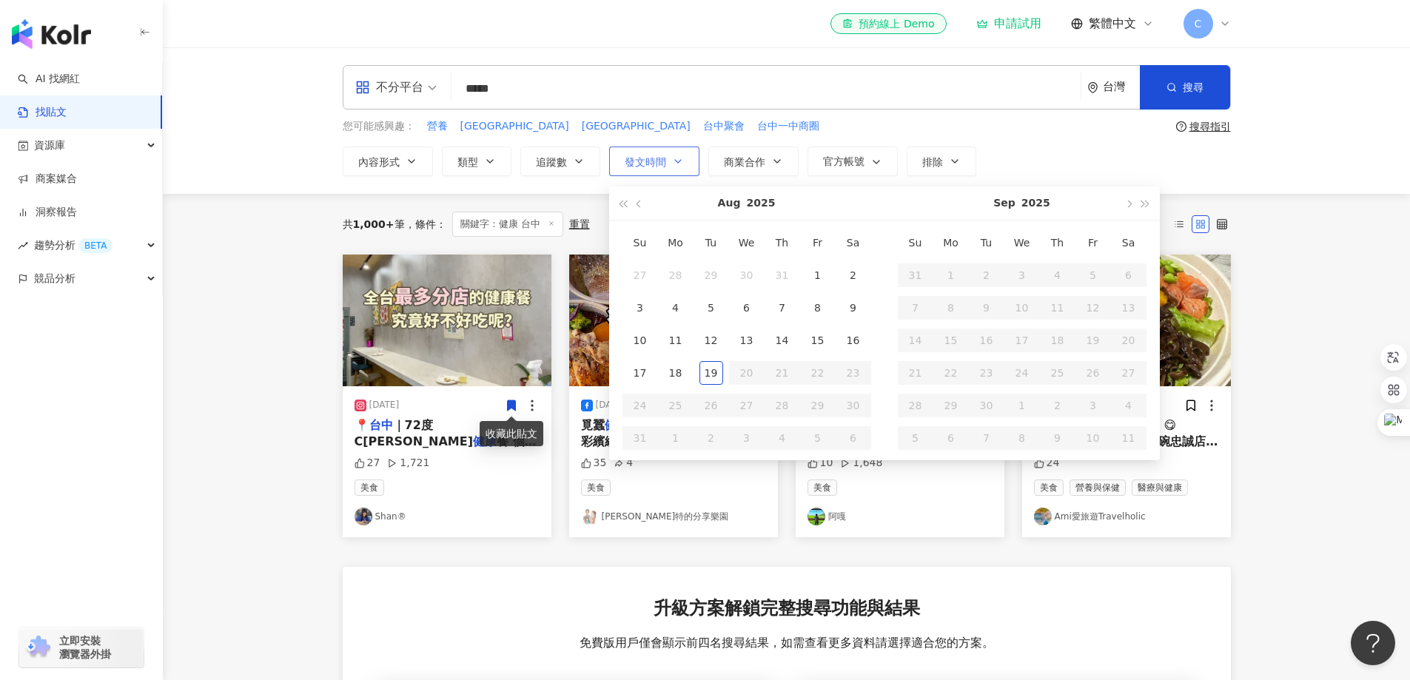
click at [666, 155] on button "發文時間" at bounding box center [654, 162] width 90 height 30
click at [414, 78] on div "不分平台" at bounding box center [389, 87] width 68 height 24
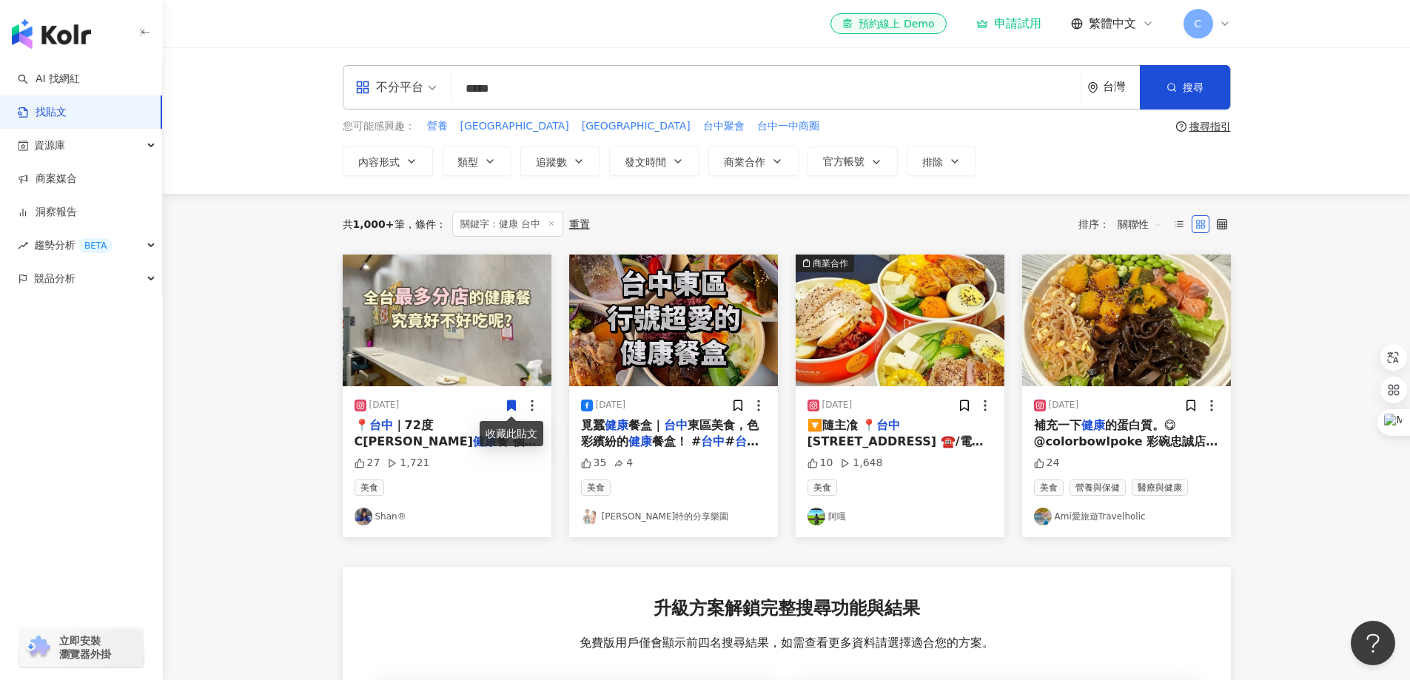
click at [414, 78] on div "不分平台" at bounding box center [389, 87] width 68 height 24
drag, startPoint x: 534, startPoint y: 85, endPoint x: 417, endPoint y: 85, distance: 116.2
click at [417, 85] on div "不分平台 健康 台中 ***** 台灣 搜尋 searchOperator 插入語法 完全符合 "" 聯集 OR 交集 AND 排除 - 群組 {}" at bounding box center [787, 87] width 888 height 44
type input "*"
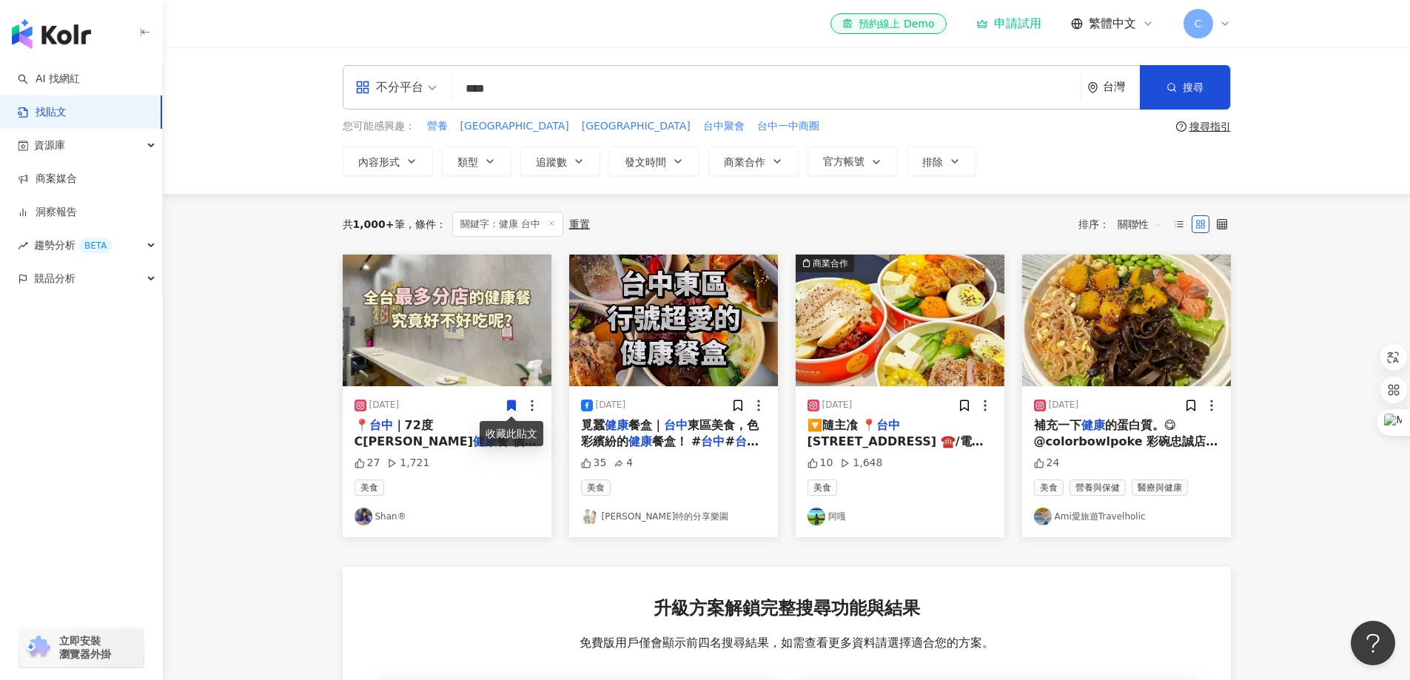
type input "****"
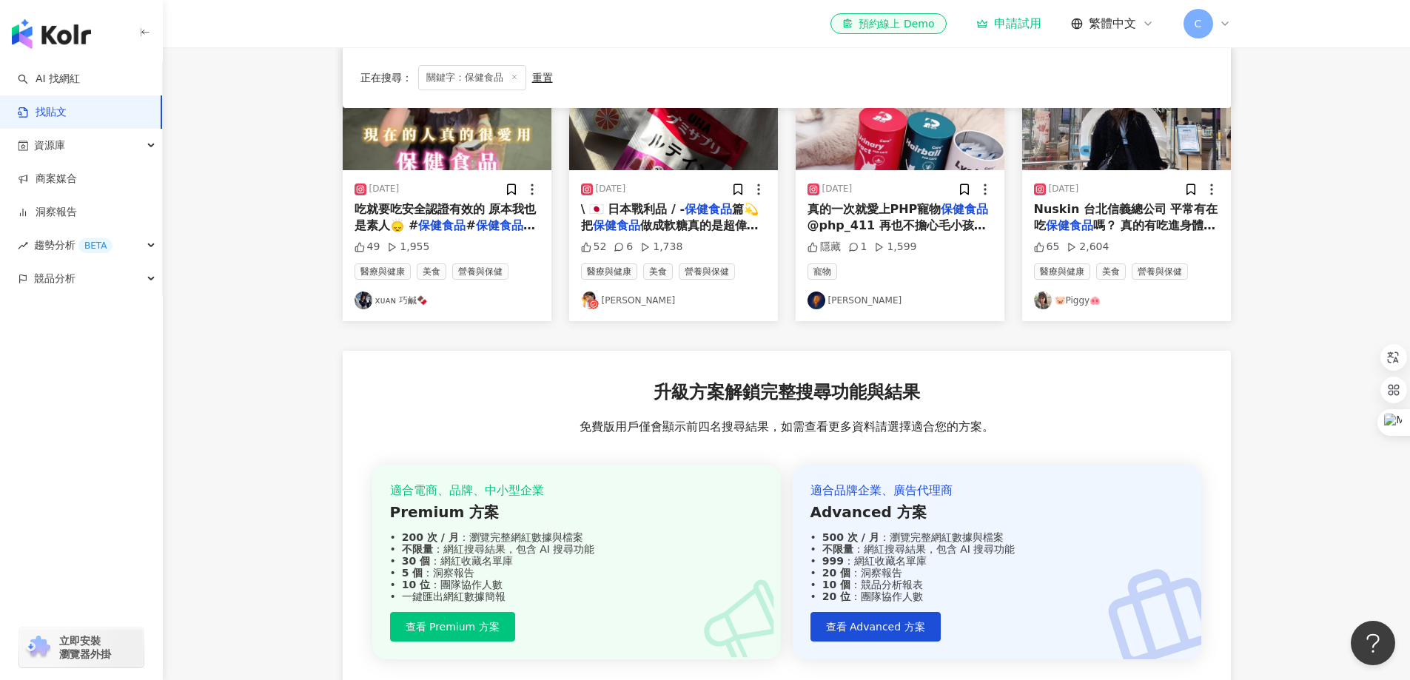
scroll to position [222, 0]
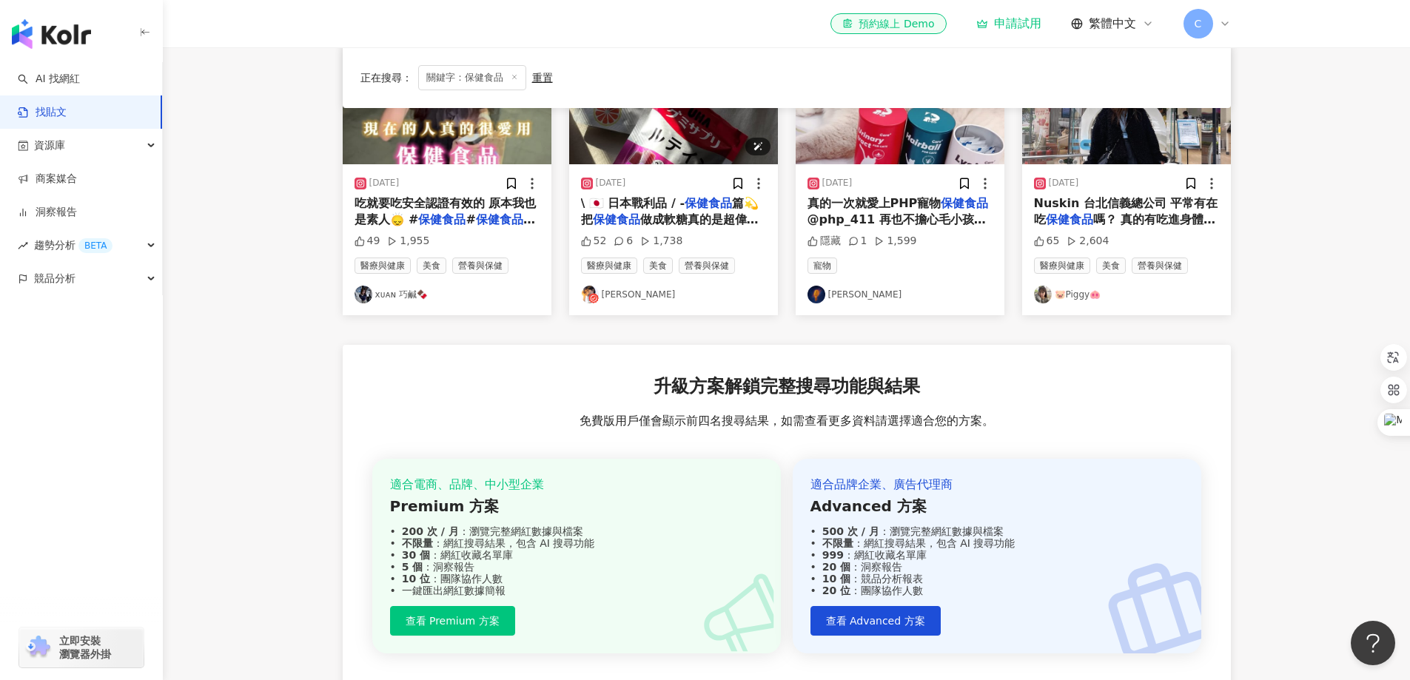
click at [692, 152] on img at bounding box center [673, 99] width 209 height 132
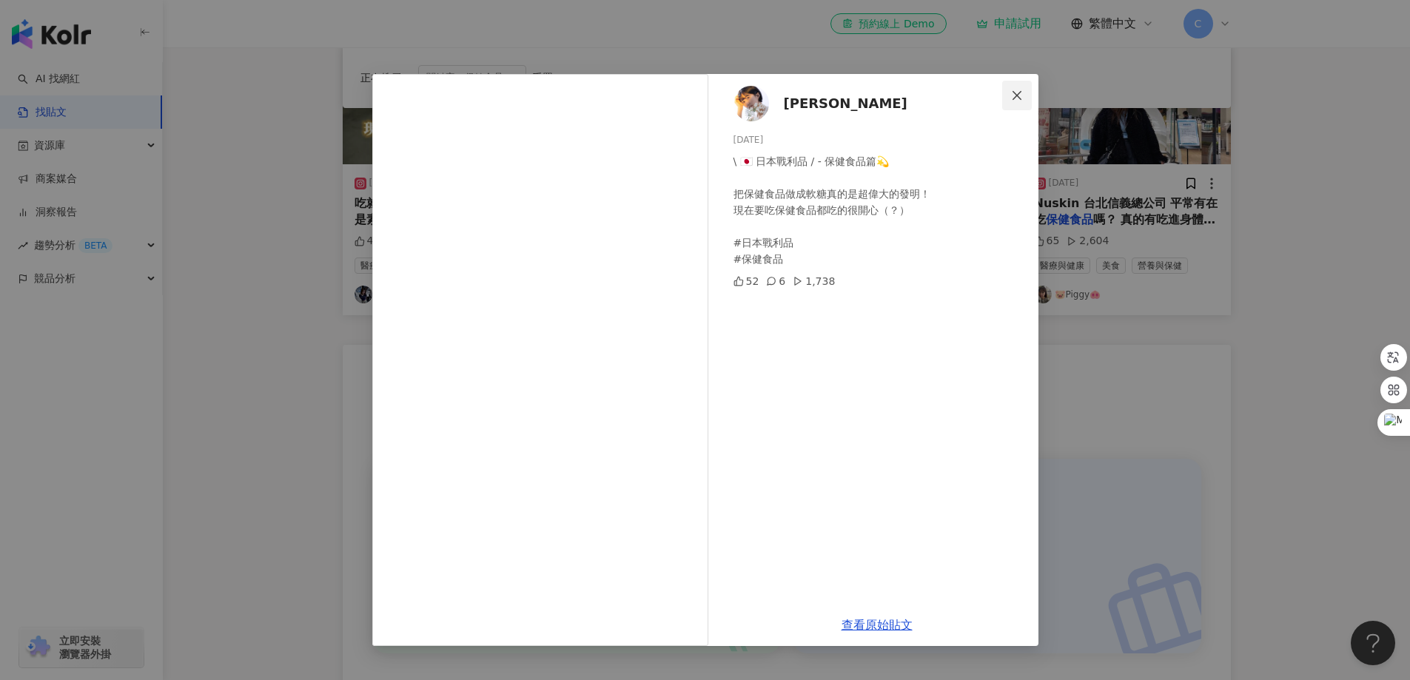
click at [1017, 93] on icon "close" at bounding box center [1017, 96] width 12 height 12
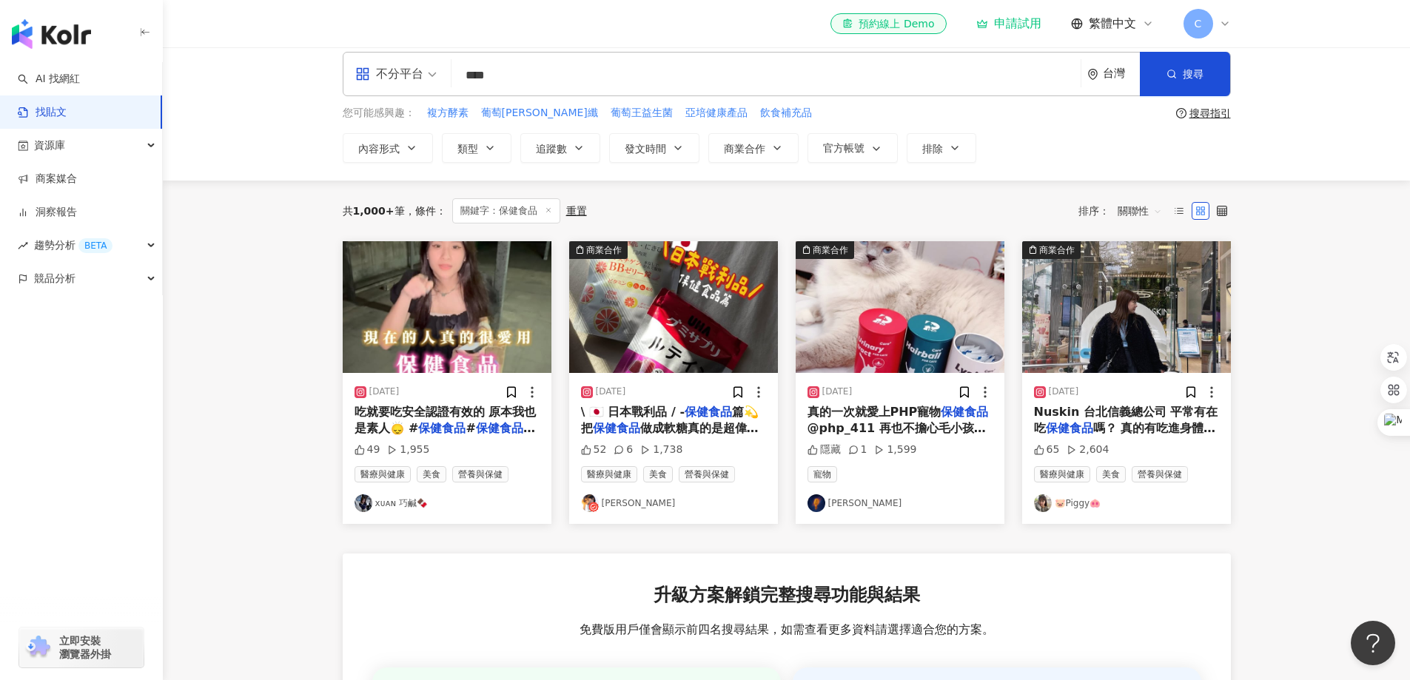
scroll to position [0, 0]
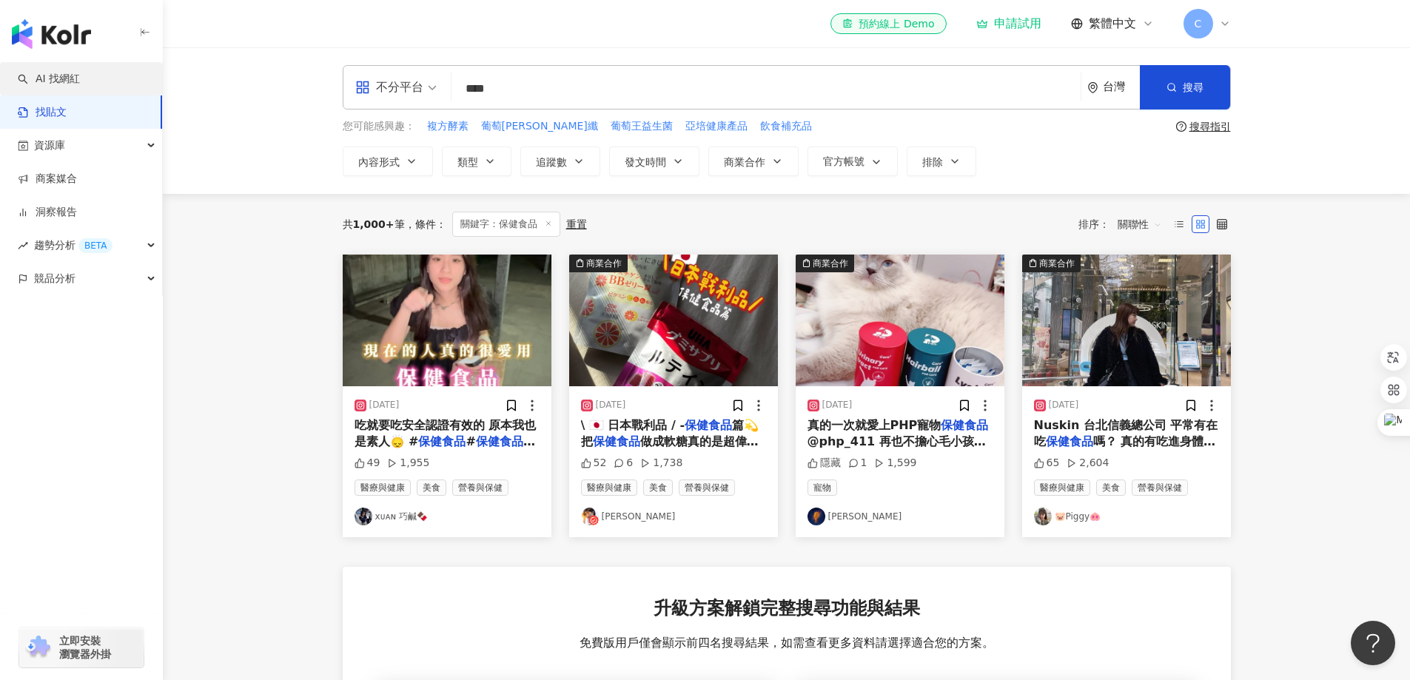
click at [41, 73] on link "AI 找網紅" at bounding box center [49, 79] width 62 height 15
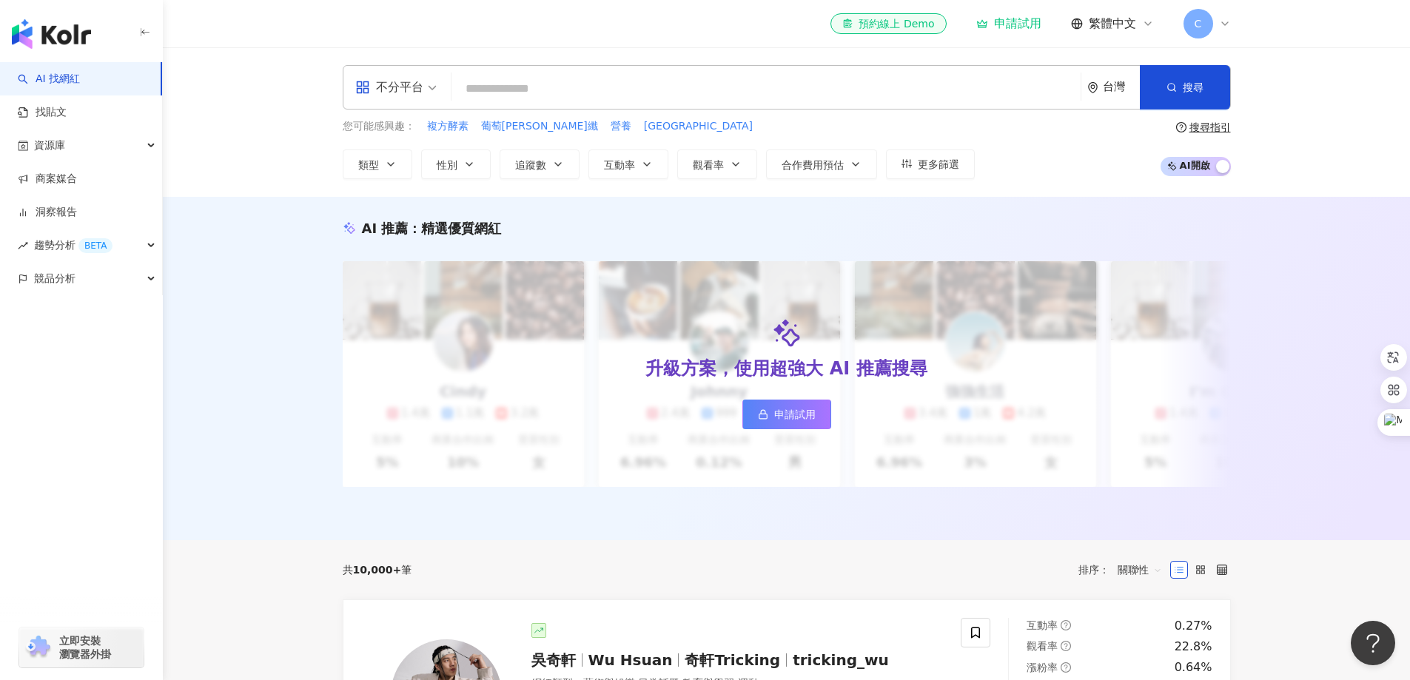
type input "*"
click at [602, 81] on input "search" at bounding box center [765, 89] width 617 height 28
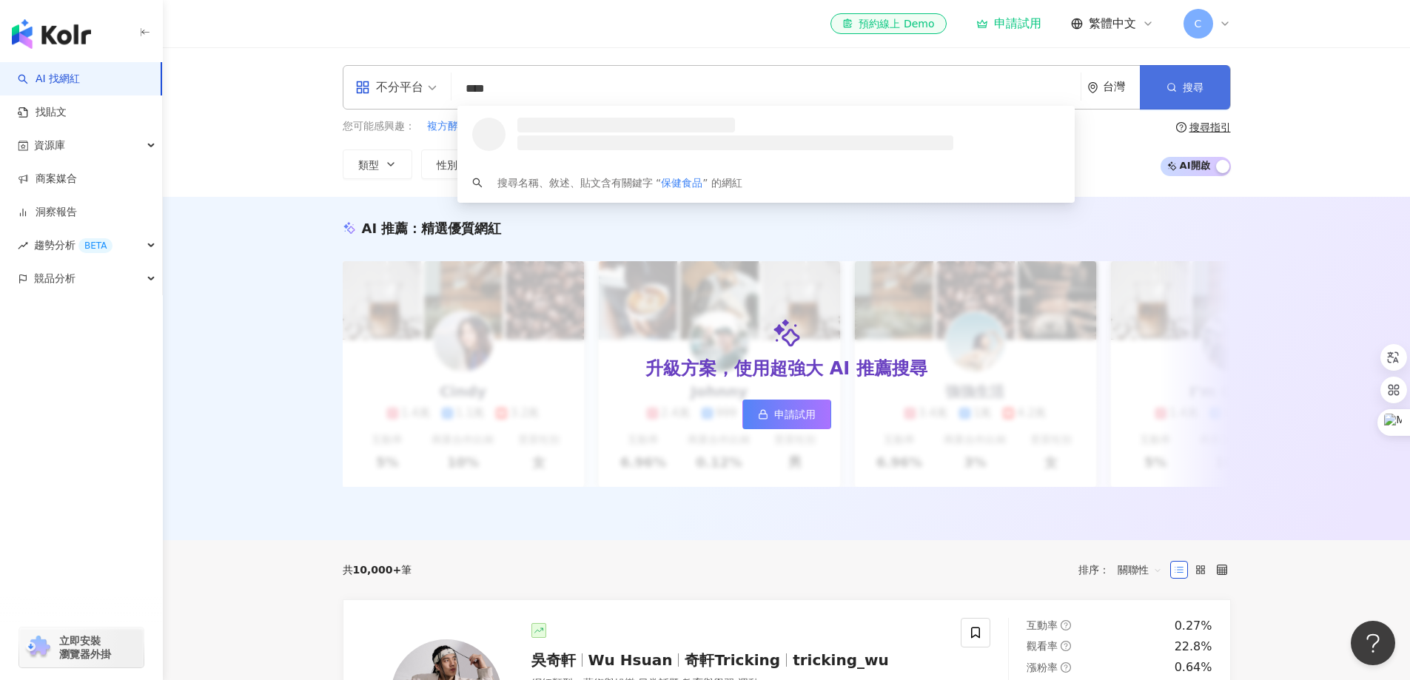
click at [1183, 82] on span "搜尋" at bounding box center [1193, 87] width 21 height 12
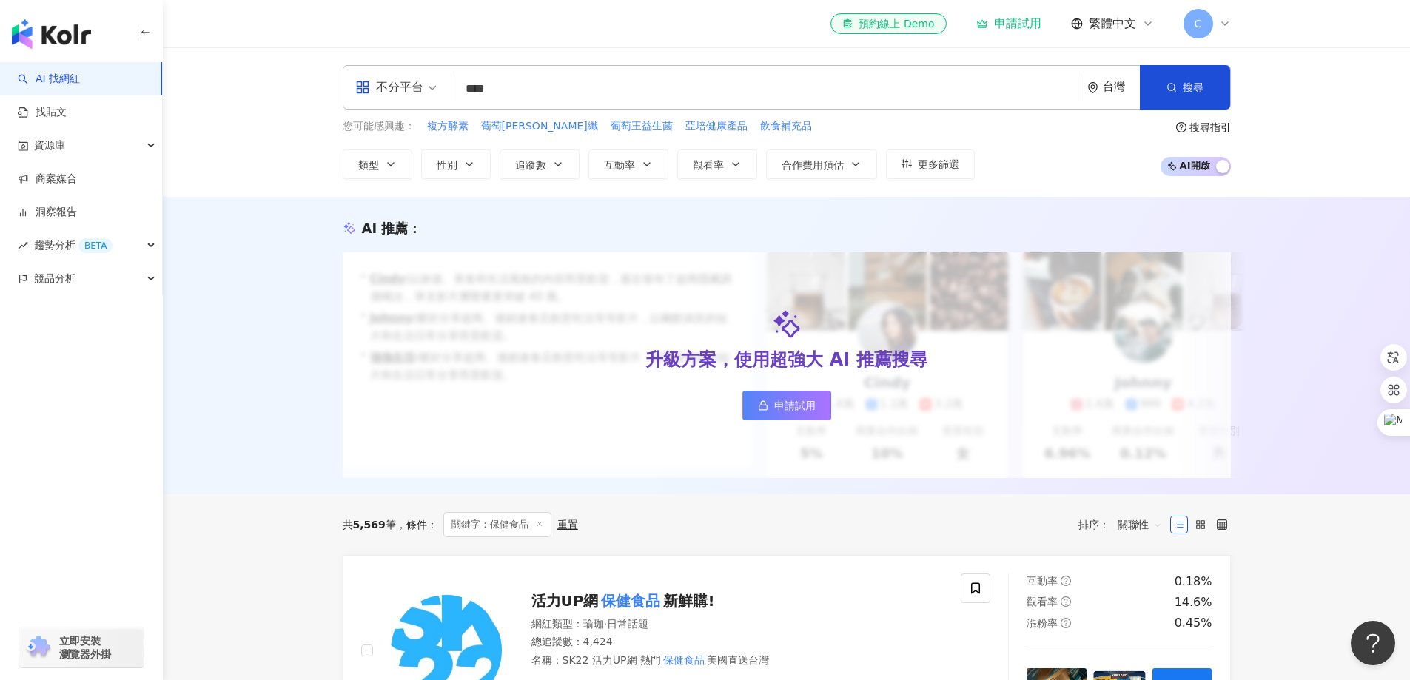
click at [541, 82] on input "****" at bounding box center [765, 89] width 617 height 28
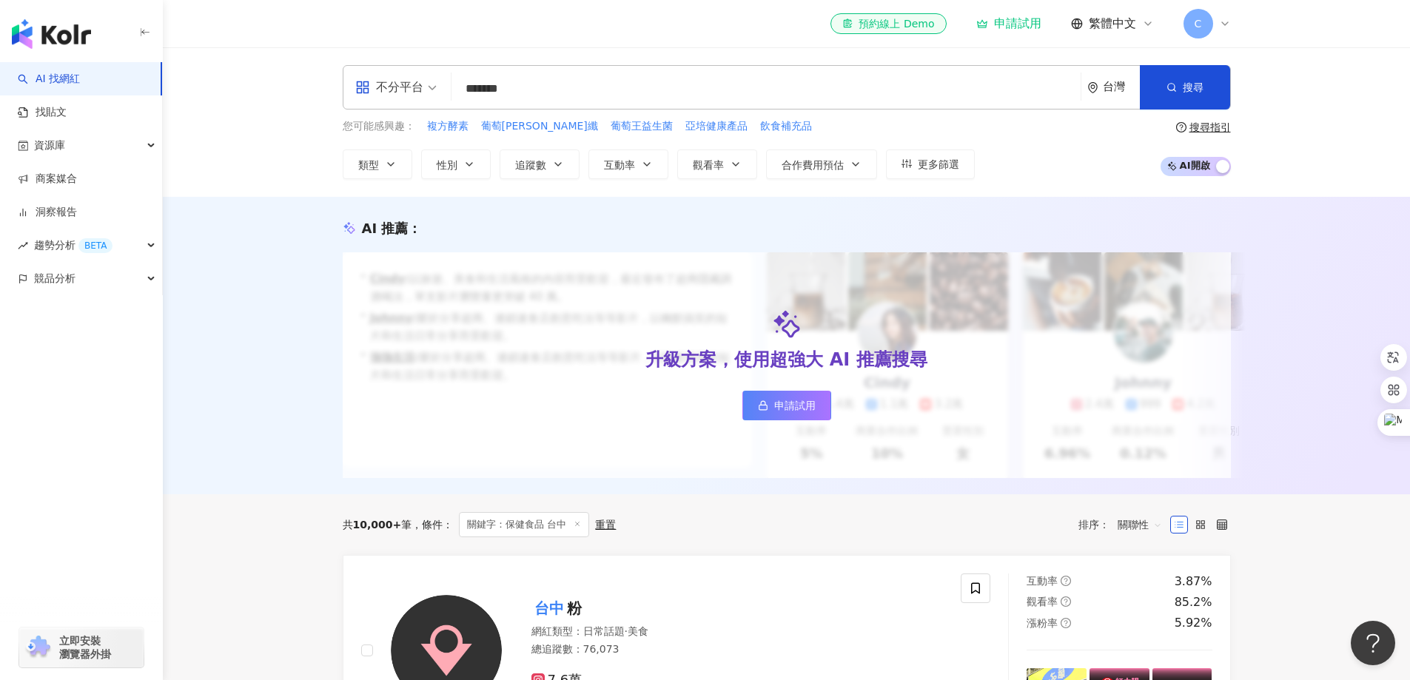
click at [261, 446] on div "AI 推薦 ： 升級方案，使用超強大 AI 推薦搜尋 申請試用 • Cindy : 以旅遊、美食和生活風格的內容而受歡迎，最近發布了超商隱藏調酒喝法，單支影片…" at bounding box center [786, 346] width 1247 height 298
click at [1196, 79] on button "搜尋" at bounding box center [1185, 87] width 90 height 44
click at [943, 159] on span "更多篩選" at bounding box center [938, 164] width 41 height 12
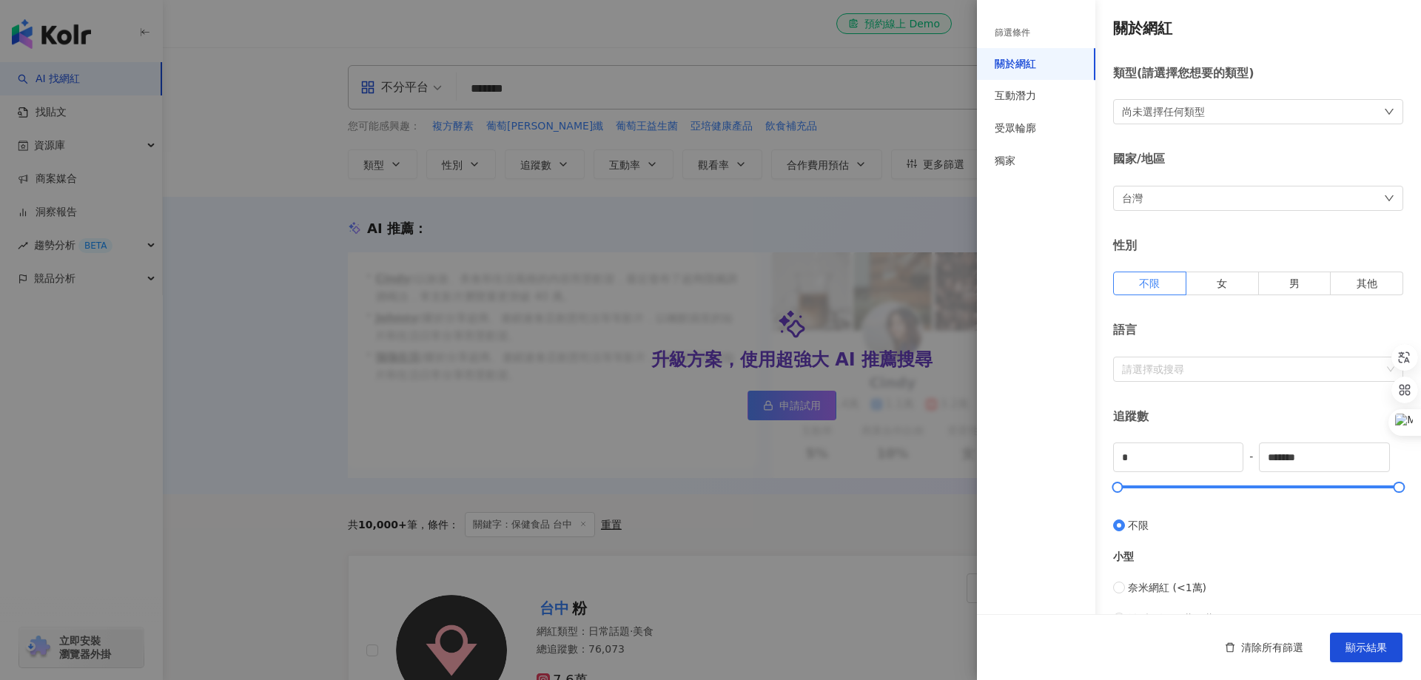
click at [1182, 119] on div "尚未選擇任何類型" at bounding box center [1163, 112] width 83 height 16
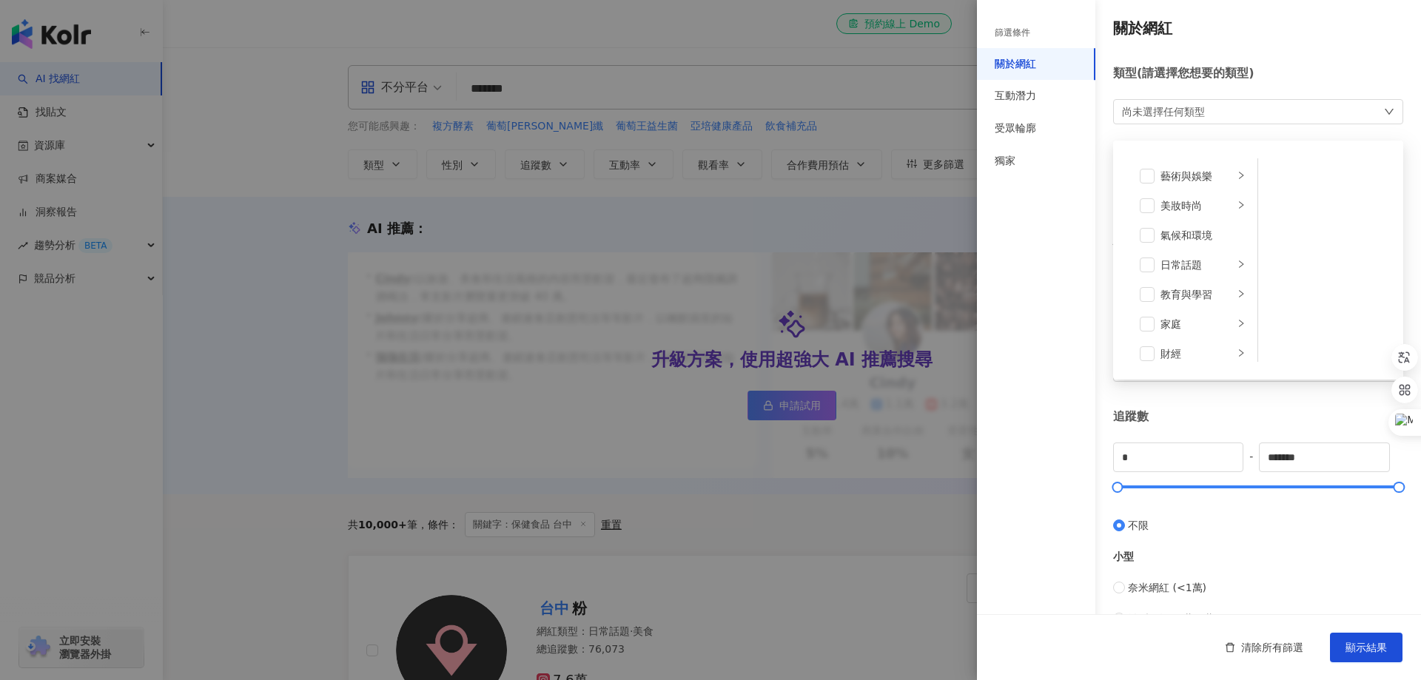
click at [1181, 116] on div "尚未選擇任何類型" at bounding box center [1163, 112] width 83 height 16
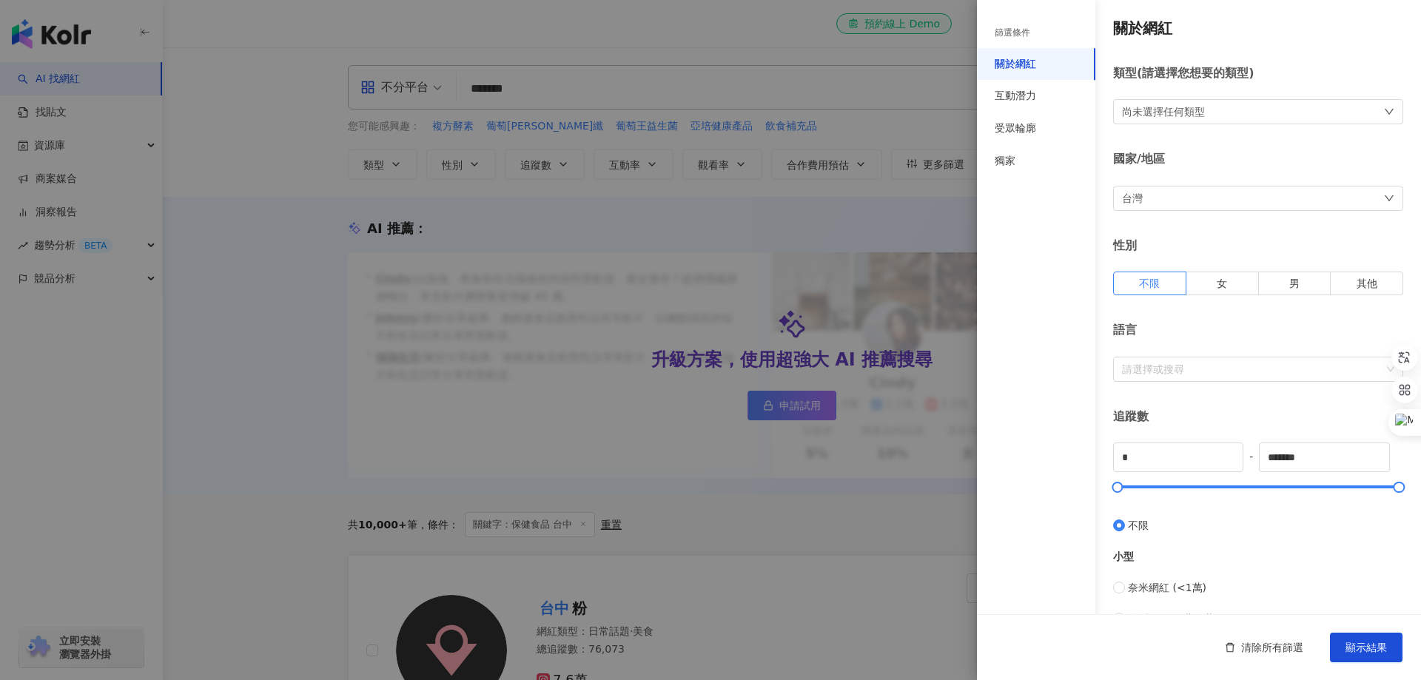
click at [1169, 198] on div "台灣" at bounding box center [1258, 198] width 290 height 25
click at [1169, 198] on div "台灣 台灣 unlimit tw jp 不限區域 台灣 日本 香港 馬來西亞 泰國 越南 新加坡" at bounding box center [1258, 198] width 290 height 25
click at [1208, 111] on div "尚未選擇任何類型" at bounding box center [1258, 111] width 290 height 25
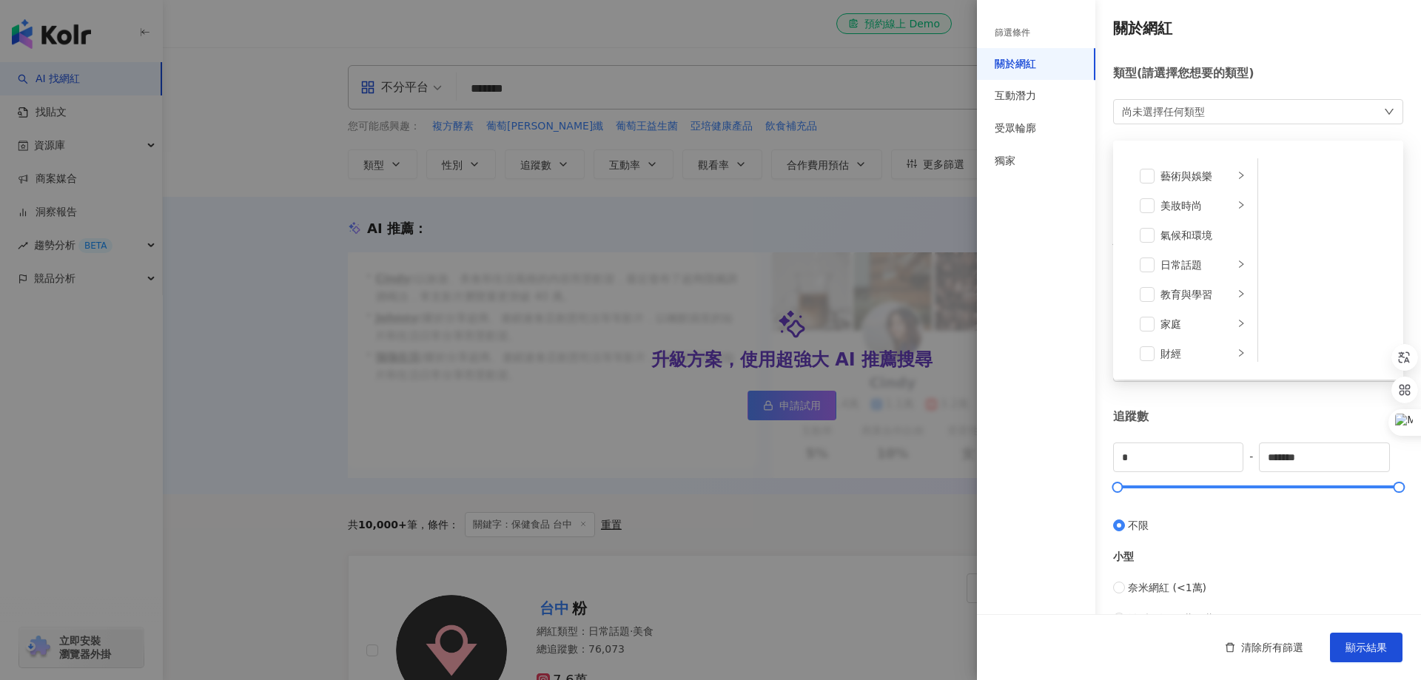
click at [1208, 111] on div "尚未選擇任何類型 藝術與娛樂 美妝時尚 氣候和環境 日常話題 教育與學習 家庭 財經 美食 命理占卜 遊戲 法政社會 生活風格 影視娛樂 醫療與健康 寵物 攝…" at bounding box center [1258, 111] width 290 height 25
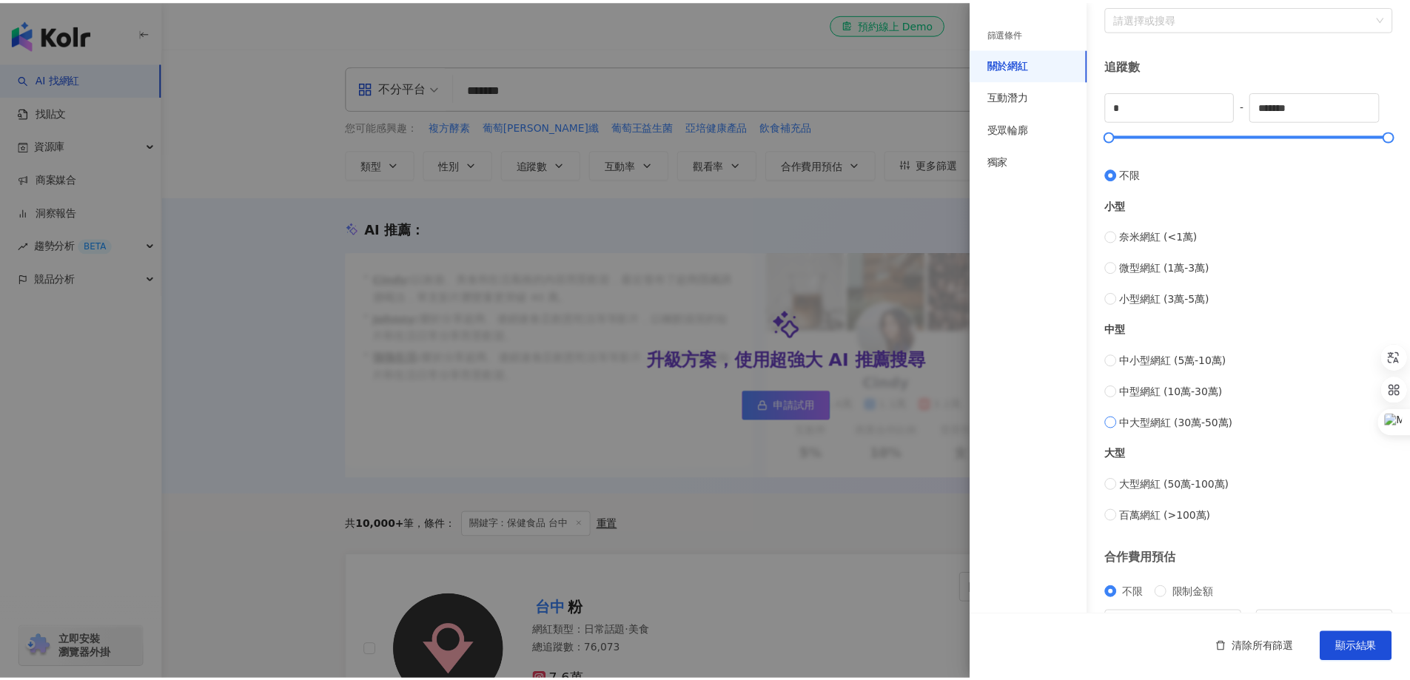
scroll to position [437, 0]
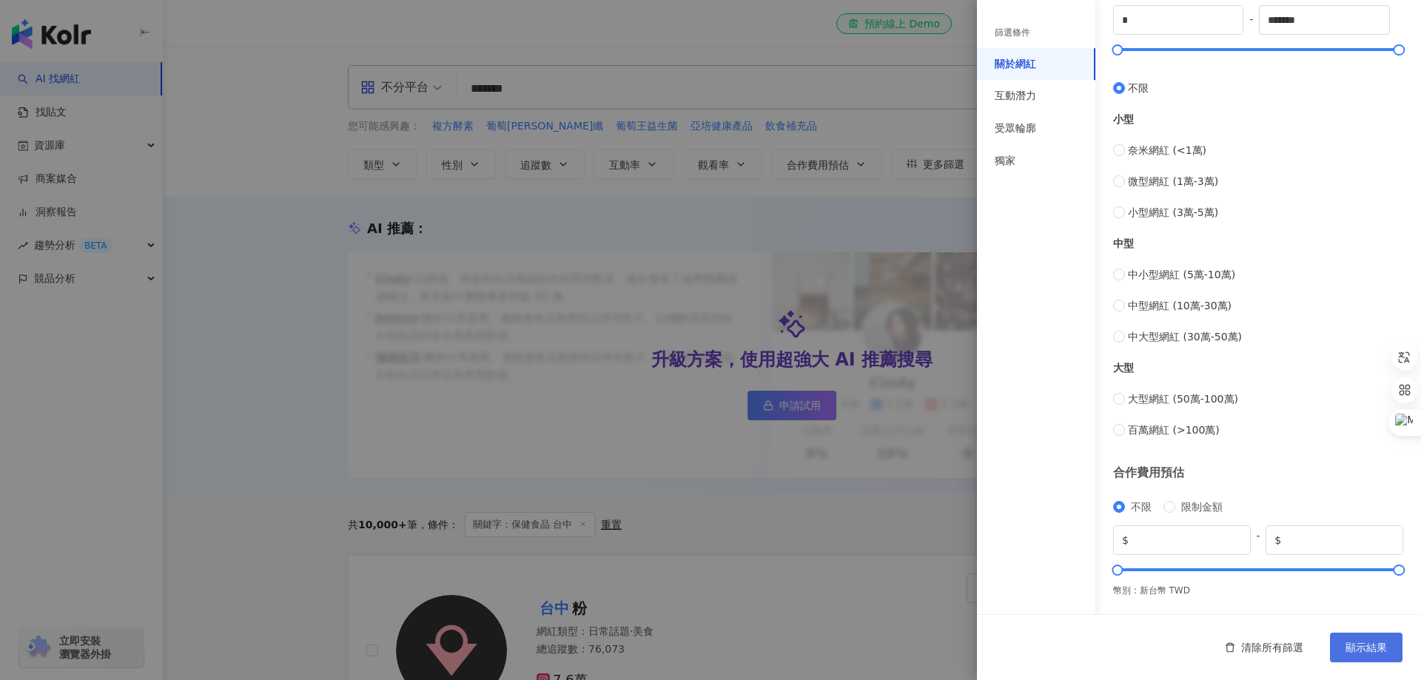
click at [1385, 647] on span "顯示結果" at bounding box center [1366, 648] width 41 height 12
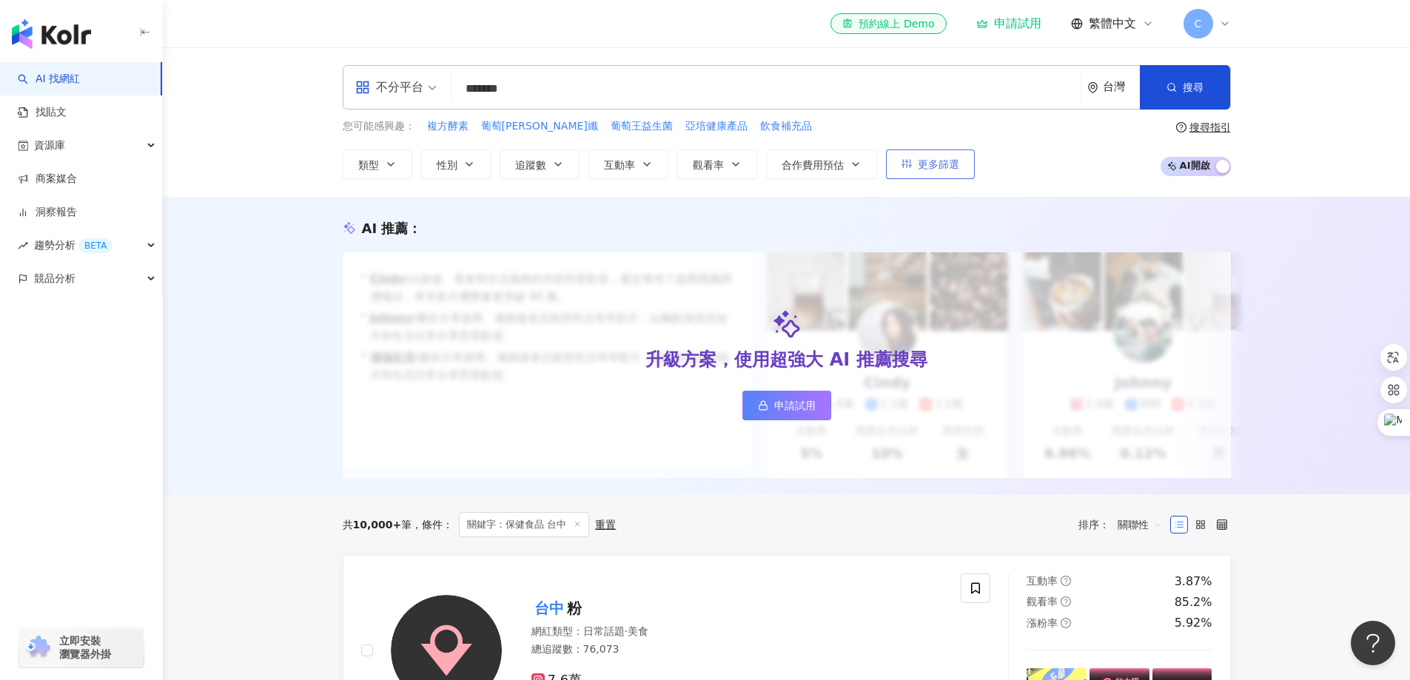
click at [918, 170] on span "更多篩選" at bounding box center [938, 164] width 41 height 12
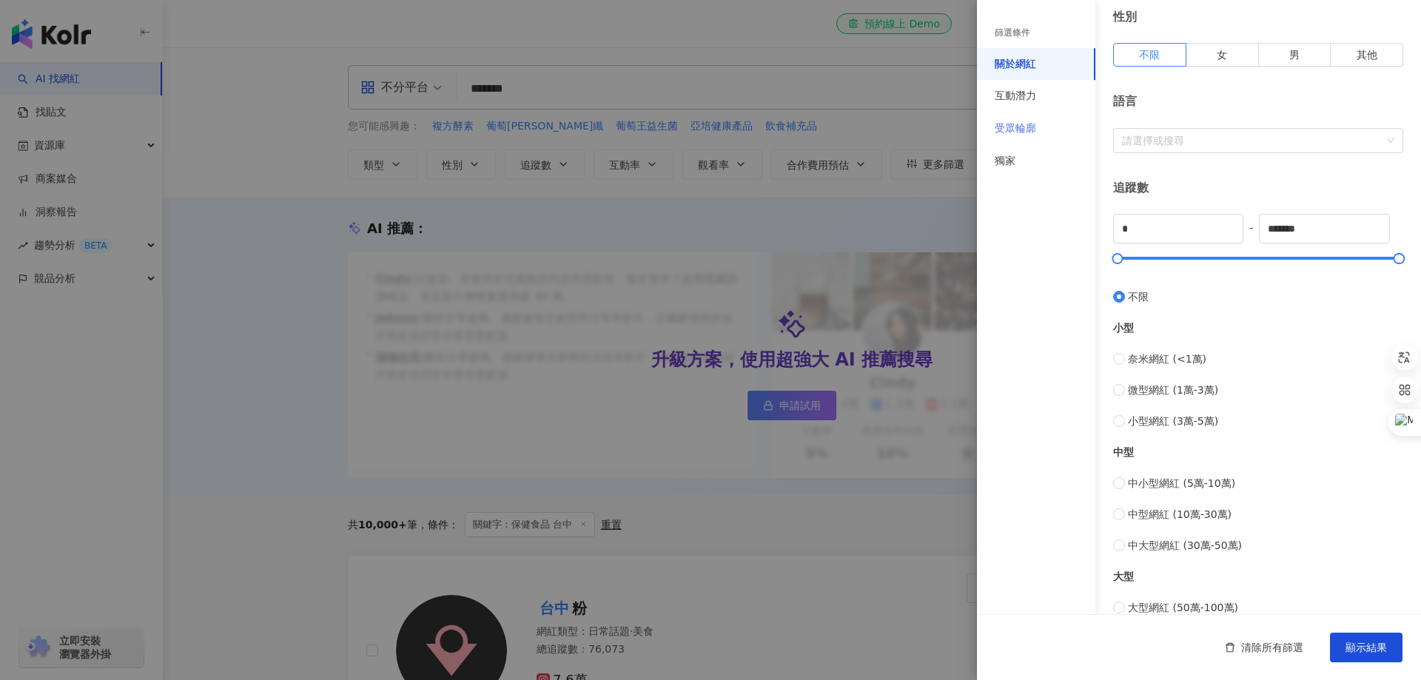
scroll to position [215, 0]
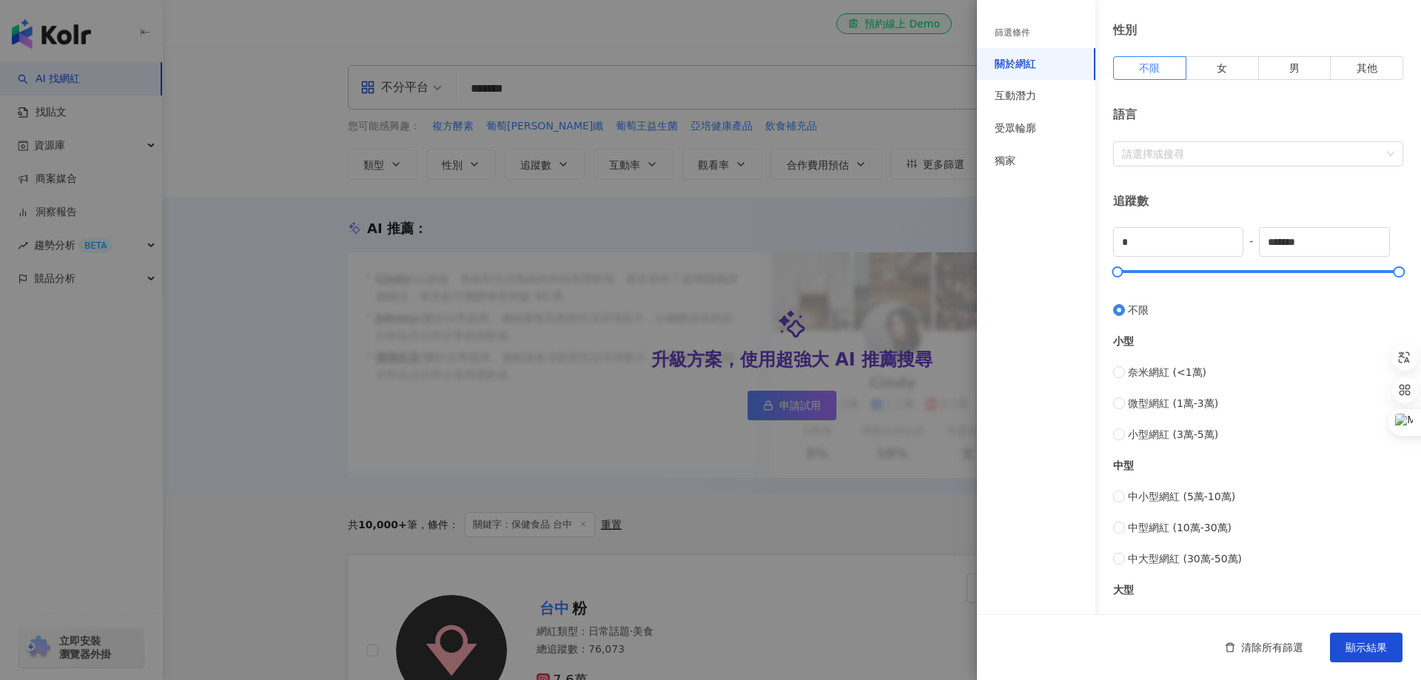
click at [1017, 33] on div "篩選條件" at bounding box center [1013, 33] width 36 height 13
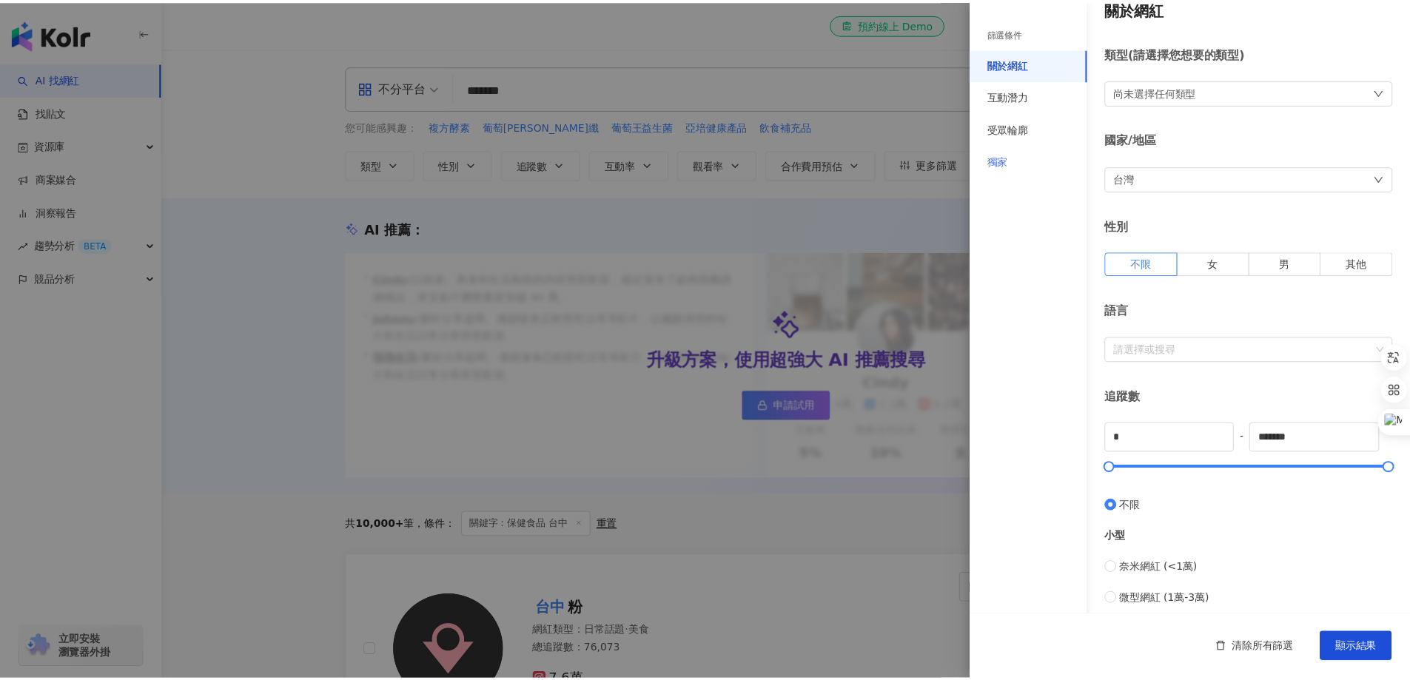
scroll to position [0, 0]
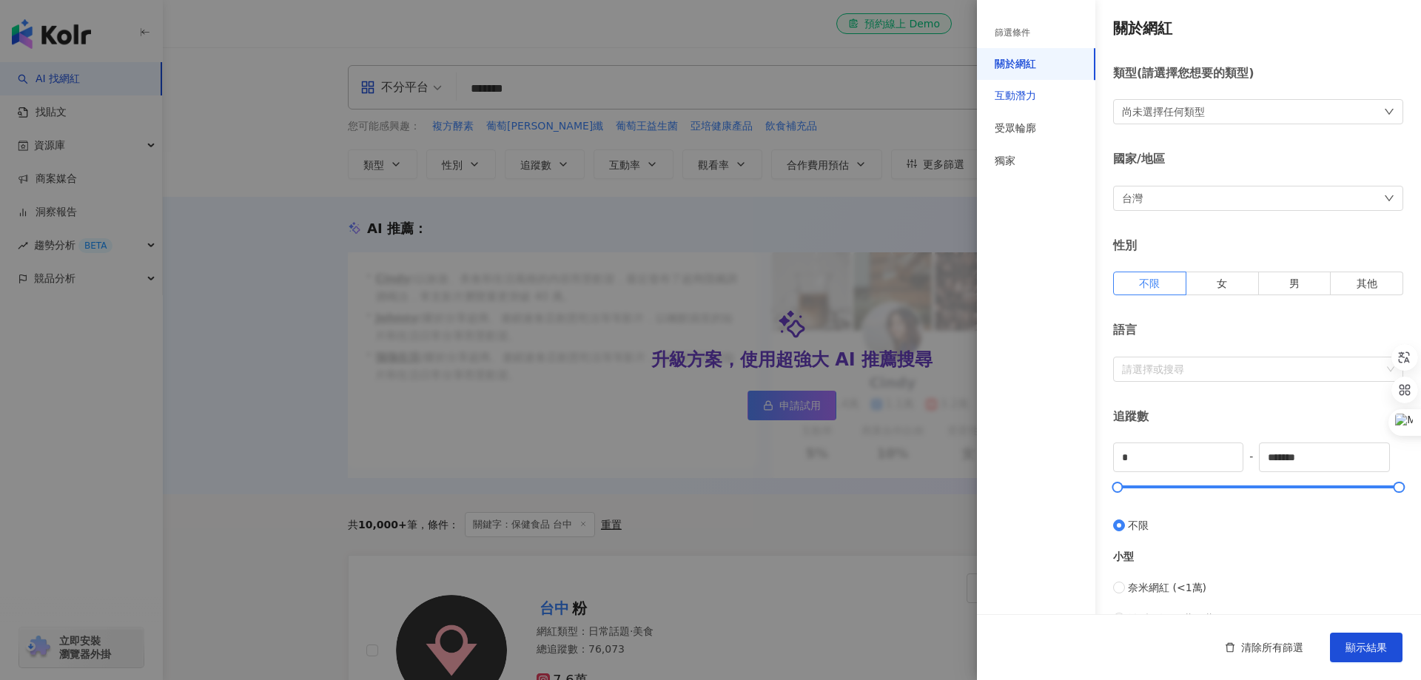
click at [1017, 101] on div "互動潛力" at bounding box center [1015, 96] width 41 height 15
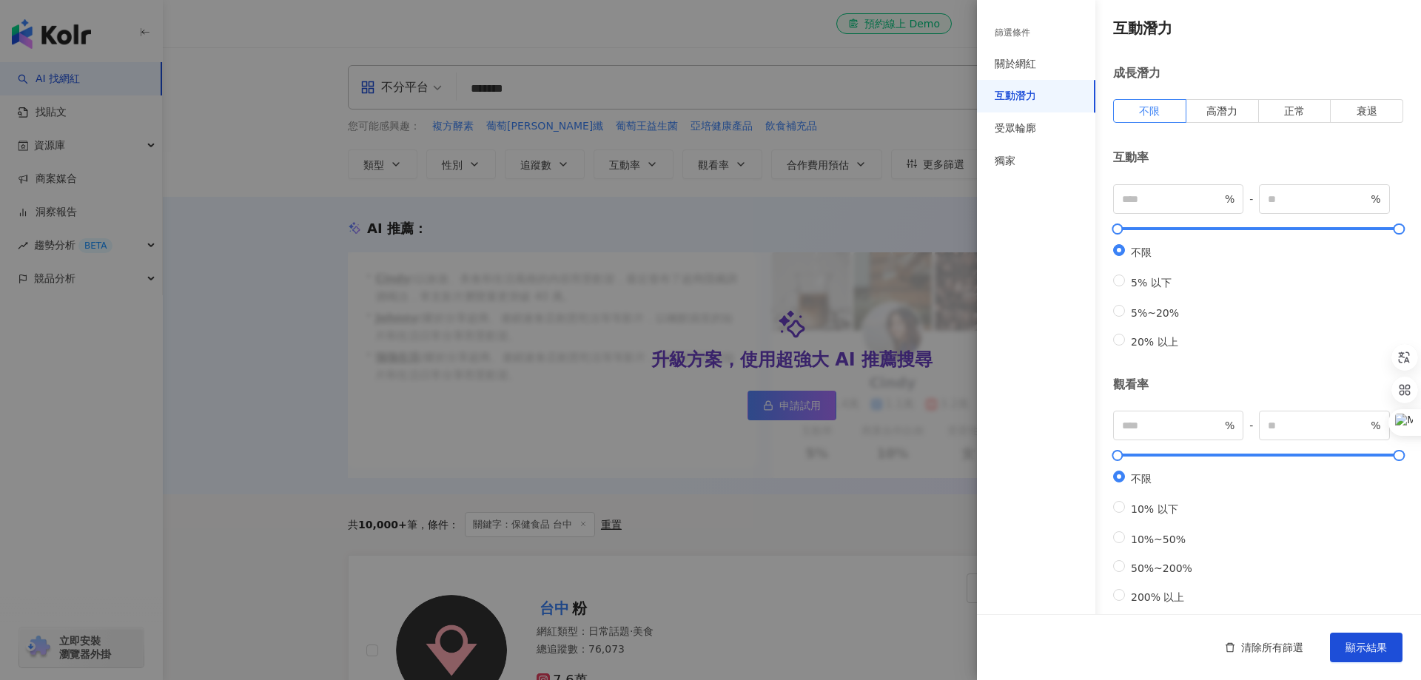
click at [1016, 32] on div "篩選條件" at bounding box center [1013, 33] width 36 height 13
click at [1018, 30] on div "篩選條件" at bounding box center [1013, 33] width 36 height 13
click at [1349, 653] on span "顯示結果" at bounding box center [1366, 648] width 41 height 12
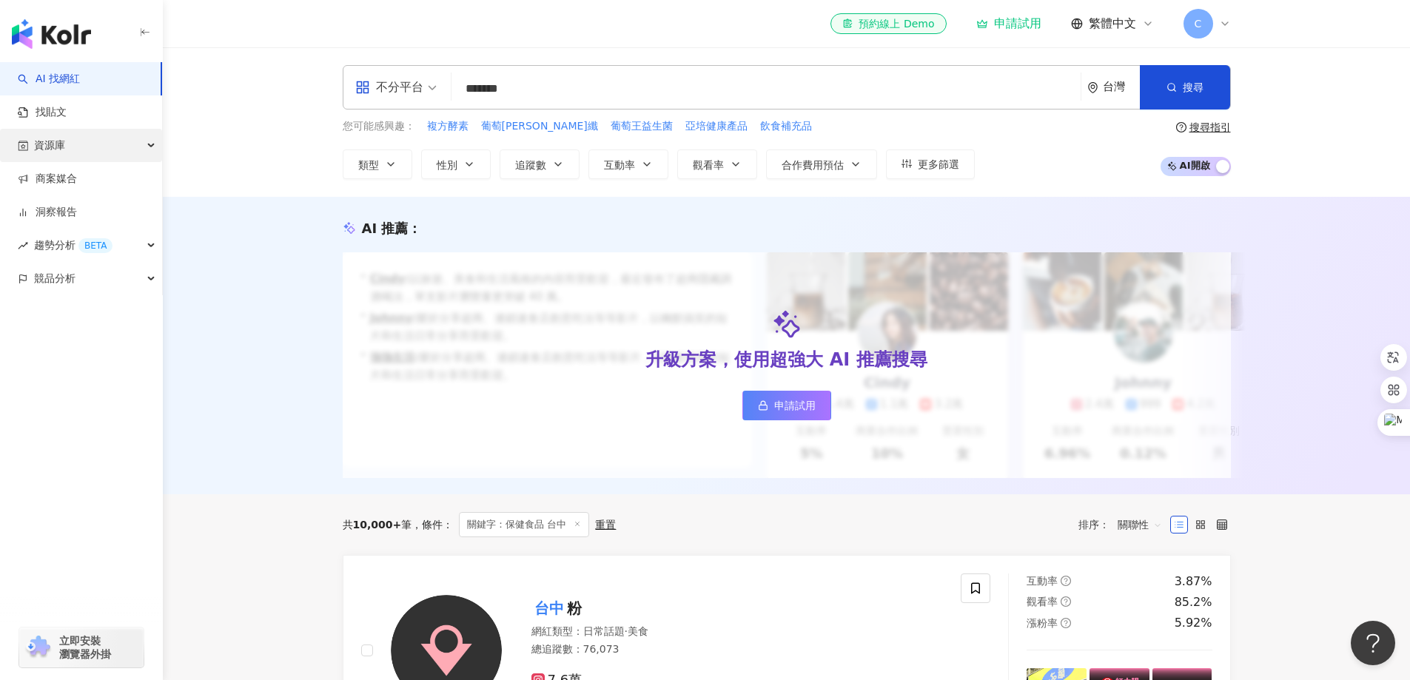
click at [116, 143] on div "資源庫" at bounding box center [81, 145] width 162 height 33
click at [555, 87] on input "*******" at bounding box center [765, 89] width 617 height 28
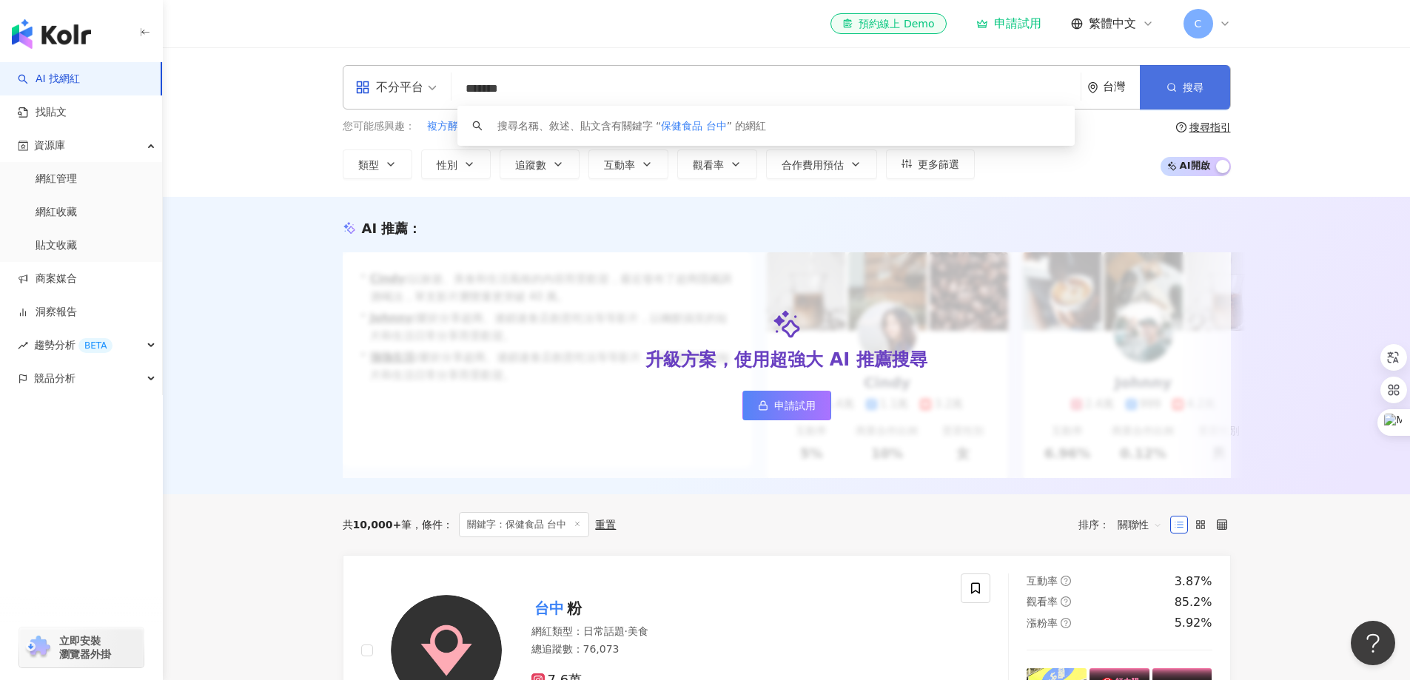
click at [1176, 81] on span "button" at bounding box center [1171, 87] width 10 height 12
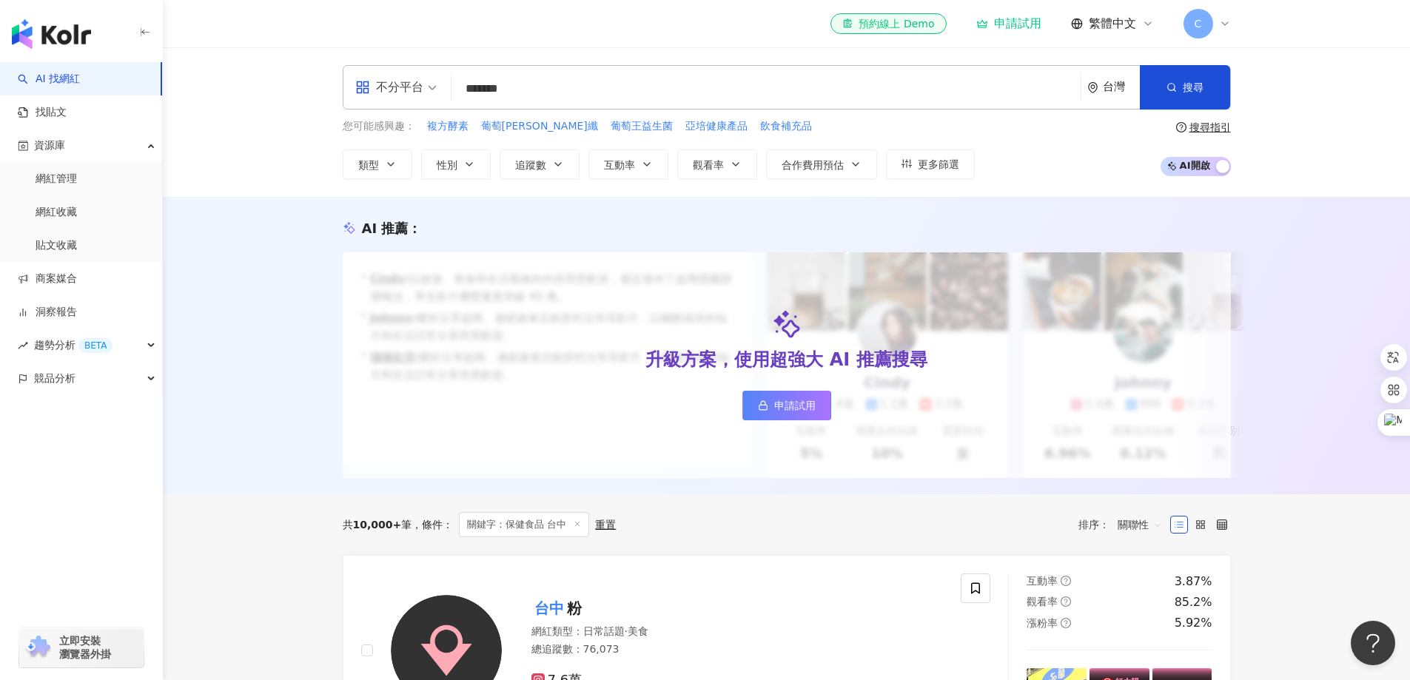
click at [604, 89] on input "*******" at bounding box center [765, 89] width 617 height 28
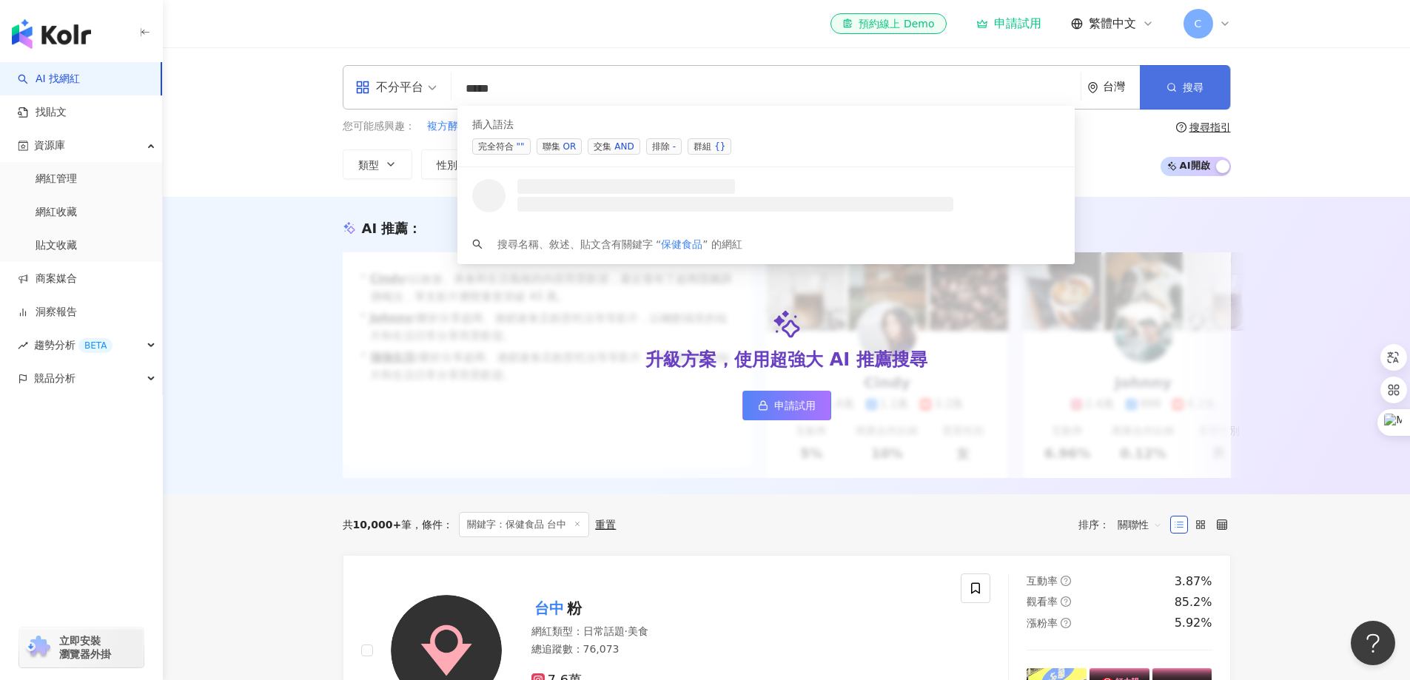
type input "****"
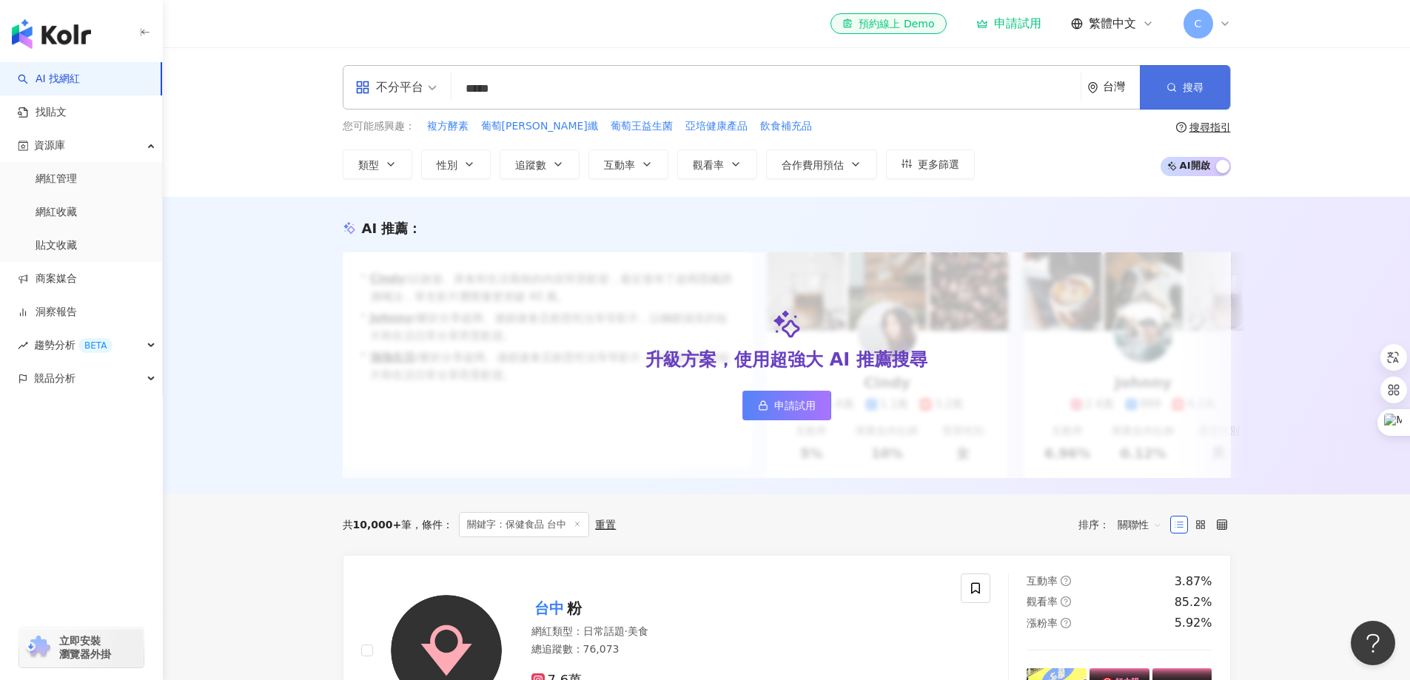
click at [1185, 84] on span "搜尋" at bounding box center [1193, 87] width 21 height 12
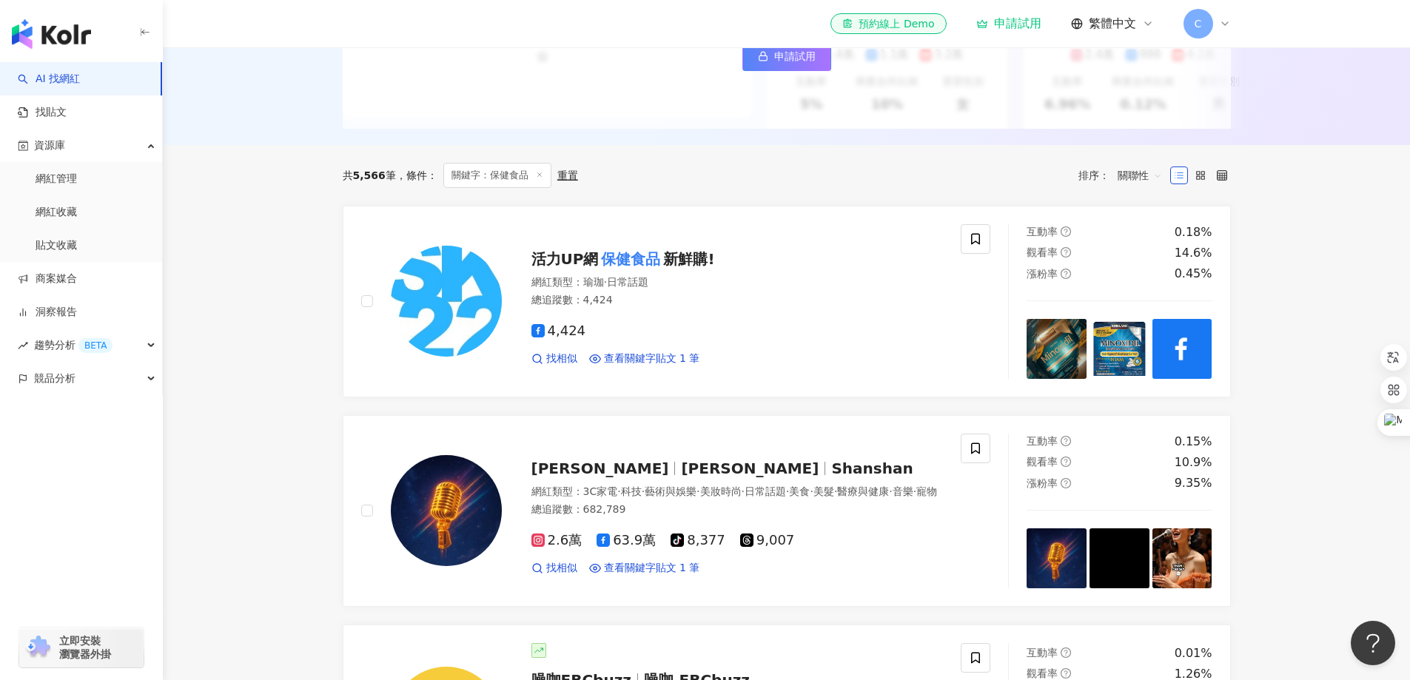
scroll to position [320, 0]
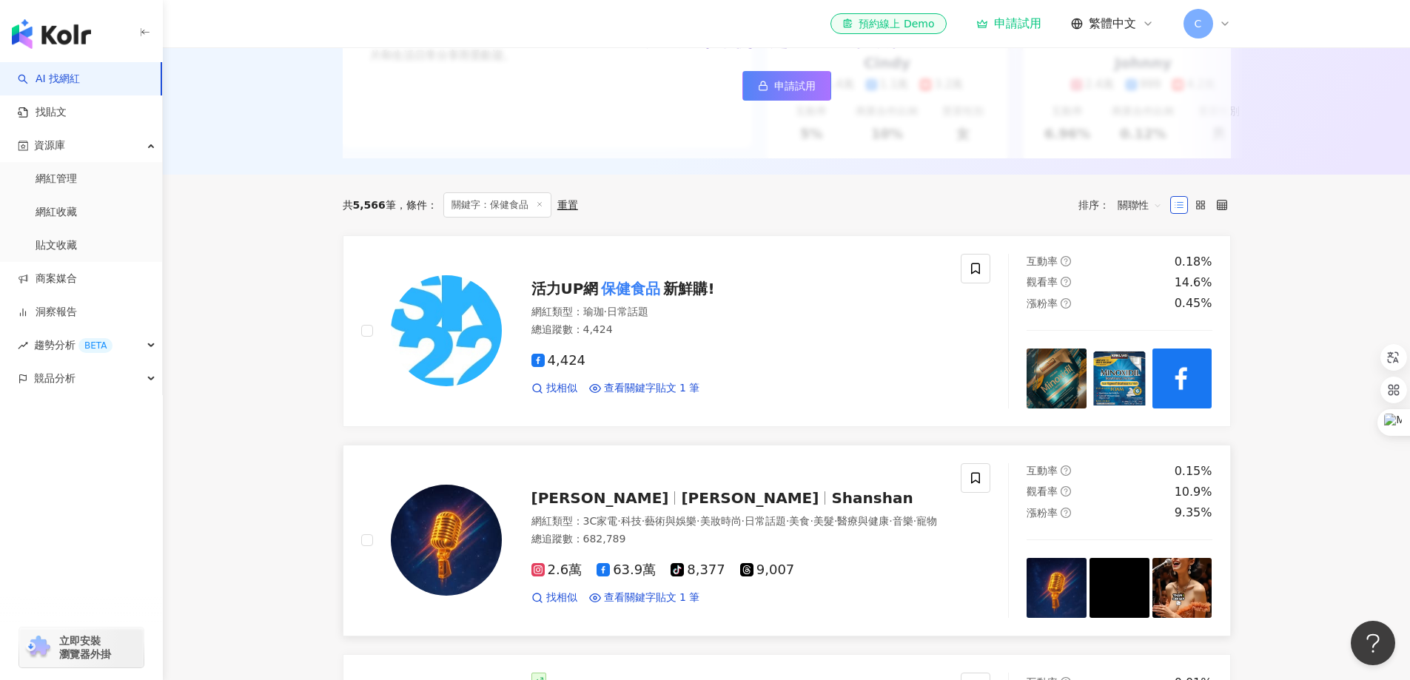
click at [681, 506] on span "姍姍" at bounding box center [750, 498] width 138 height 18
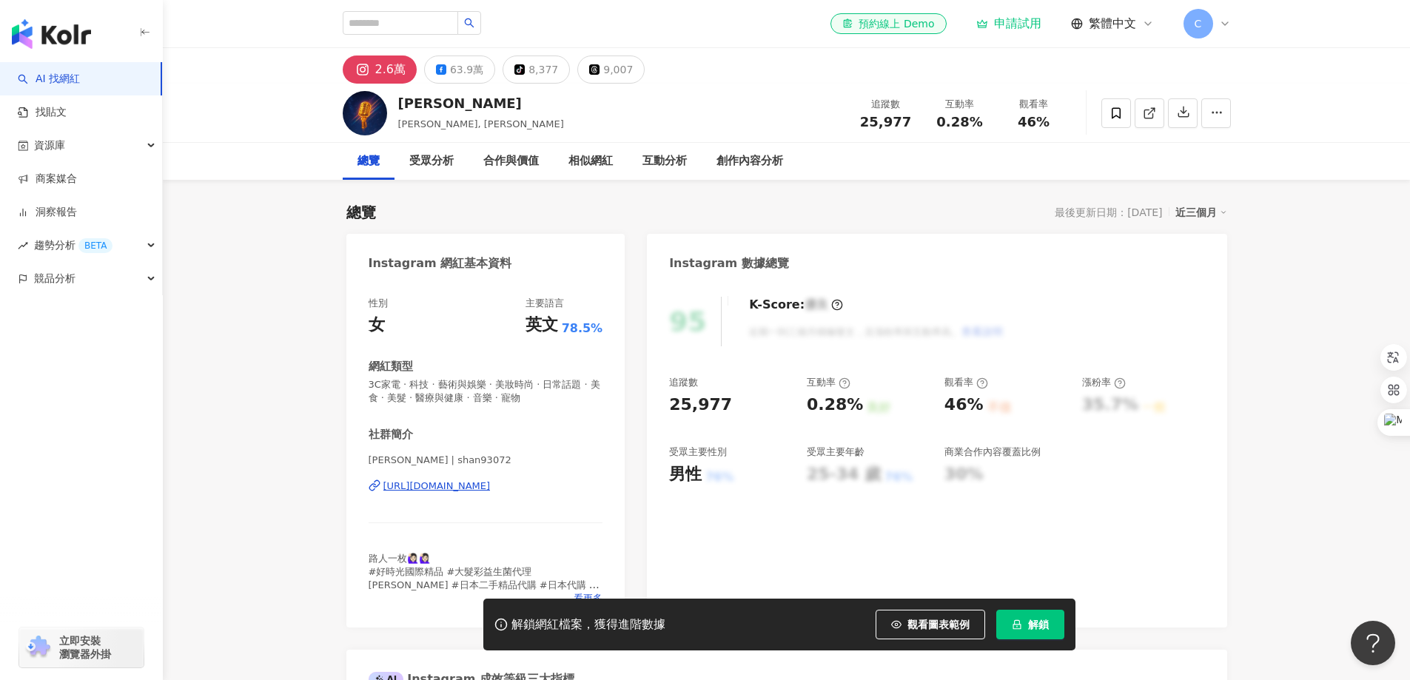
click at [520, 166] on div "合作與價值" at bounding box center [511, 161] width 56 height 18
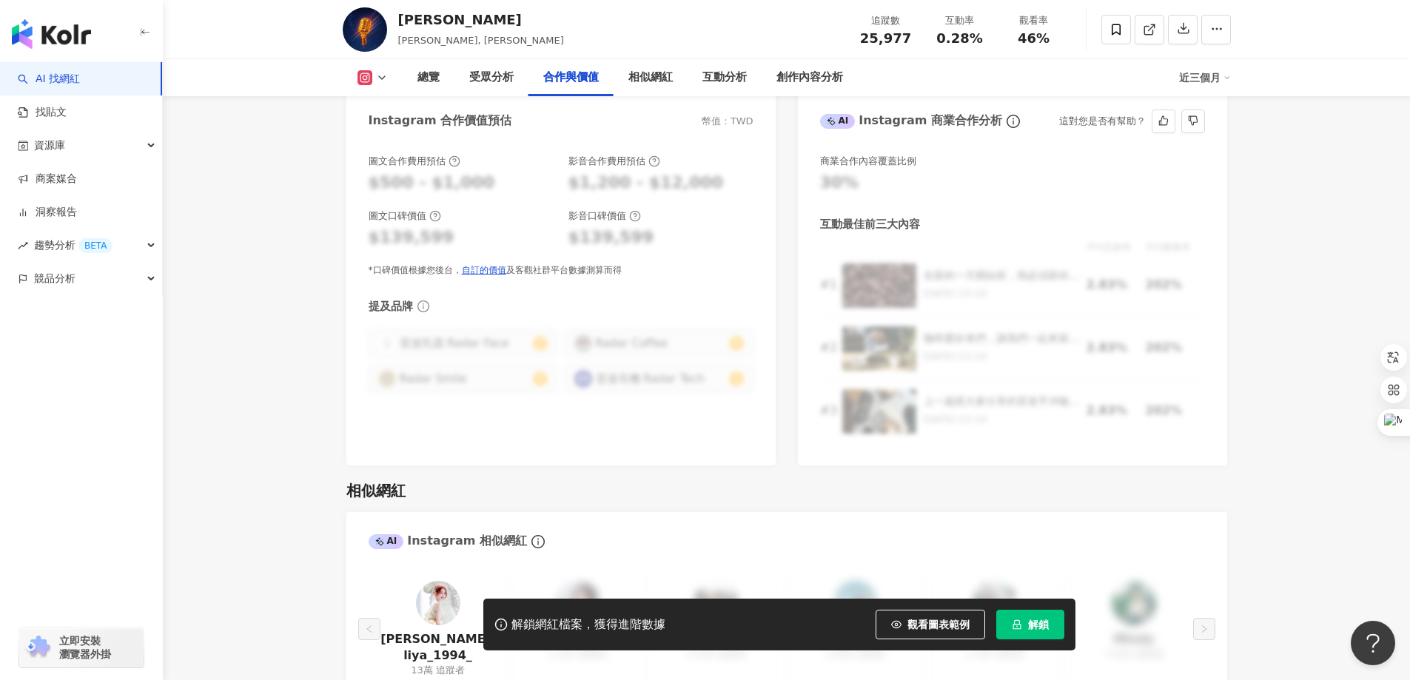
scroll to position [1870, 0]
